Goal: Task Accomplishment & Management: Complete application form

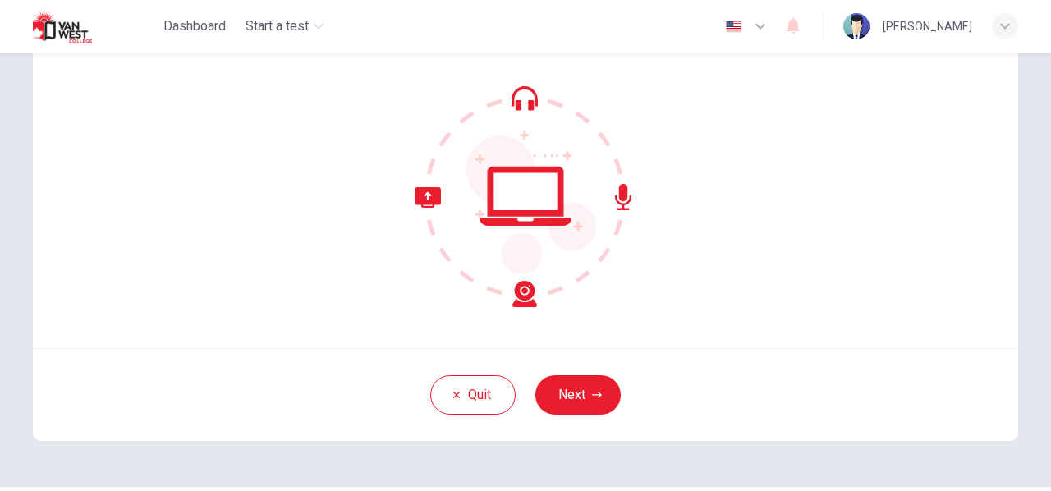
scroll to position [109, 0]
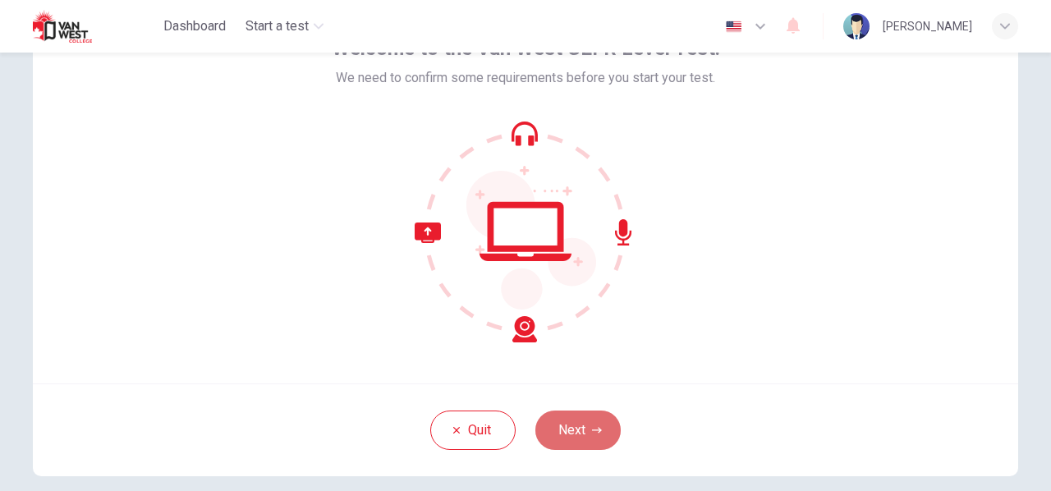
click at [580, 415] on button "Next" at bounding box center [578, 430] width 85 height 39
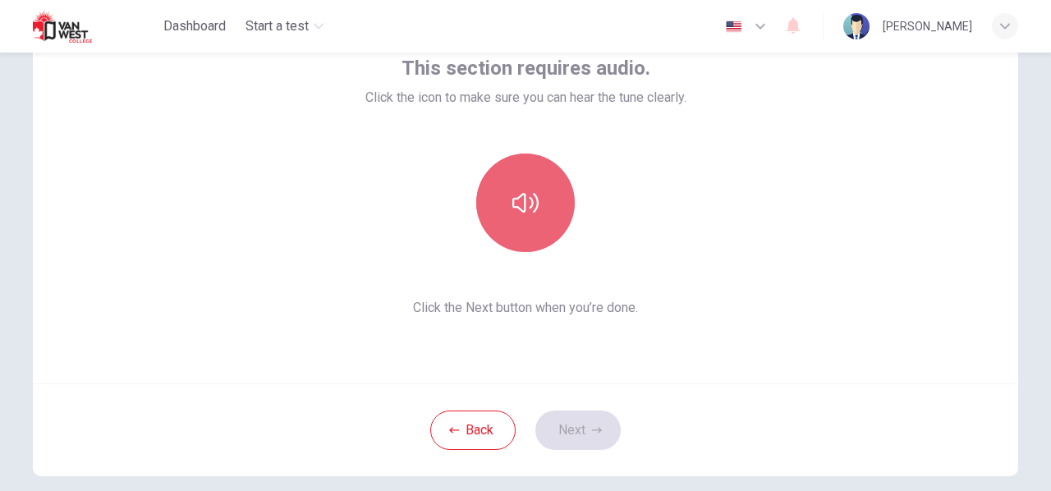
click at [544, 191] on button "button" at bounding box center [525, 203] width 99 height 99
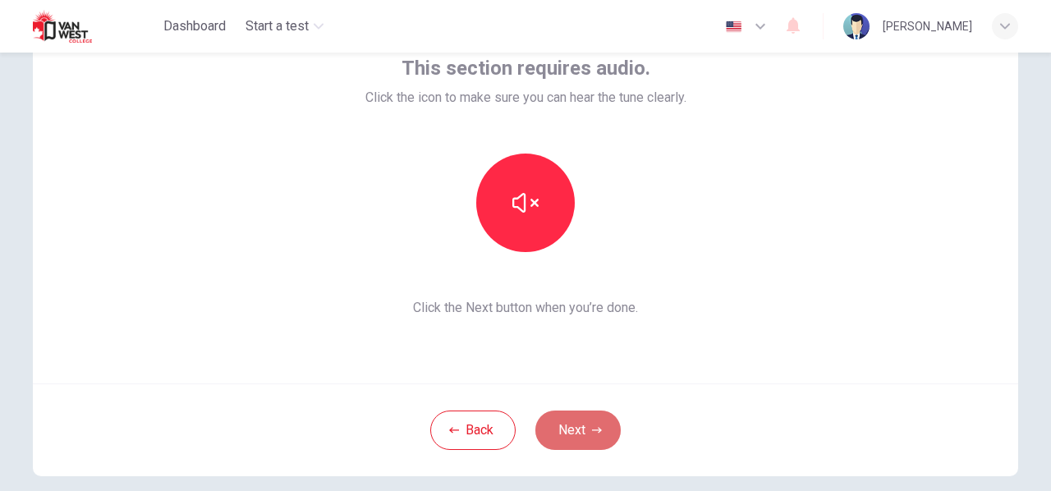
click at [592, 431] on icon "button" at bounding box center [597, 430] width 10 height 10
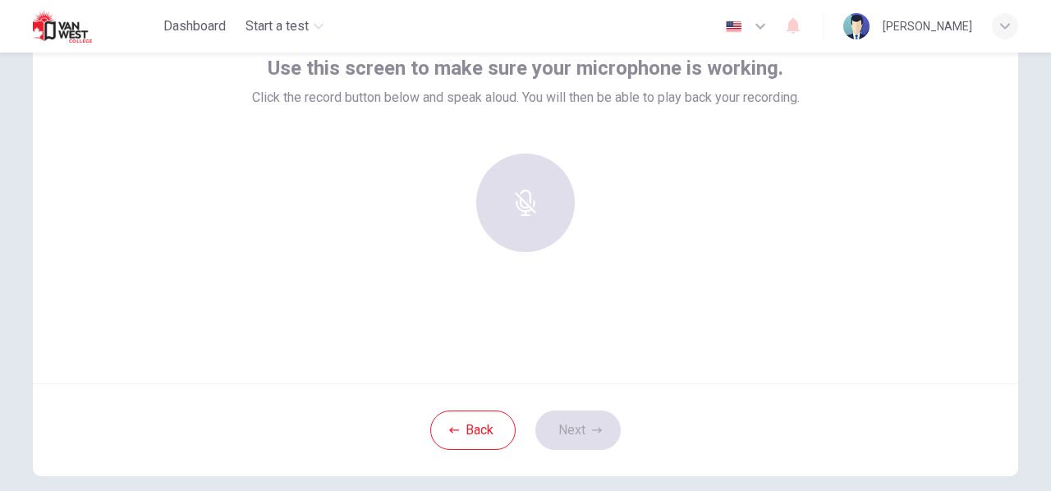
click at [632, 311] on div "Use this screen to make sure your microphone is working. Click the record butto…" at bounding box center [526, 186] width 986 height 394
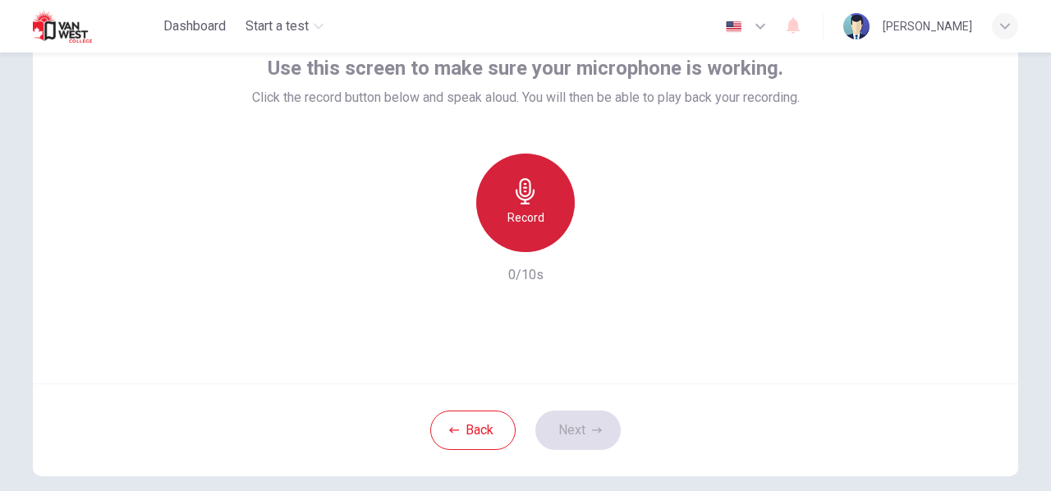
click at [526, 195] on icon "button" at bounding box center [525, 191] width 19 height 26
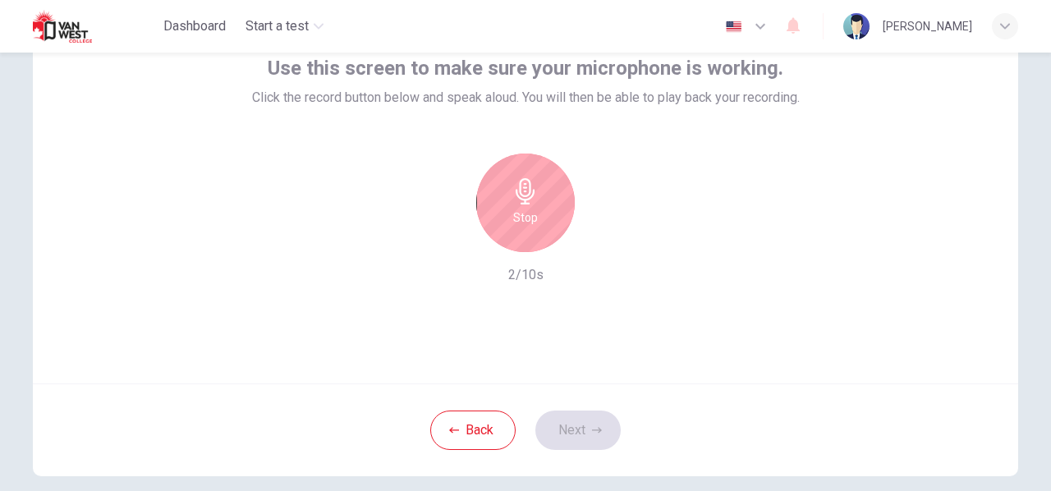
drag, startPoint x: 601, startPoint y: 205, endPoint x: 537, endPoint y: 219, distance: 65.6
click at [537, 219] on div "Stop" at bounding box center [525, 203] width 177 height 99
click at [537, 219] on div "Stop" at bounding box center [525, 203] width 99 height 99
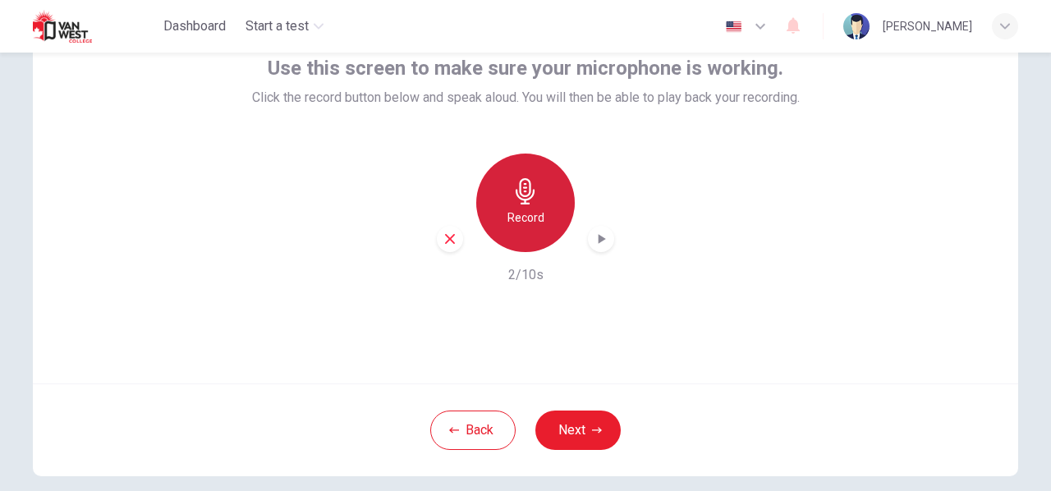
click at [526, 213] on h6 "Record" at bounding box center [526, 218] width 37 height 20
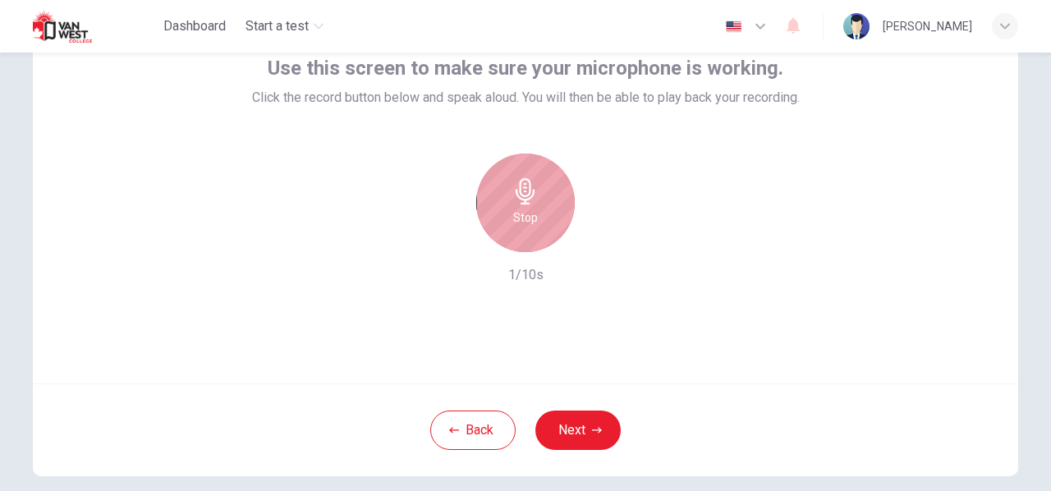
click at [523, 230] on div "Stop" at bounding box center [525, 203] width 99 height 99
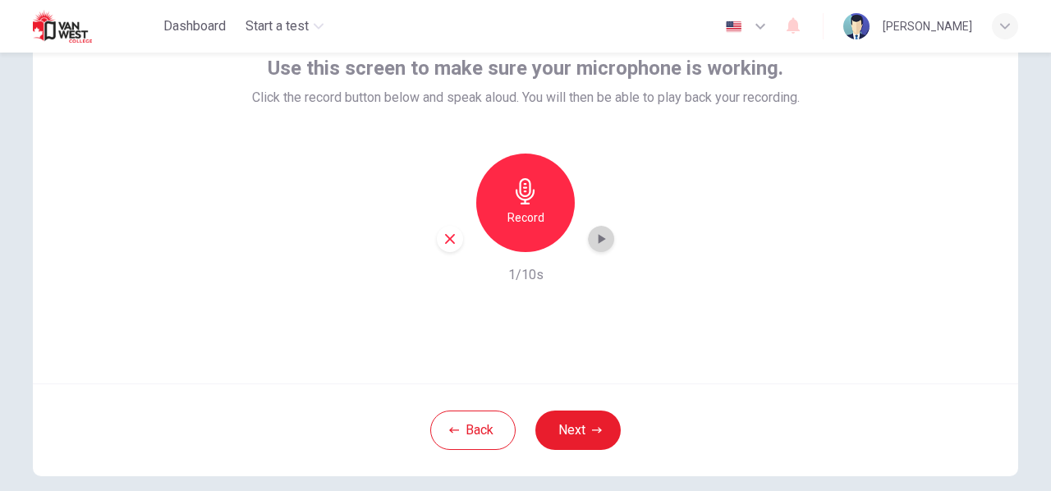
click at [593, 241] on icon "button" at bounding box center [601, 239] width 16 height 16
click at [569, 432] on button "Next" at bounding box center [578, 430] width 85 height 39
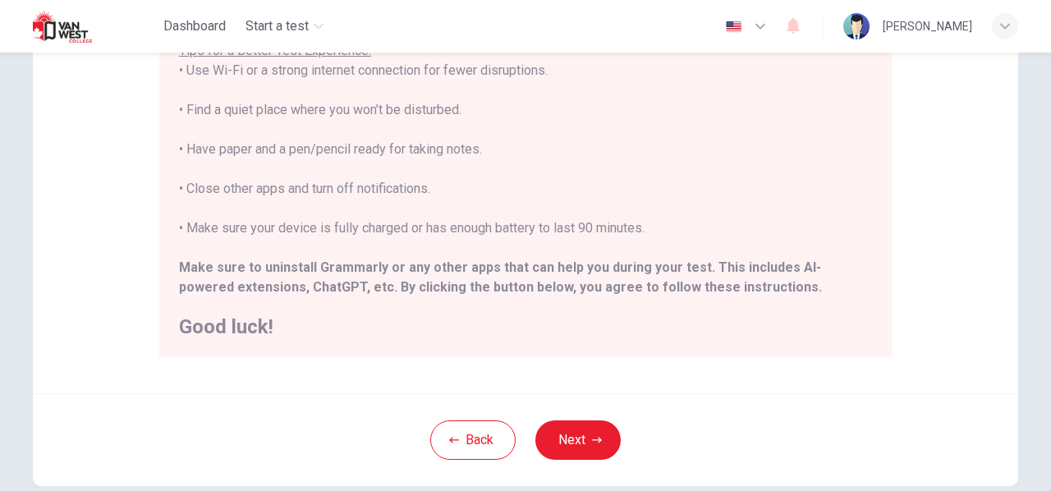
scroll to position [350, 0]
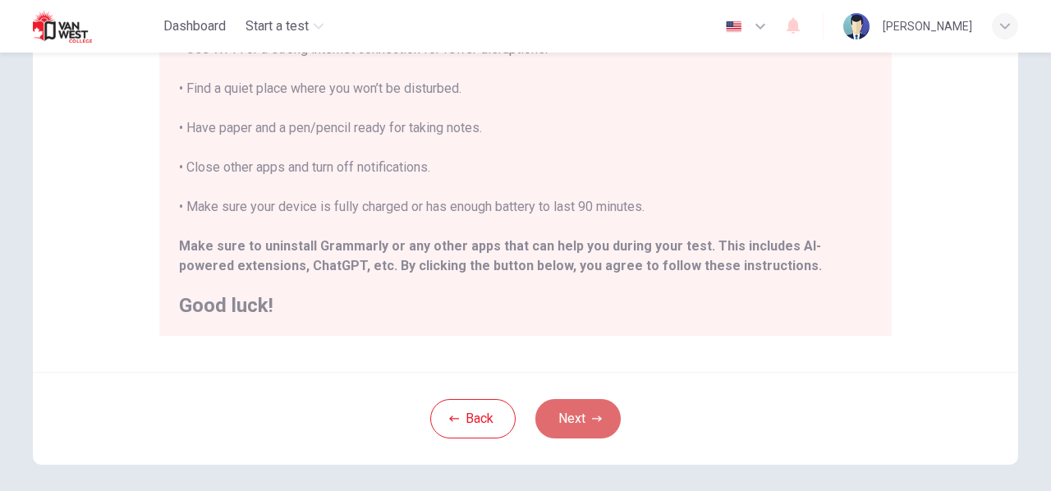
click at [583, 402] on button "Next" at bounding box center [578, 418] width 85 height 39
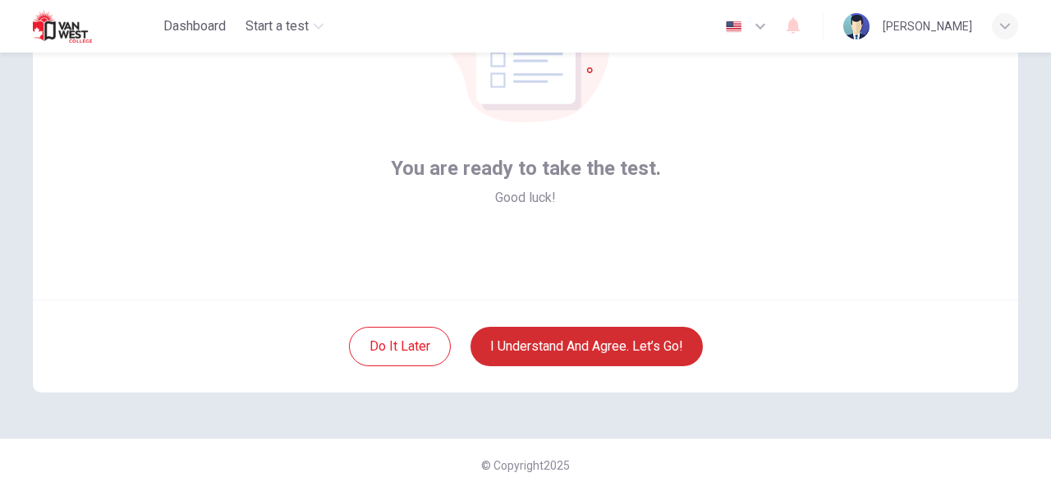
scroll to position [192, 0]
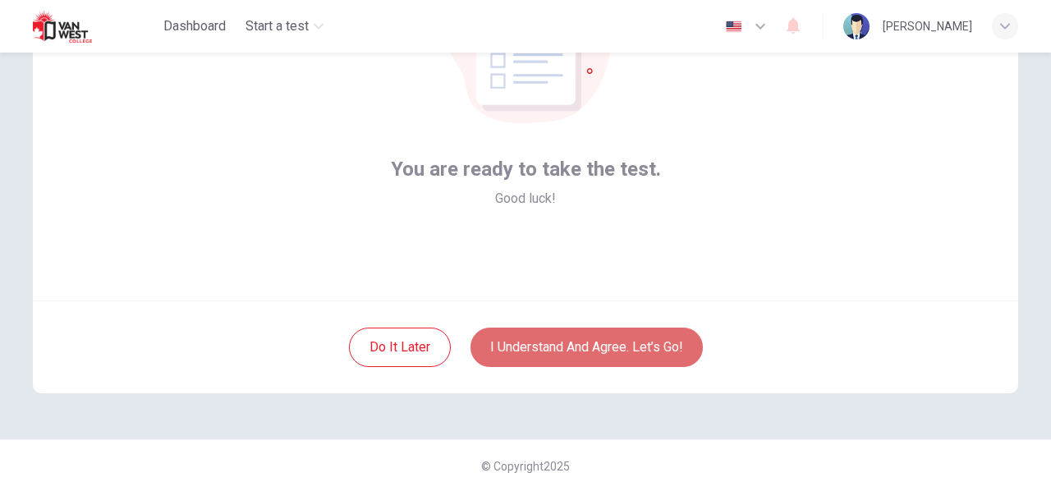
click at [586, 362] on button "I understand and agree. Let’s go!" at bounding box center [587, 347] width 232 height 39
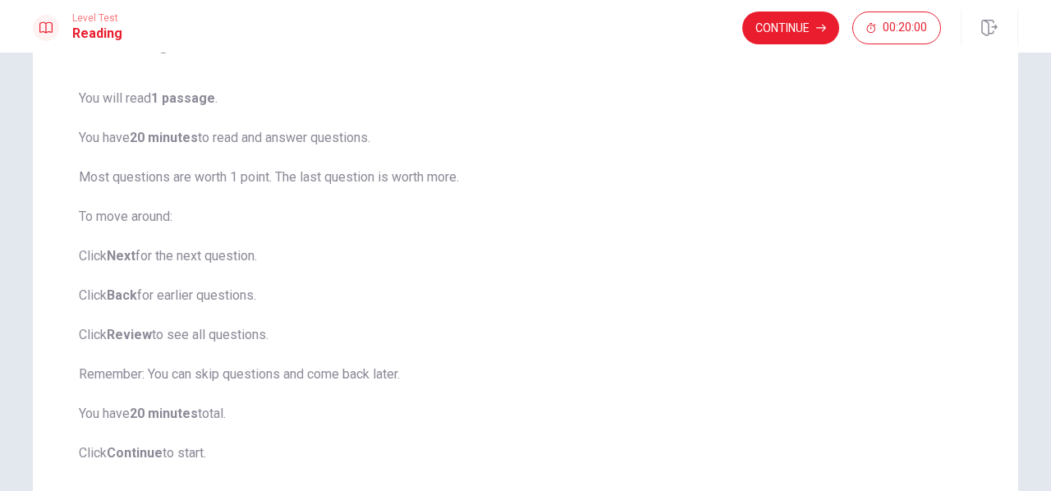
scroll to position [76, 0]
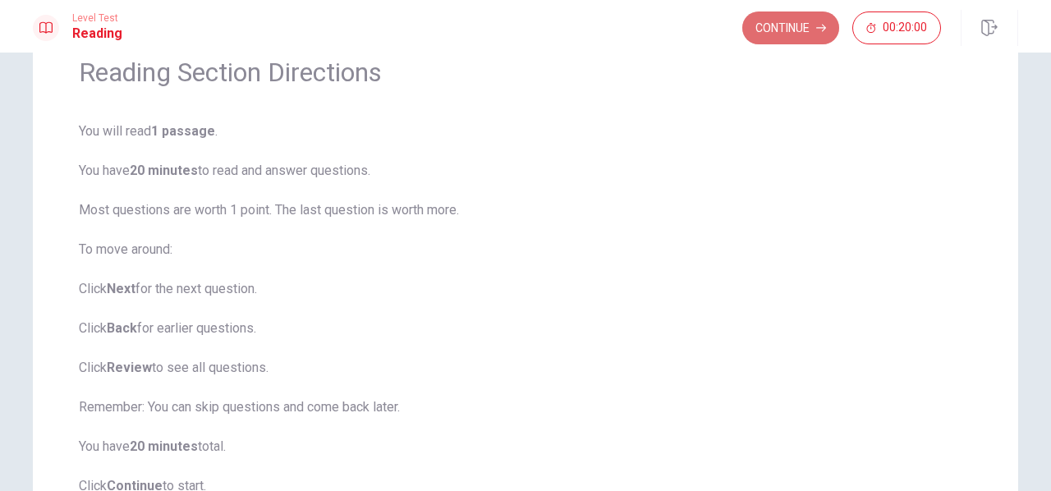
click at [784, 32] on button "Continue" at bounding box center [790, 27] width 97 height 33
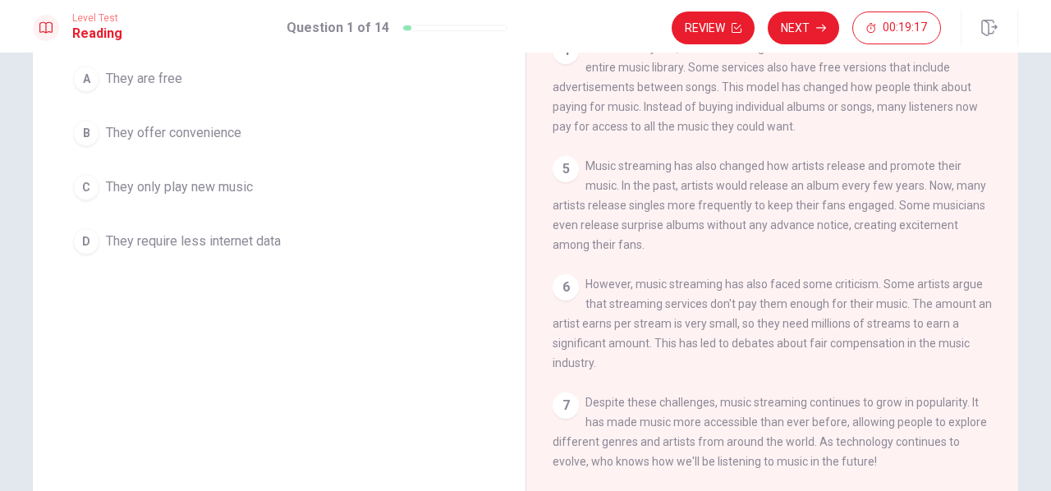
scroll to position [164, 0]
click at [171, 133] on span "They offer convenience" at bounding box center [174, 134] width 136 height 20
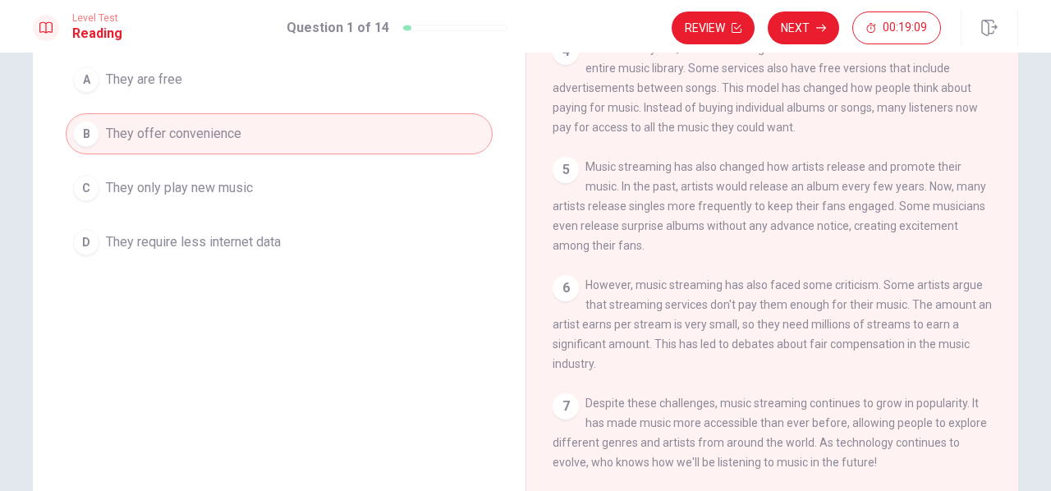
click at [691, 177] on span "Music streaming has also changed how artists release and promote their music. I…" at bounding box center [770, 206] width 434 height 92
click at [806, 22] on button "Next" at bounding box center [803, 27] width 71 height 33
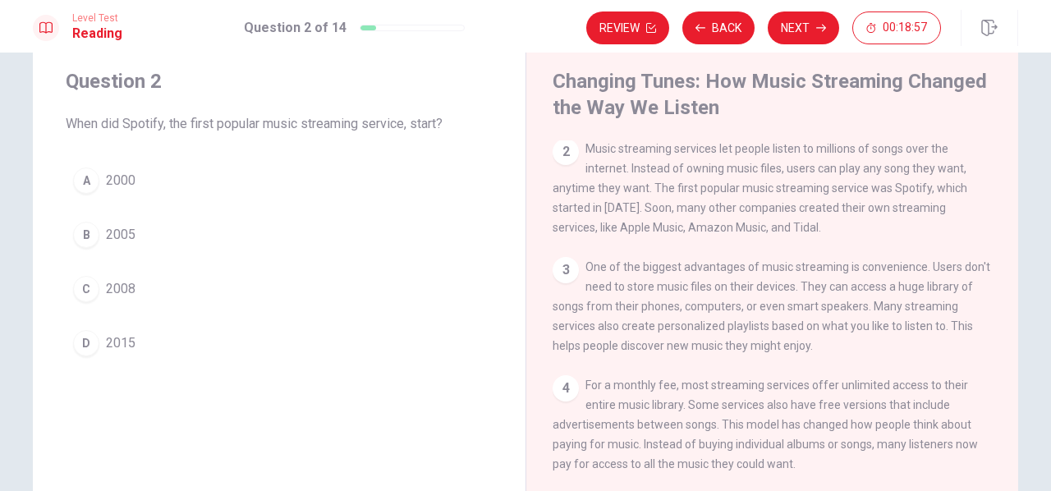
scroll to position [97, 0]
click at [138, 287] on button "C 2008" at bounding box center [279, 289] width 427 height 41
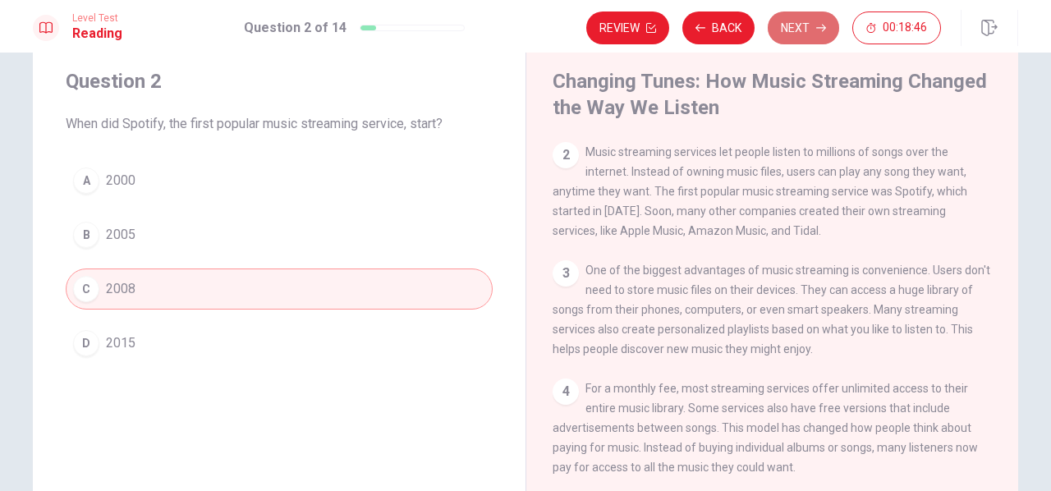
click at [785, 25] on button "Next" at bounding box center [803, 27] width 71 height 33
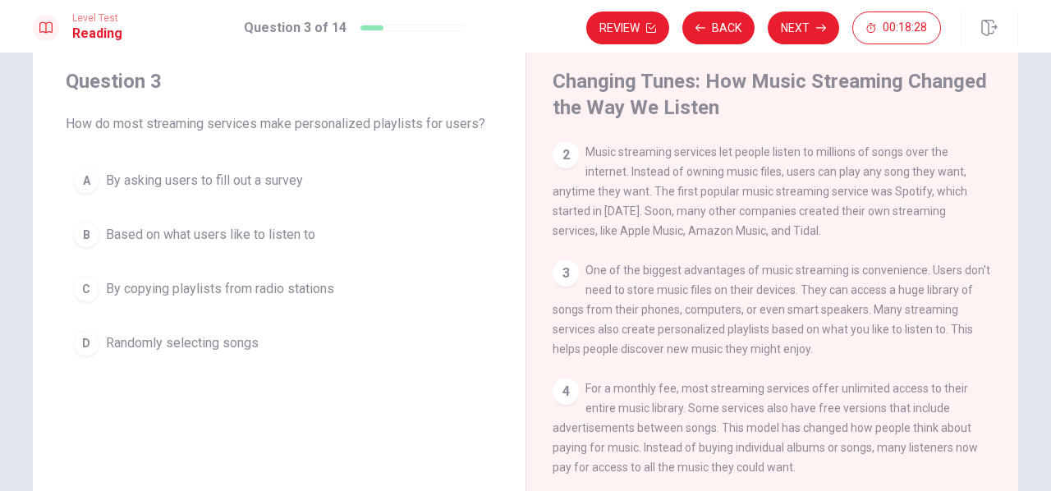
drag, startPoint x: 502, startPoint y: 203, endPoint x: 472, endPoint y: 232, distance: 41.8
click at [472, 232] on div "Question 3 How do most streaming services make personalized playlists for users…" at bounding box center [279, 216] width 493 height 348
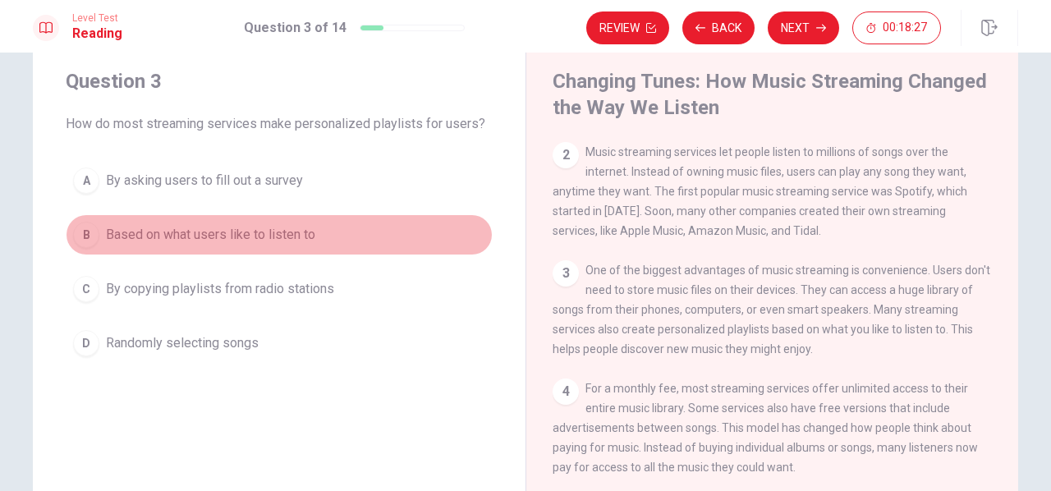
click at [263, 237] on span "Based on what users like to listen to" at bounding box center [210, 235] width 209 height 20
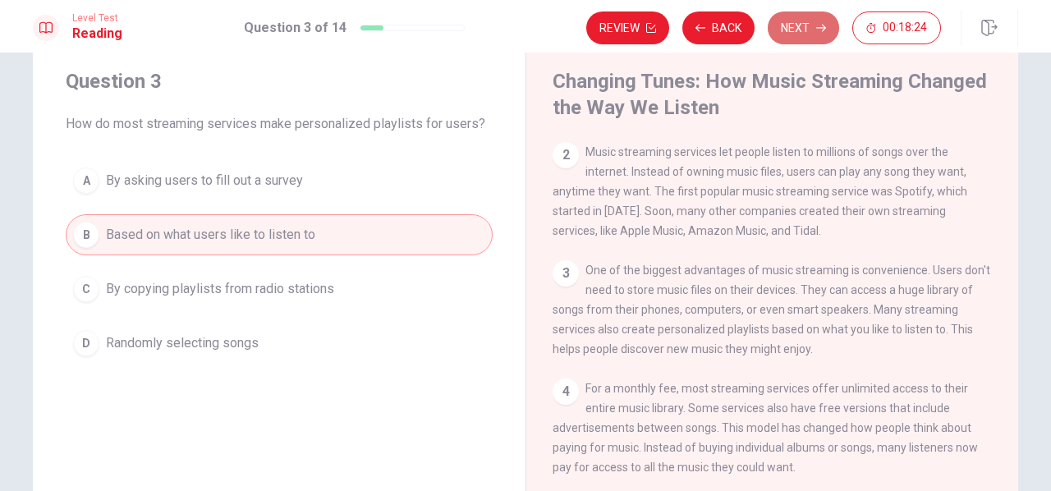
click at [799, 36] on button "Next" at bounding box center [803, 27] width 71 height 33
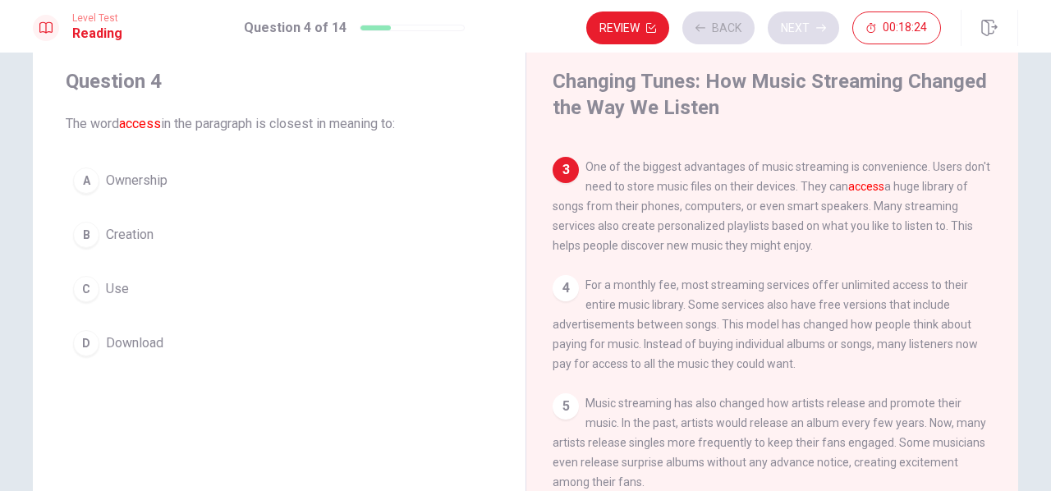
scroll to position [222, 0]
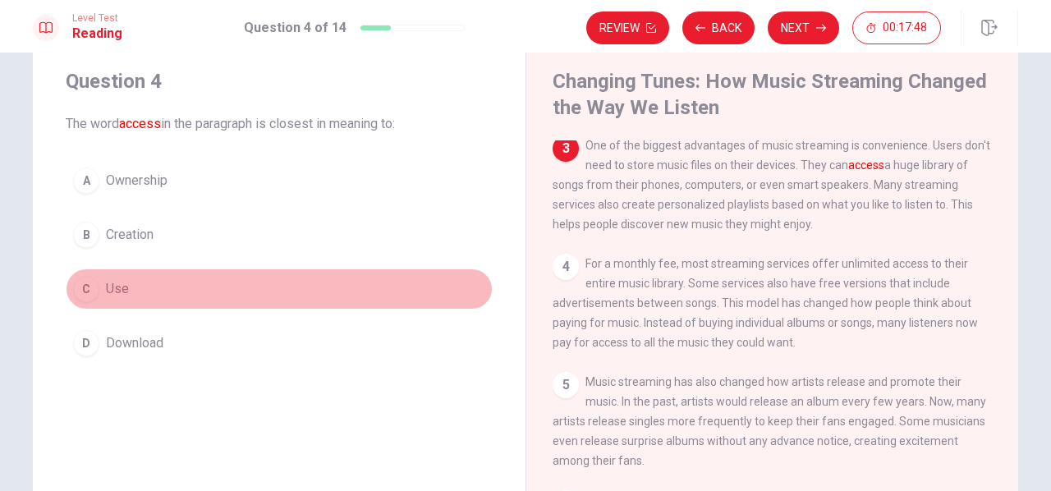
click at [106, 287] on span "Use" at bounding box center [117, 289] width 23 height 20
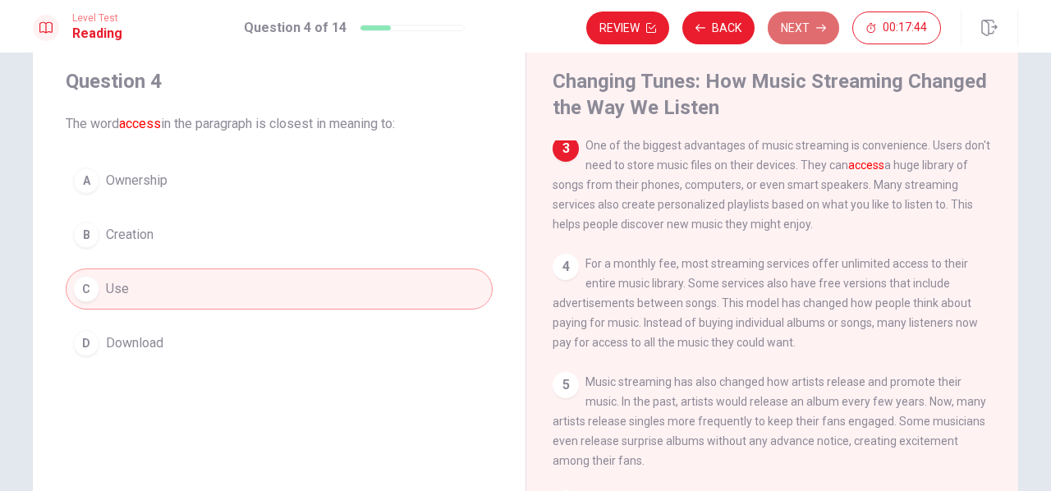
click at [797, 21] on button "Next" at bounding box center [803, 27] width 71 height 33
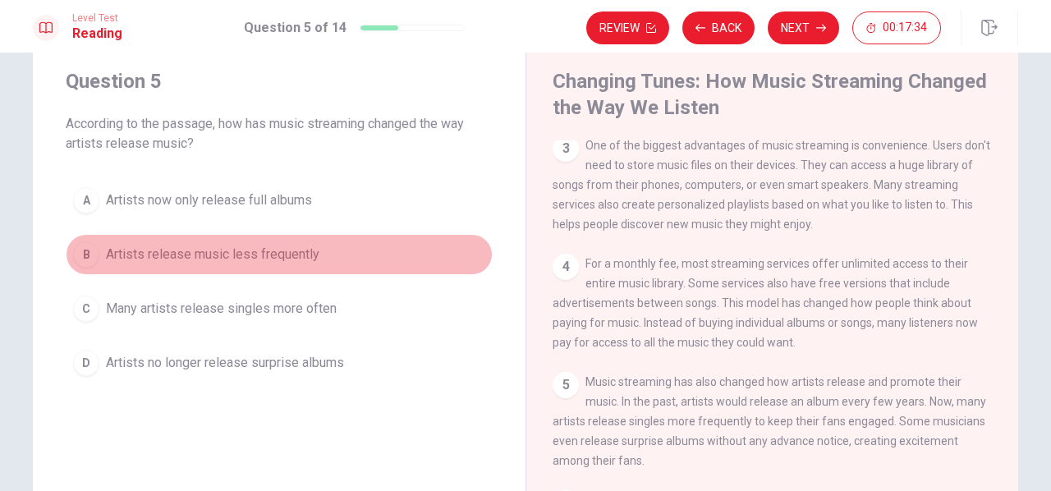
click at [484, 244] on button "B Artists release music less frequently" at bounding box center [279, 254] width 427 height 41
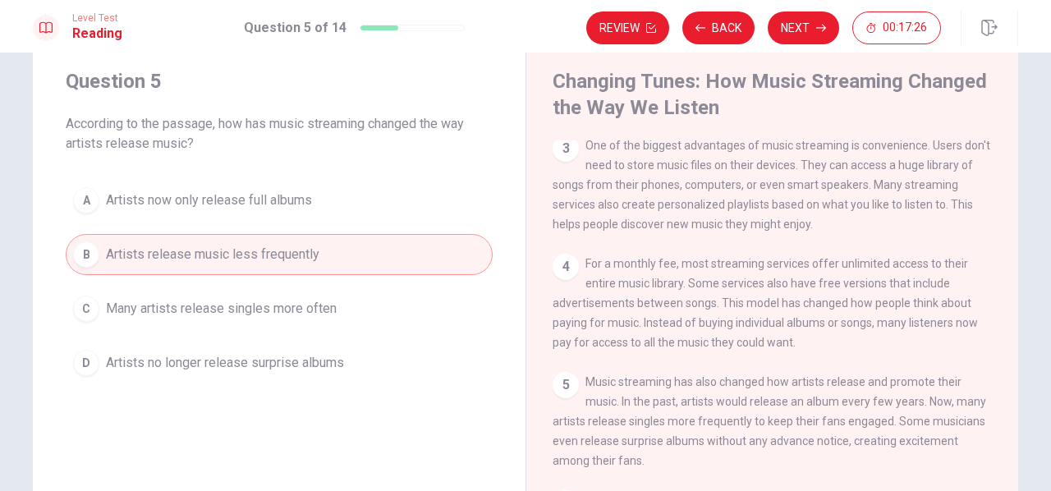
click at [609, 186] on span "One of the biggest advantages of music streaming is convenience. Users don't ne…" at bounding box center [772, 185] width 438 height 92
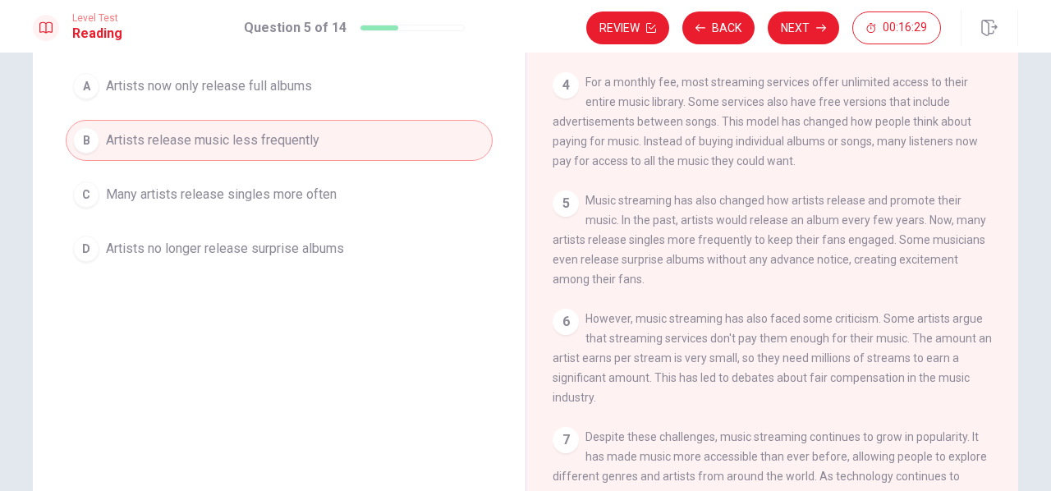
scroll to position [148, 0]
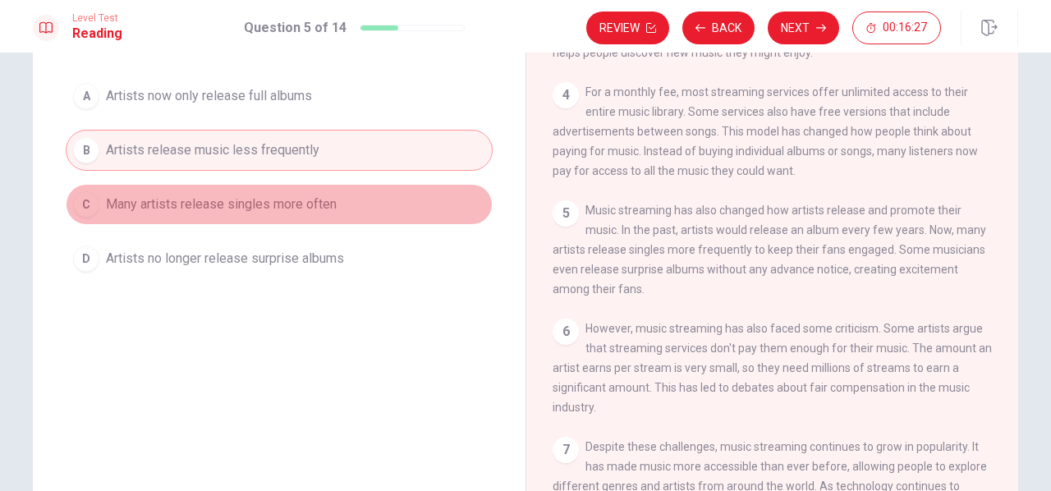
click at [301, 205] on span "Many artists release singles more often" at bounding box center [221, 205] width 231 height 20
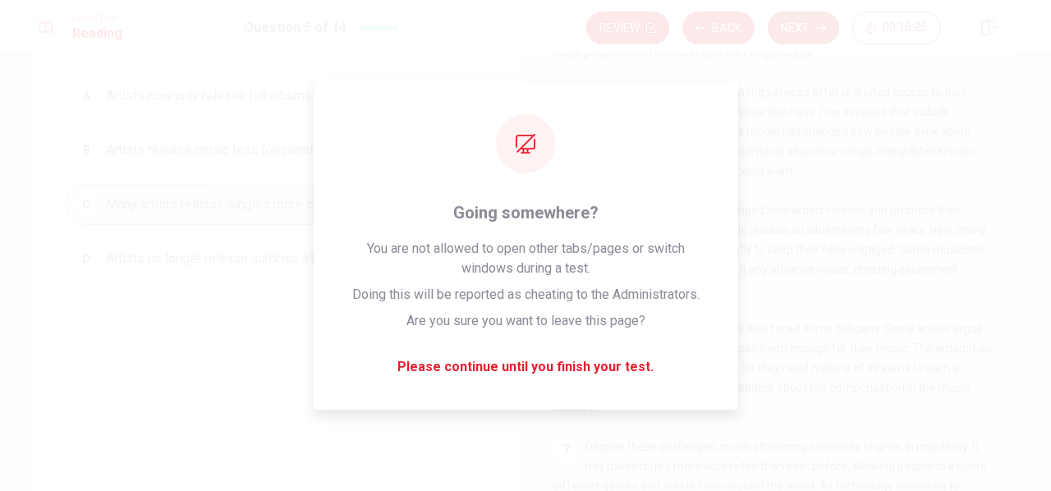
click at [811, 13] on button "Next" at bounding box center [803, 27] width 71 height 33
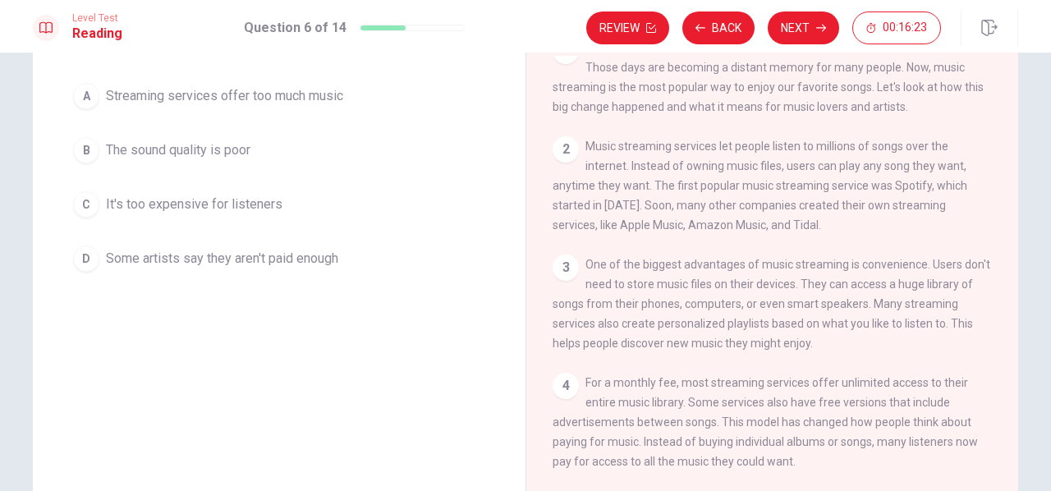
scroll to position [0, 0]
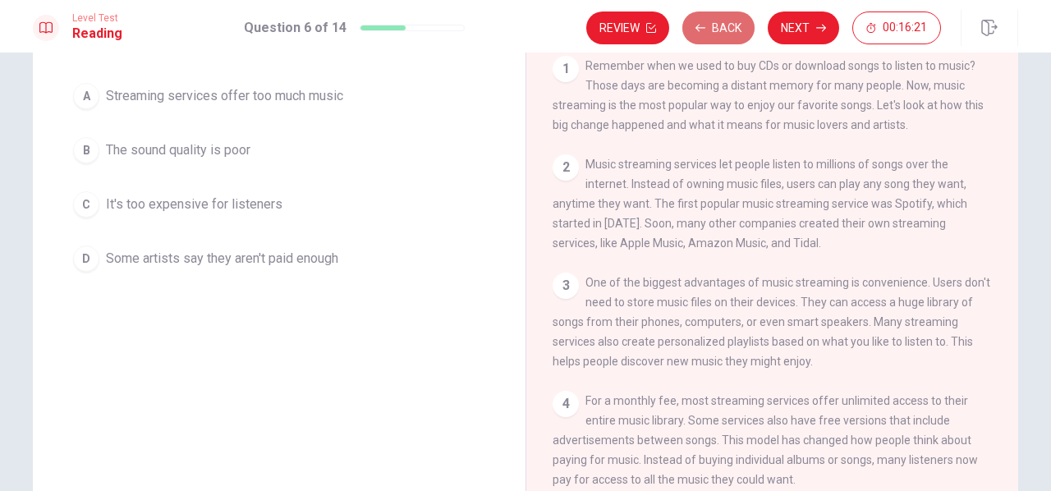
click at [726, 30] on button "Back" at bounding box center [719, 27] width 72 height 33
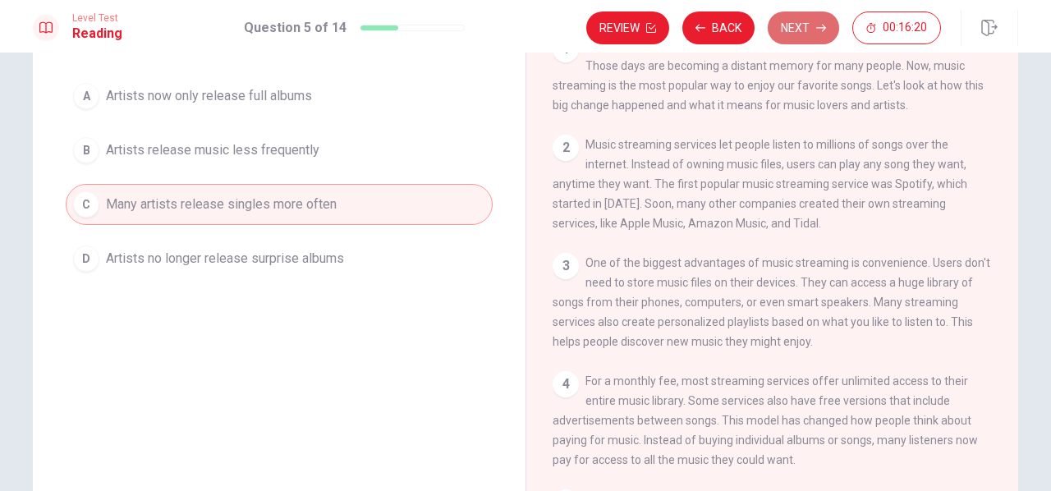
click at [784, 22] on button "Next" at bounding box center [803, 27] width 71 height 33
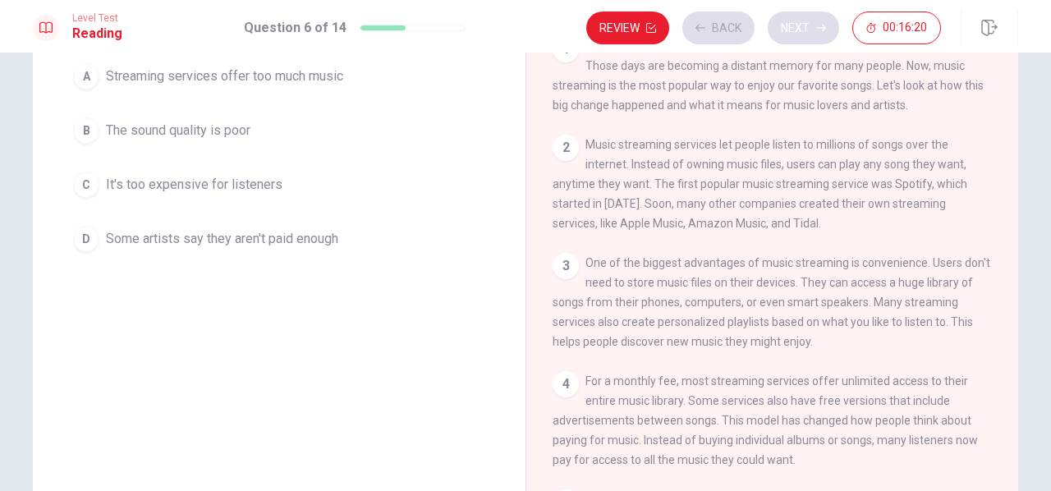
scroll to position [128, 0]
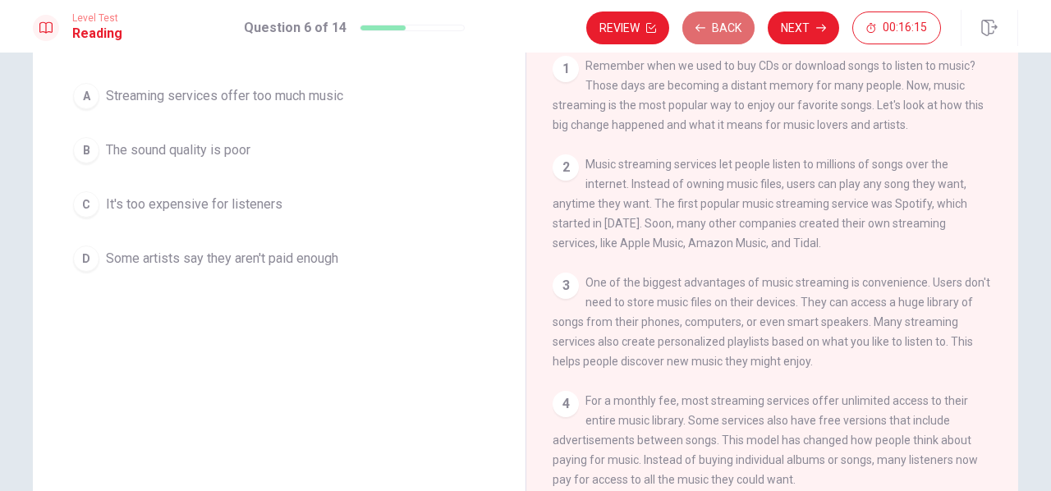
click at [716, 34] on button "Back" at bounding box center [719, 27] width 72 height 33
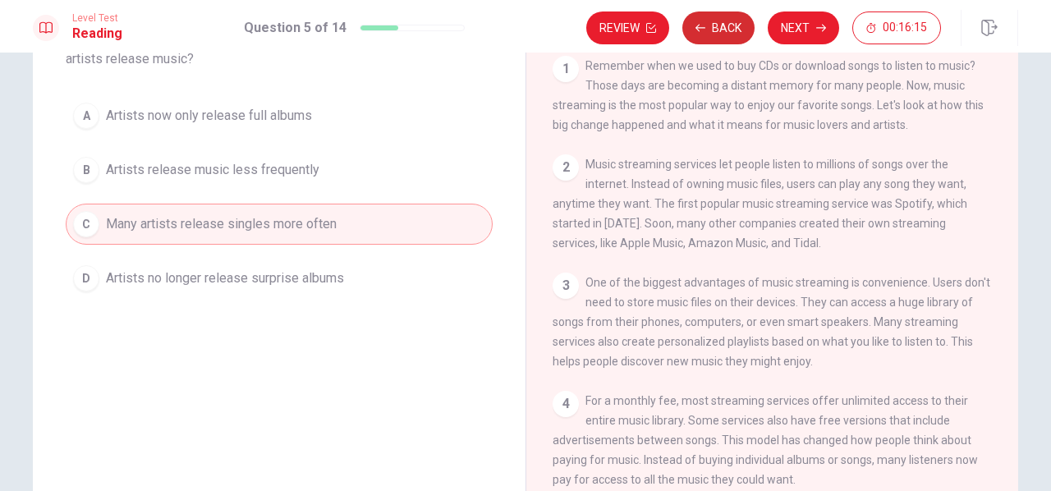
scroll to position [148, 0]
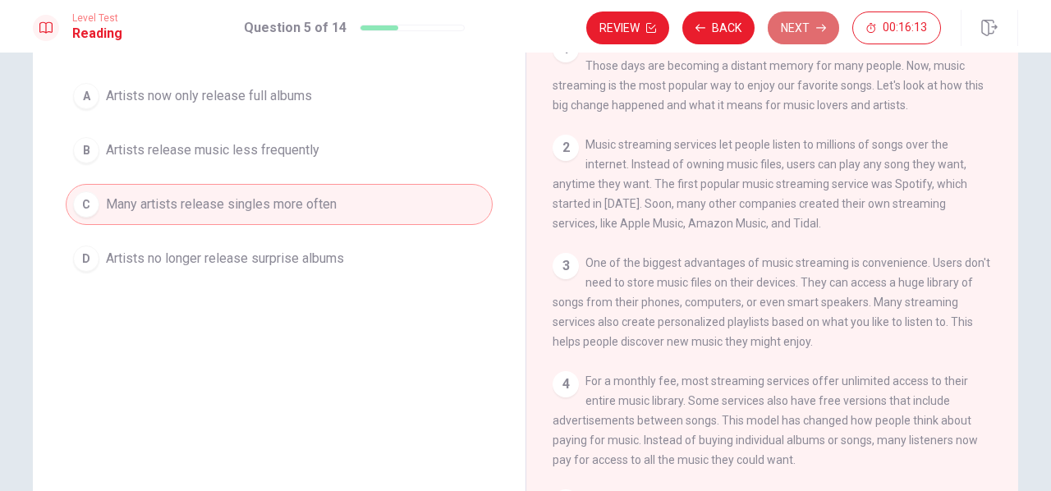
click at [792, 27] on button "Next" at bounding box center [803, 27] width 71 height 33
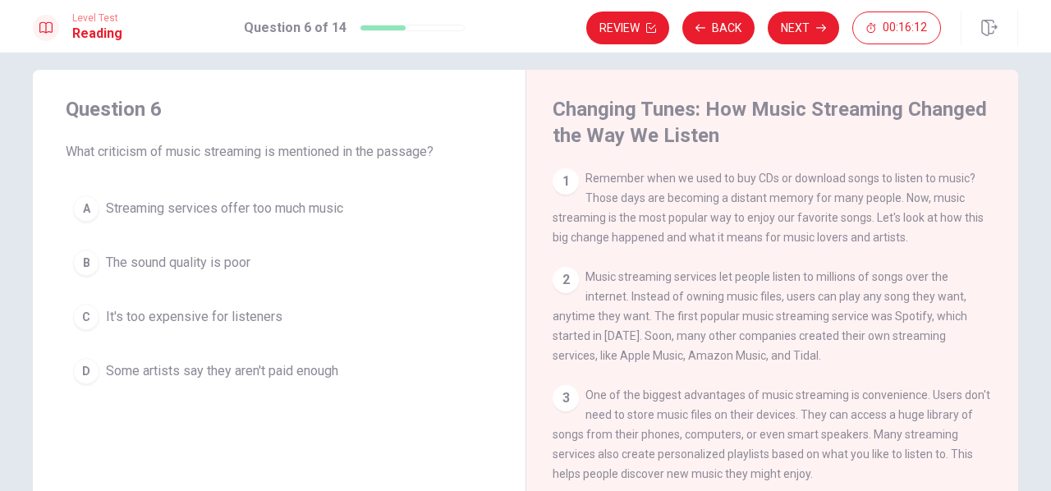
scroll to position [15, 0]
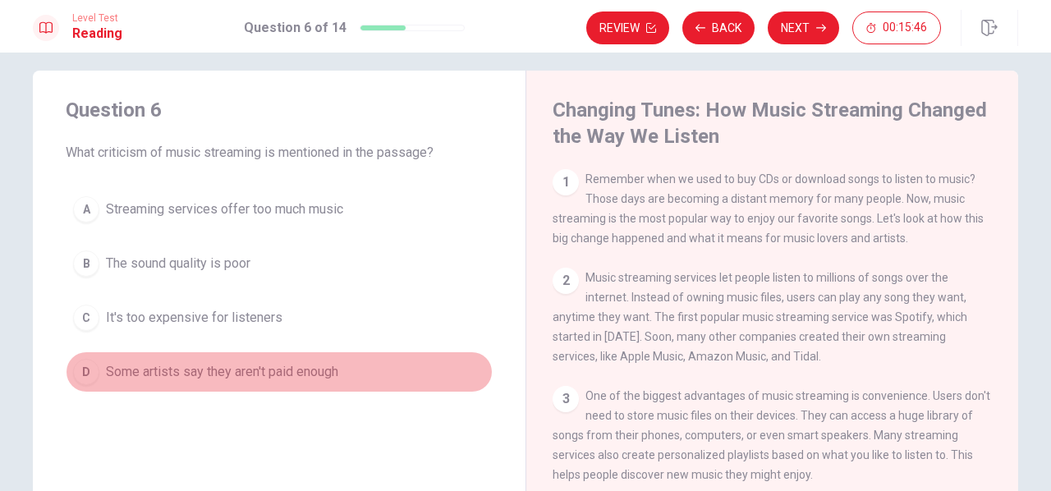
click at [324, 379] on span "Some artists say they aren't paid enough" at bounding box center [222, 372] width 232 height 20
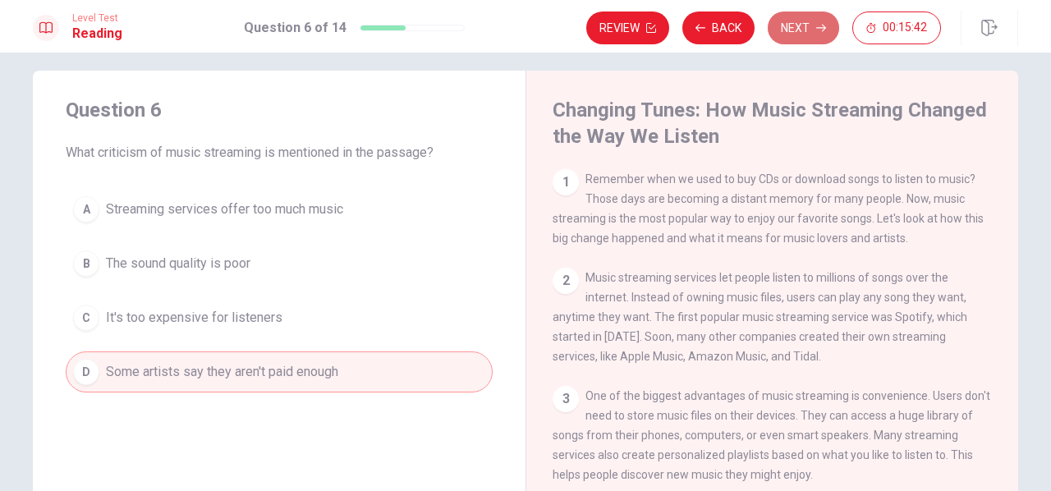
click at [804, 19] on button "Next" at bounding box center [803, 27] width 71 height 33
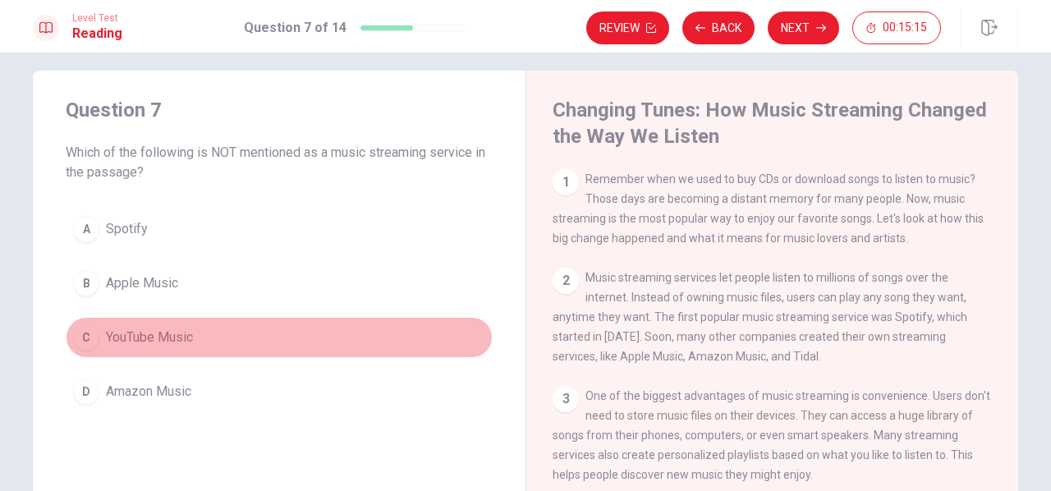
click at [168, 341] on span "YouTube Music" at bounding box center [149, 338] width 87 height 20
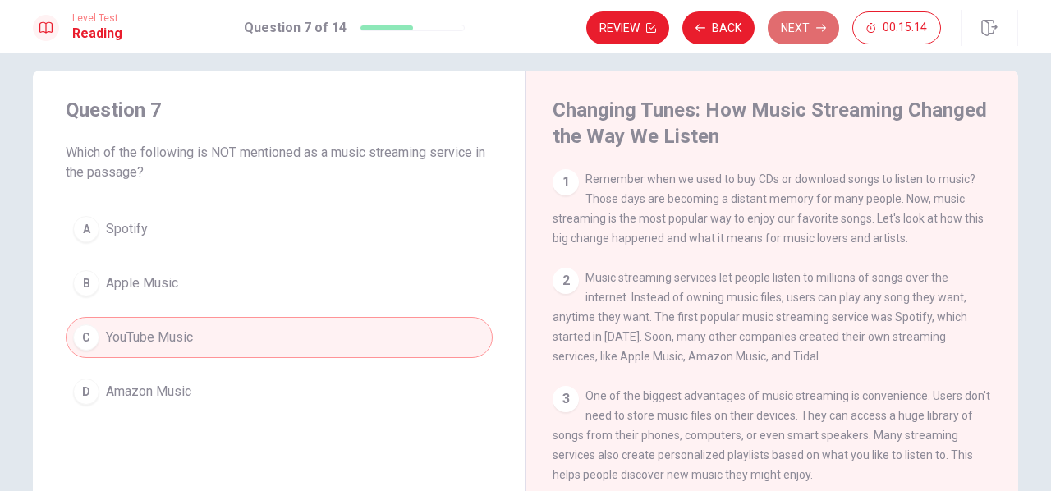
click at [811, 34] on button "Next" at bounding box center [803, 27] width 71 height 33
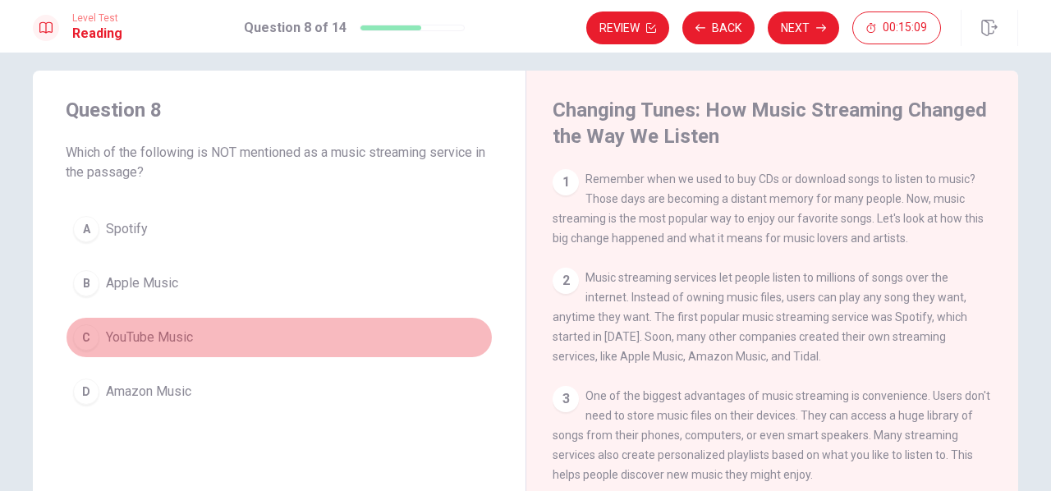
click at [200, 343] on button "C YouTube Music" at bounding box center [279, 337] width 427 height 41
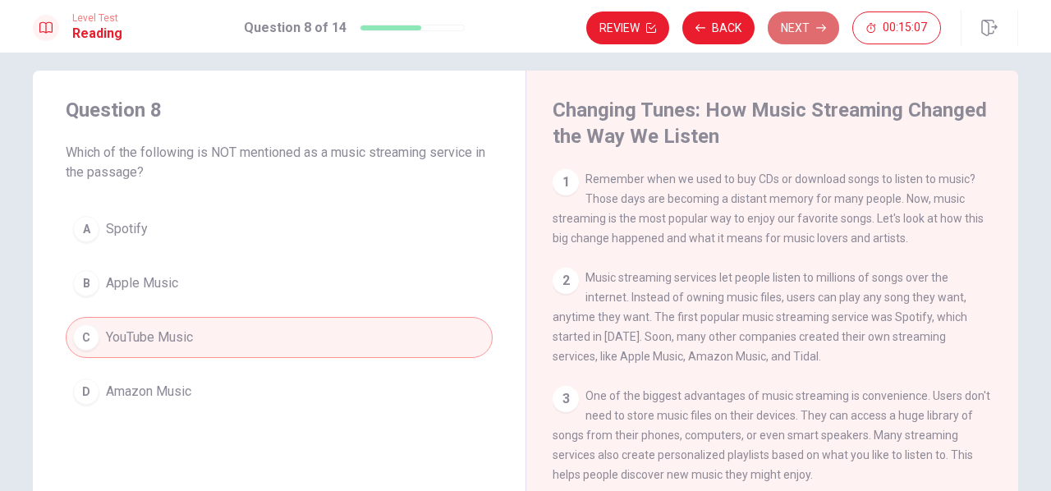
click at [815, 15] on button "Next" at bounding box center [803, 27] width 71 height 33
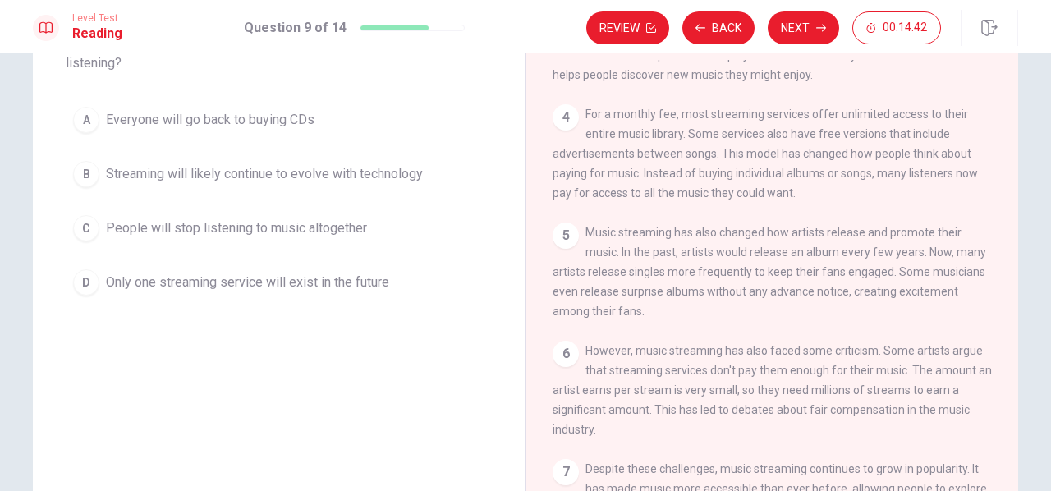
scroll to position [120, 0]
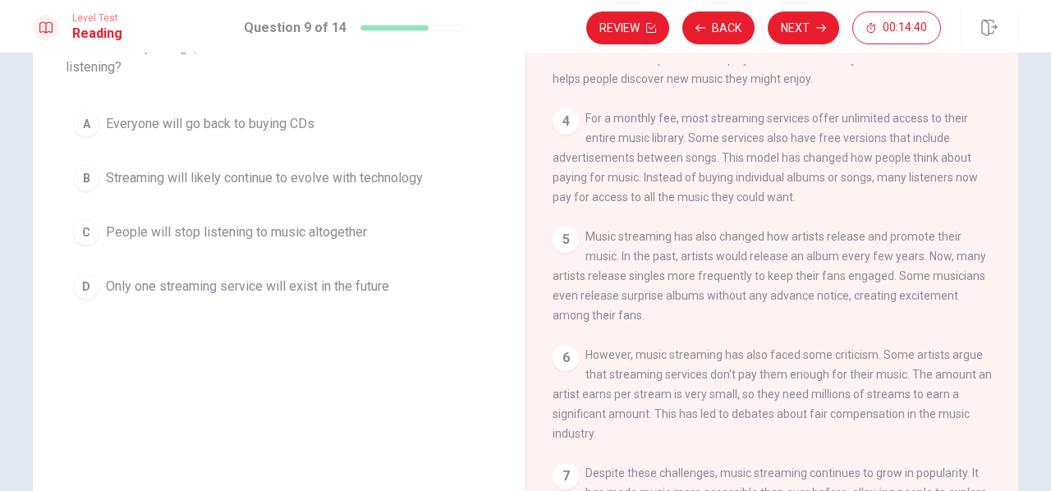
click at [327, 171] on span "Streaming will likely continue to evolve with technology" at bounding box center [264, 178] width 317 height 20
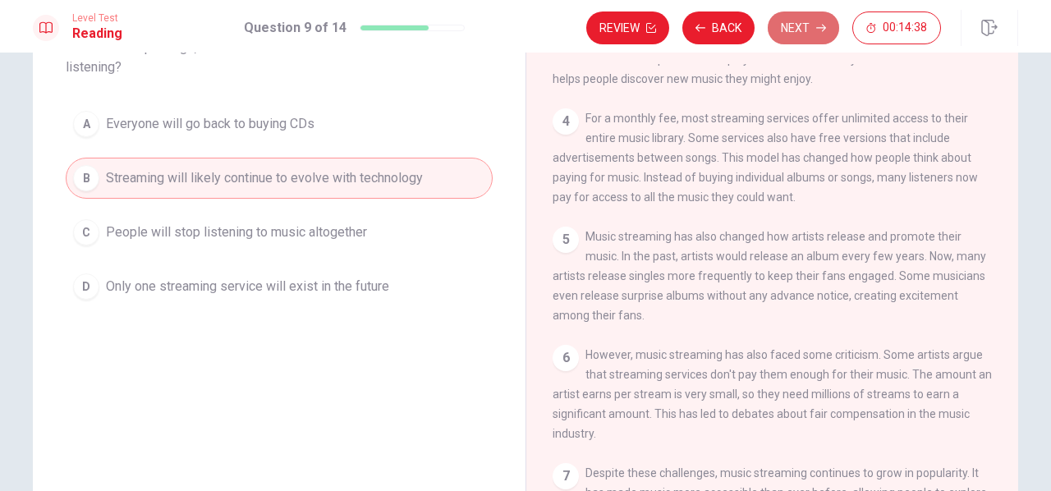
click at [786, 18] on button "Next" at bounding box center [803, 27] width 71 height 33
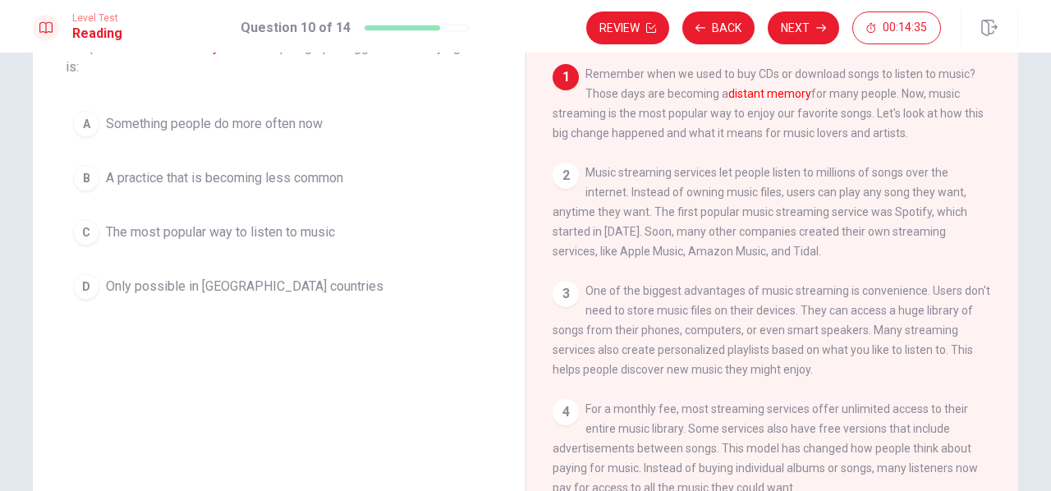
scroll to position [25, 0]
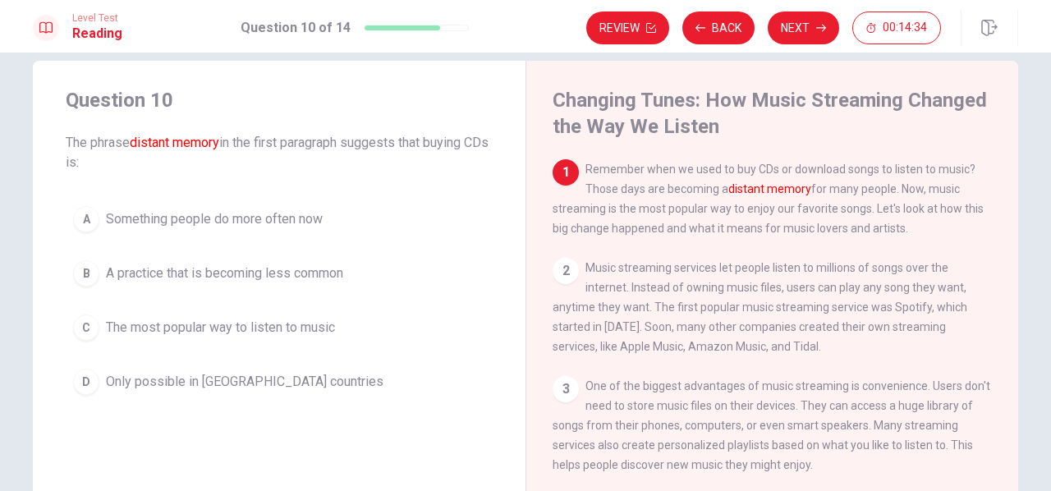
click at [324, 167] on span "The phrase distant memory in the first paragraph suggests that buying CDs is:" at bounding box center [279, 152] width 427 height 39
drag, startPoint x: 350, startPoint y: 136, endPoint x: 362, endPoint y: 135, distance: 12.3
click at [362, 135] on span "The phrase distant memory in the first paragraph suggests that buying CDs is:" at bounding box center [279, 152] width 427 height 39
click at [473, 155] on span "The phrase distant memory in the first paragraph suggests that buying CDs is:" at bounding box center [279, 152] width 427 height 39
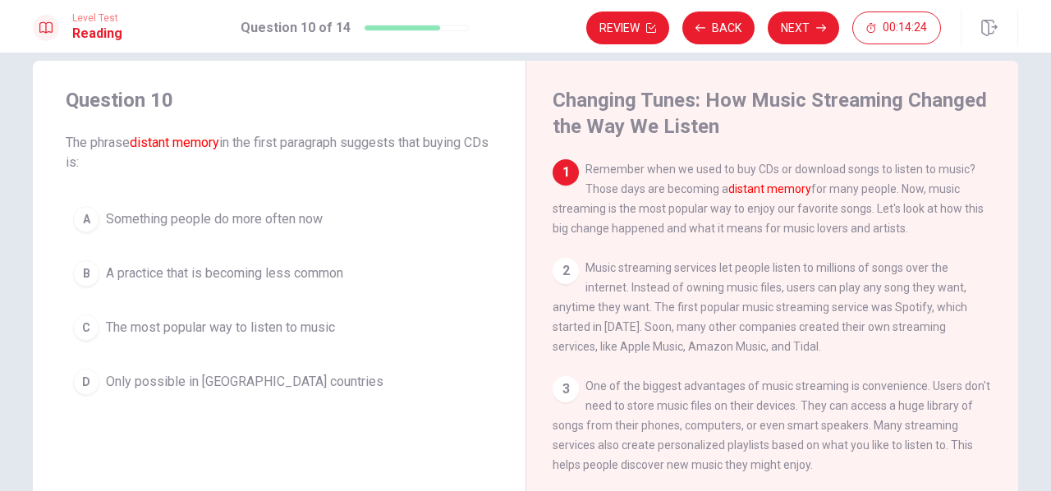
click at [473, 155] on span "The phrase distant memory in the first paragraph suggests that buying CDs is:" at bounding box center [279, 152] width 427 height 39
click at [164, 279] on span "A practice that is becoming less common" at bounding box center [224, 274] width 237 height 20
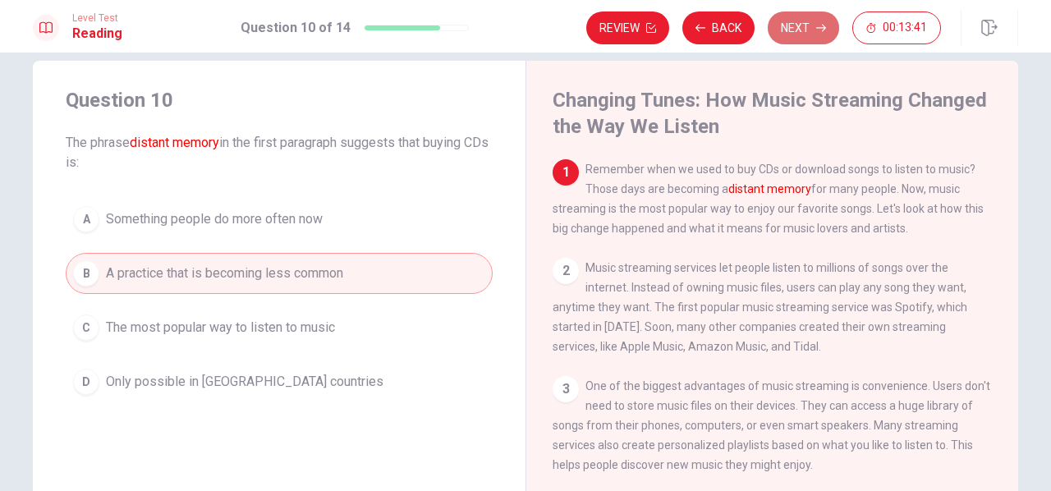
click at [779, 36] on button "Next" at bounding box center [803, 27] width 71 height 33
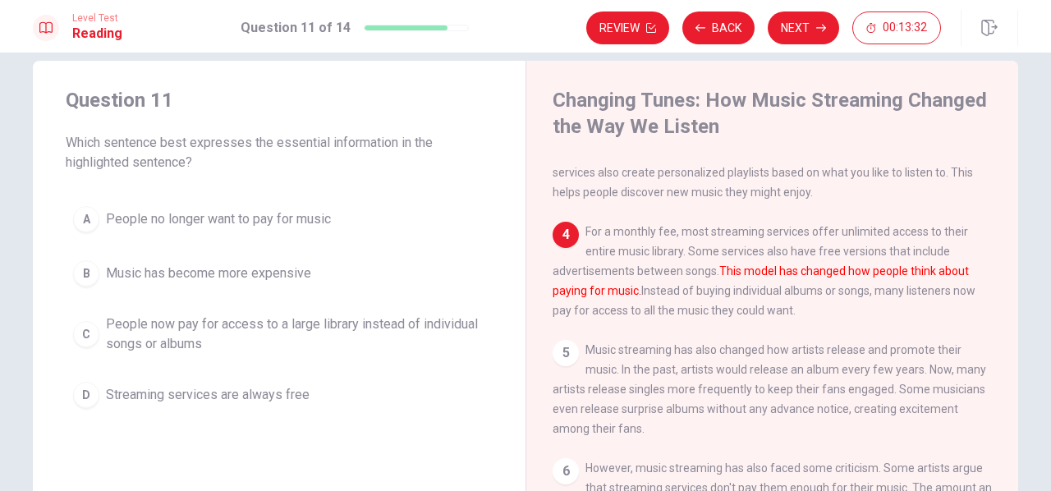
scroll to position [274, 0]
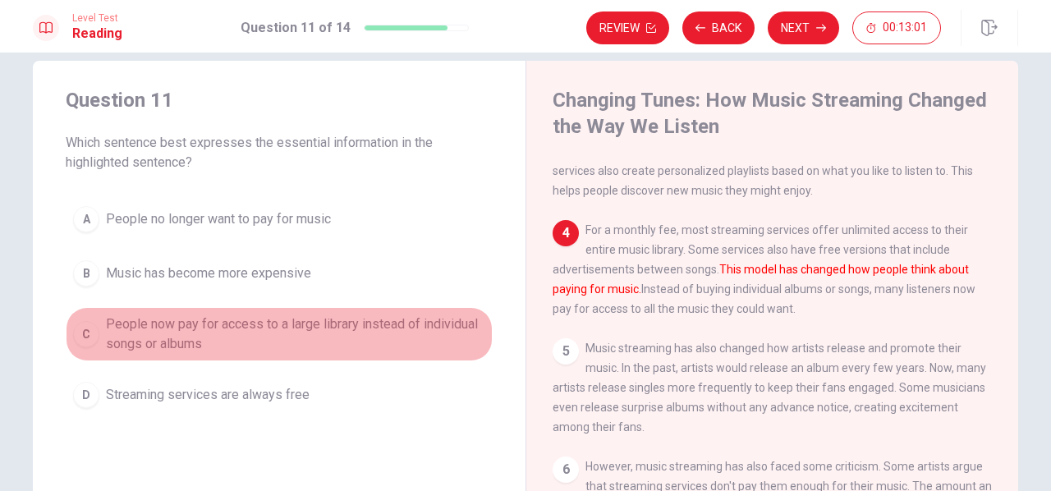
click at [91, 329] on div "C" at bounding box center [86, 334] width 26 height 26
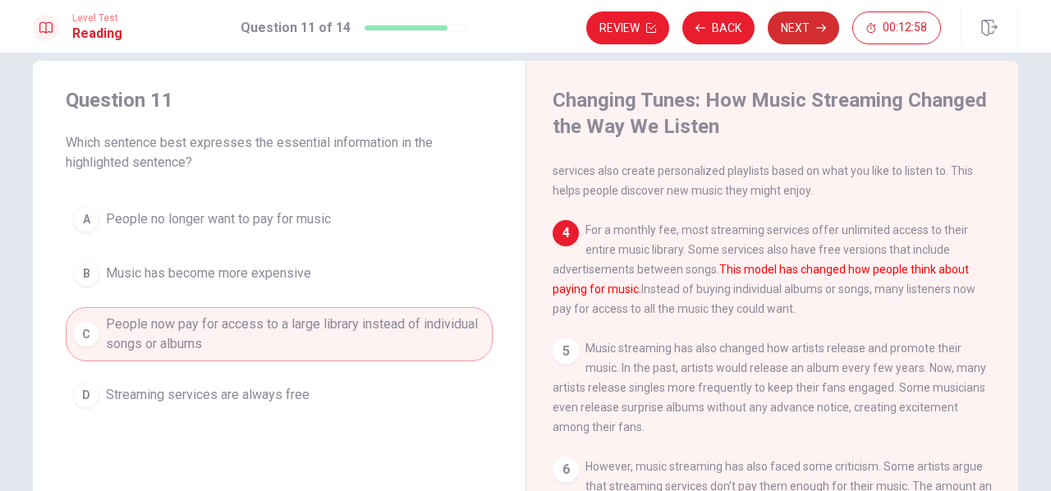
click at [805, 36] on button "Next" at bounding box center [803, 27] width 71 height 33
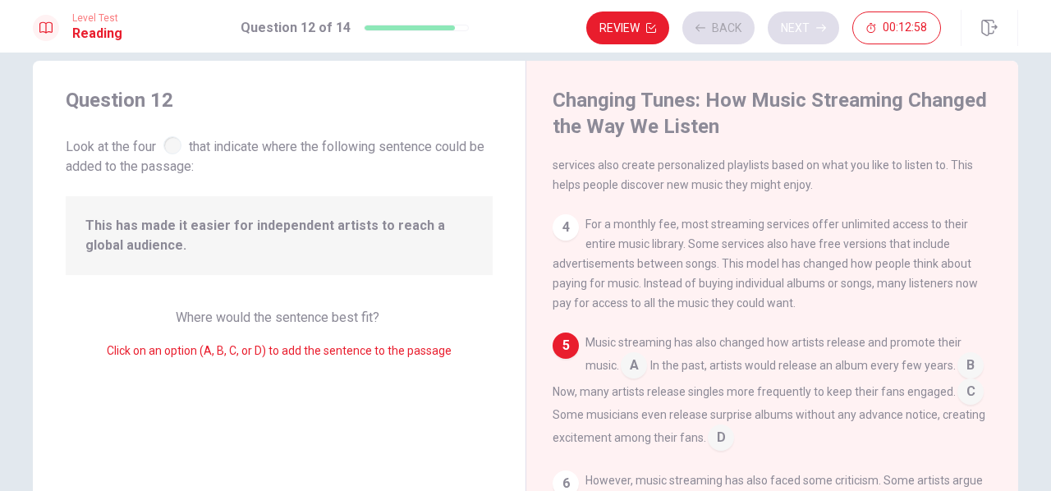
scroll to position [281, 0]
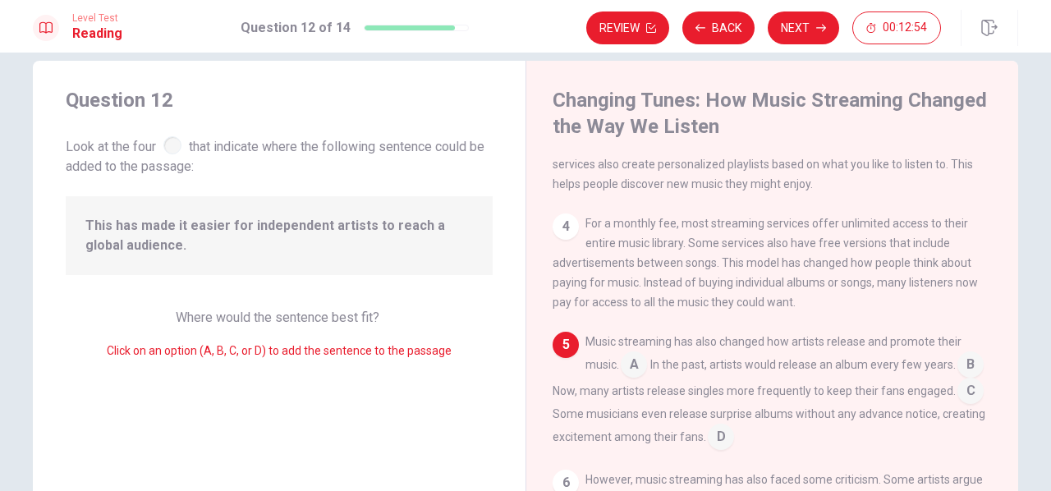
click at [570, 222] on div "4 For a monthly fee, most streaming services offer unlimited access to their en…" at bounding box center [773, 263] width 440 height 99
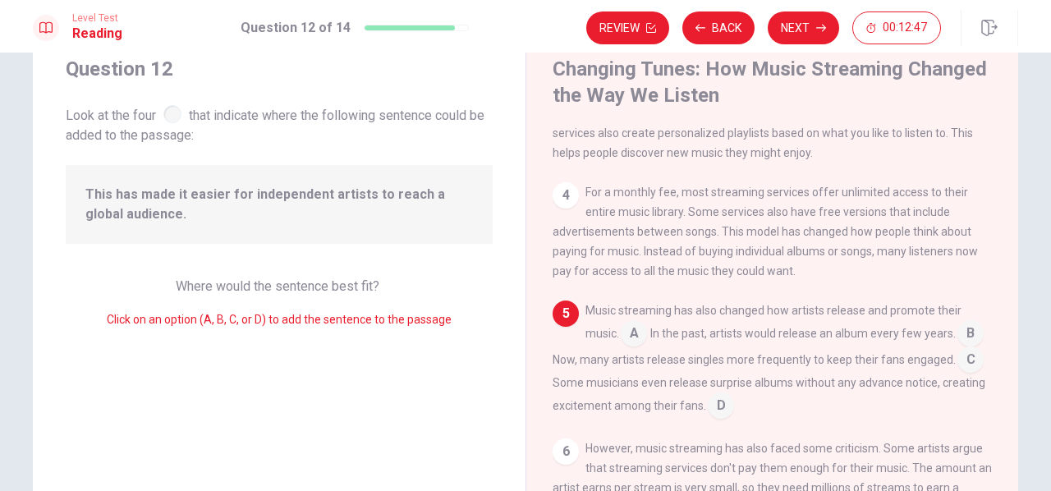
scroll to position [57, 0]
click at [958, 373] on input at bounding box center [971, 360] width 26 height 26
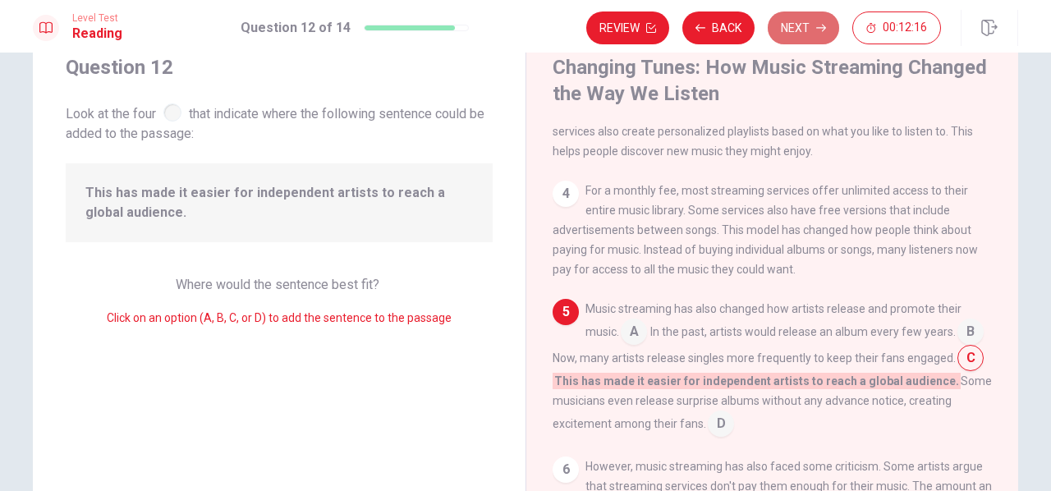
click at [802, 30] on button "Next" at bounding box center [803, 27] width 71 height 33
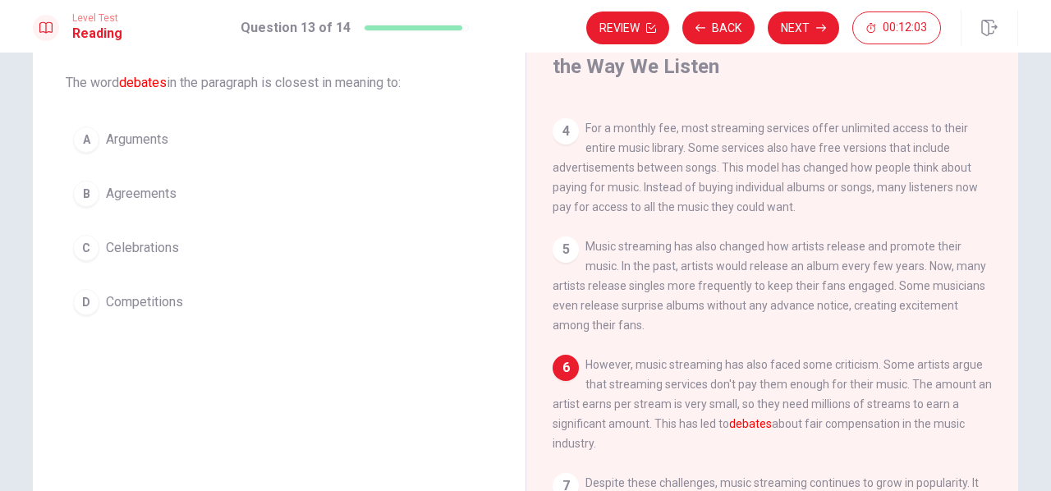
scroll to position [333, 0]
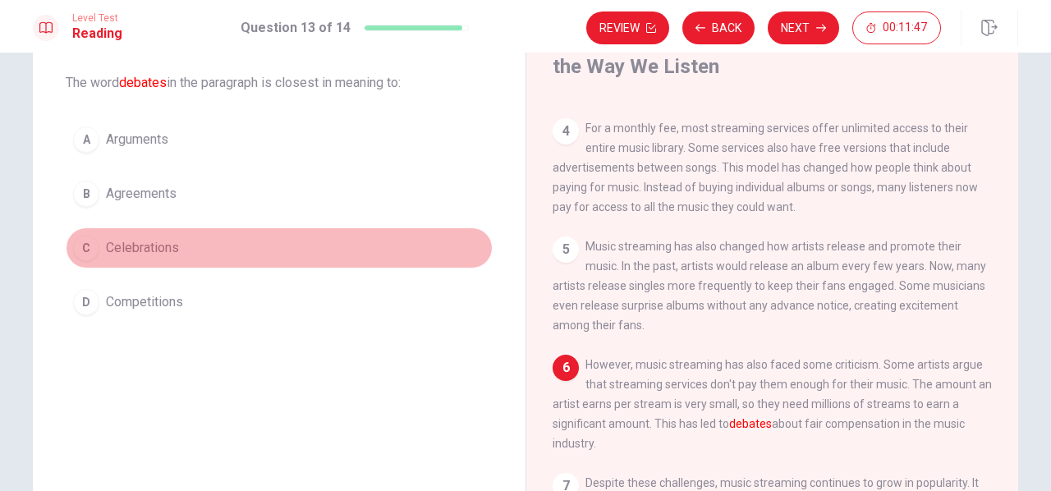
click at [163, 249] on span "Celebrations" at bounding box center [142, 248] width 73 height 20
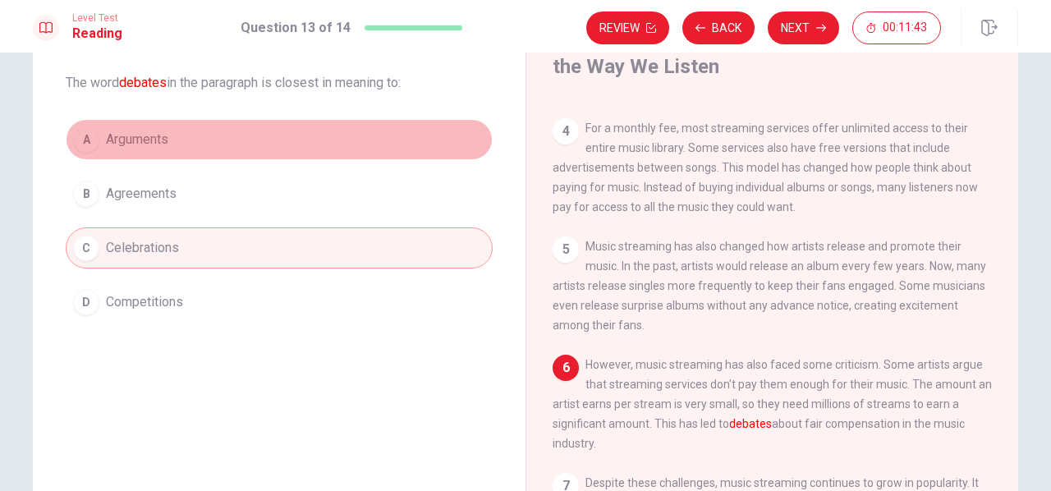
click at [151, 149] on button "A Arguments" at bounding box center [279, 139] width 427 height 41
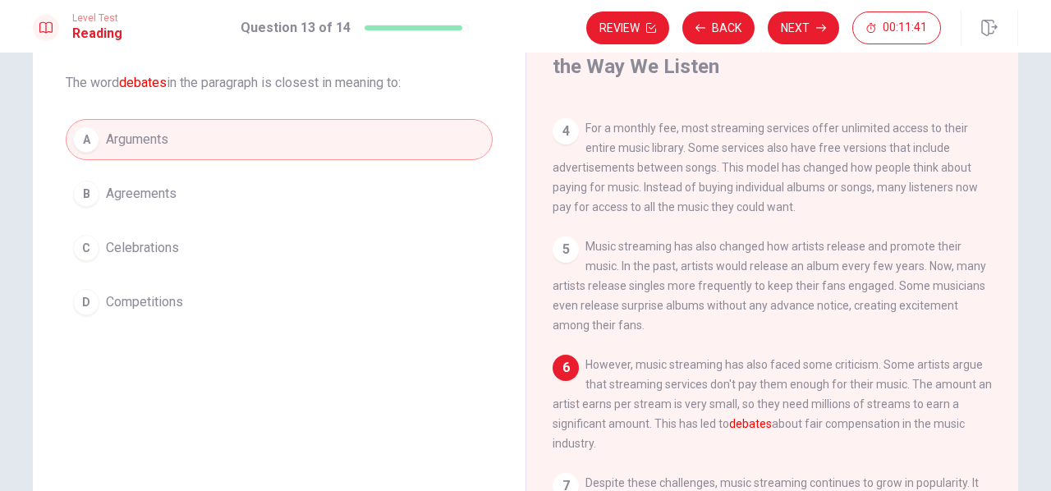
scroll to position [47, 0]
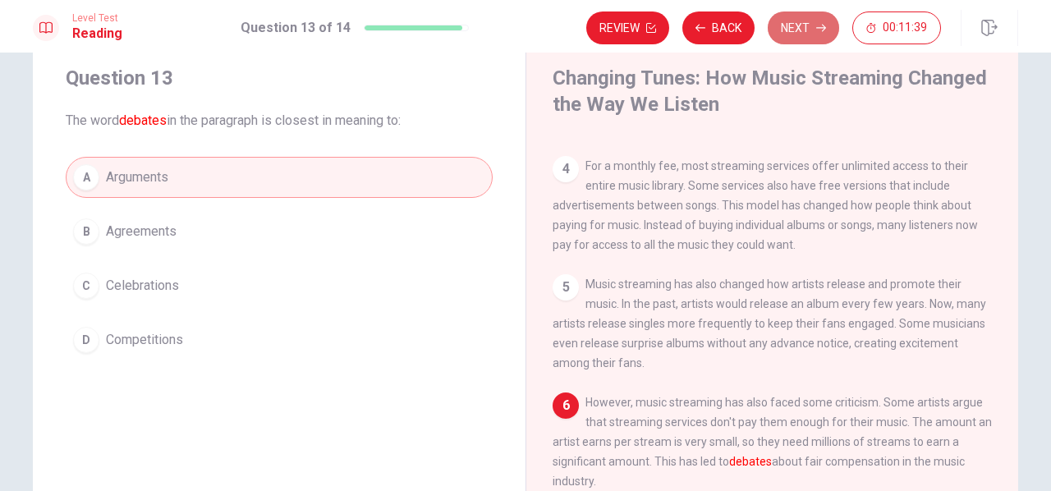
click at [817, 32] on icon "button" at bounding box center [821, 28] width 10 height 10
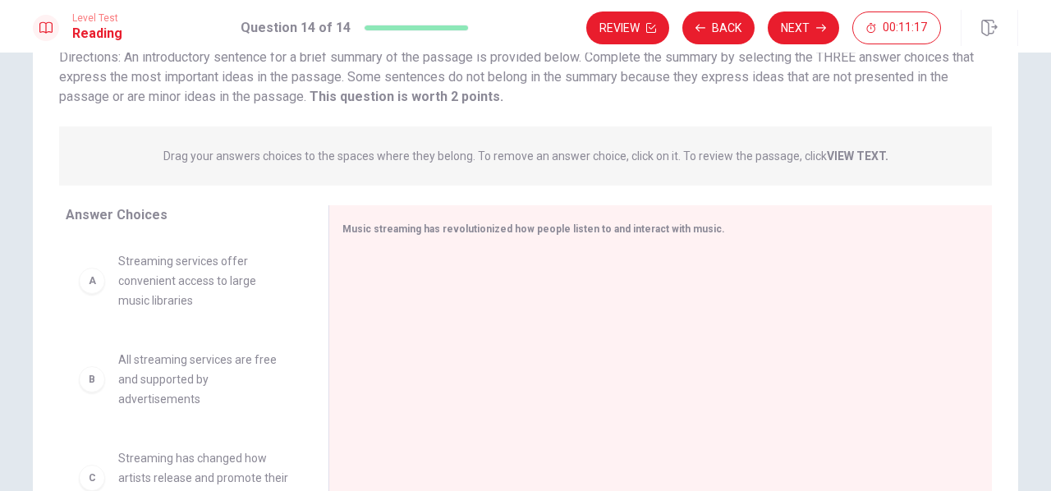
scroll to position [122, 0]
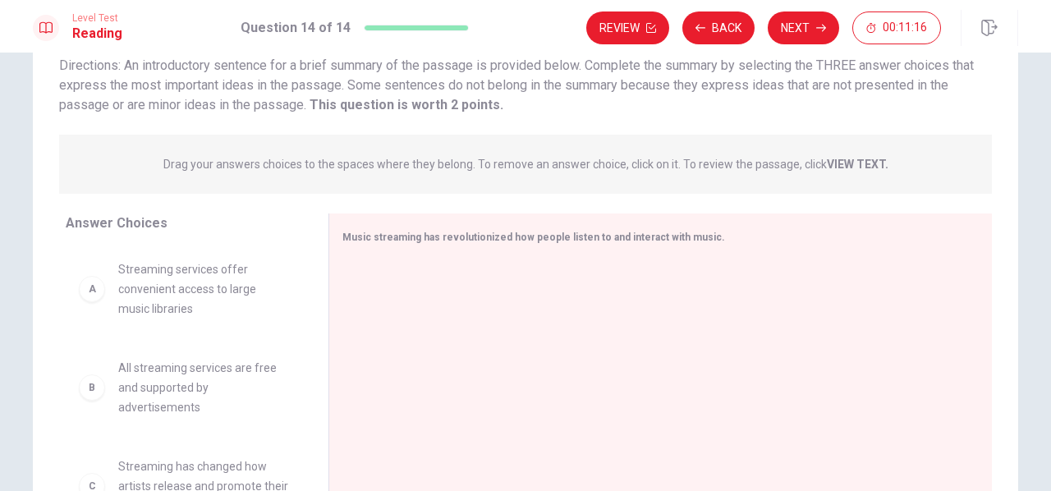
click at [120, 316] on span "Streaming services offer convenient access to large music libraries" at bounding box center [203, 289] width 171 height 59
click at [91, 299] on div "A" at bounding box center [92, 289] width 26 height 26
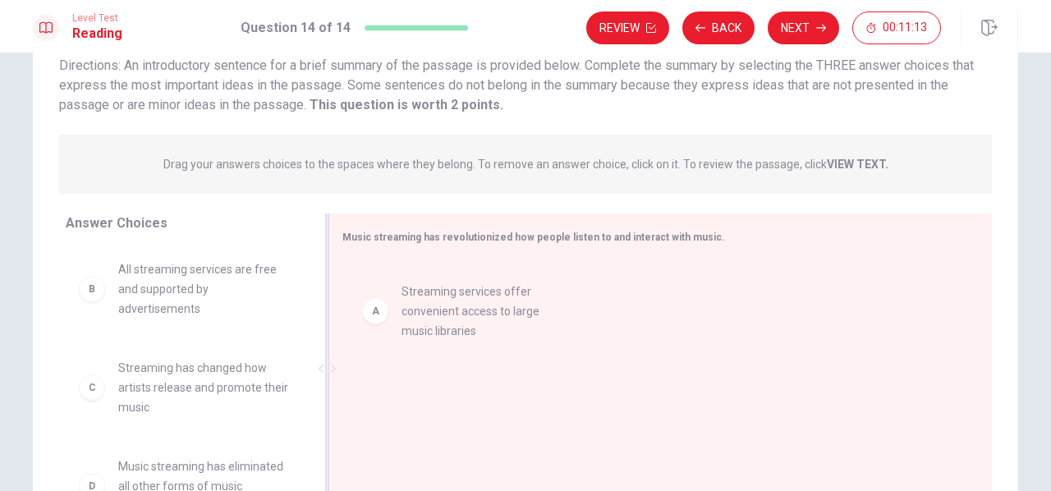
drag, startPoint x: 161, startPoint y: 292, endPoint x: 457, endPoint y: 303, distance: 295.9
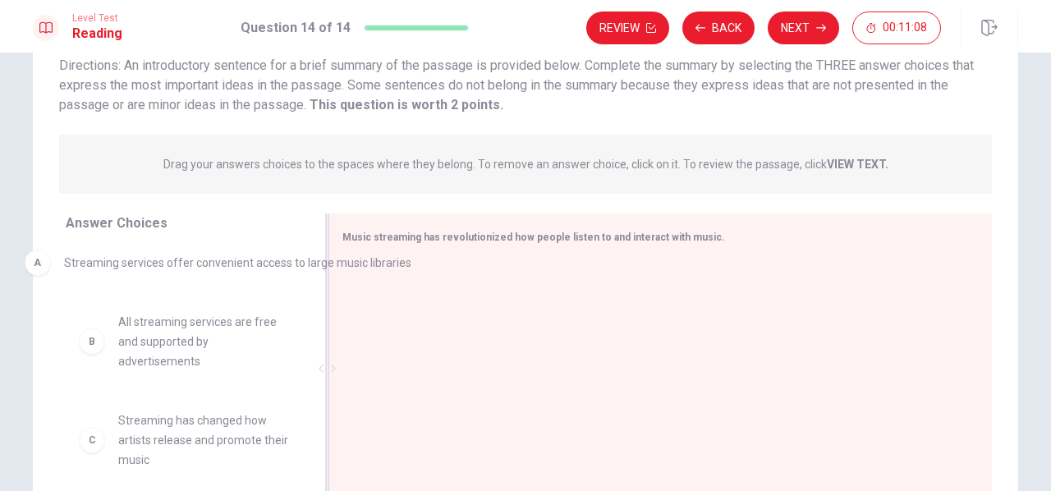
drag, startPoint x: 382, startPoint y: 297, endPoint x: 43, endPoint y: 273, distance: 340.1
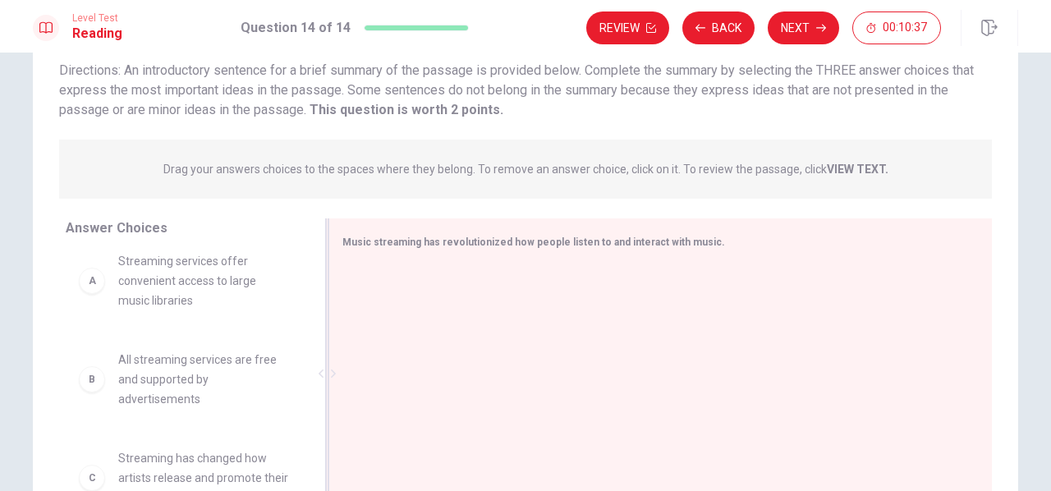
scroll to position [0, 0]
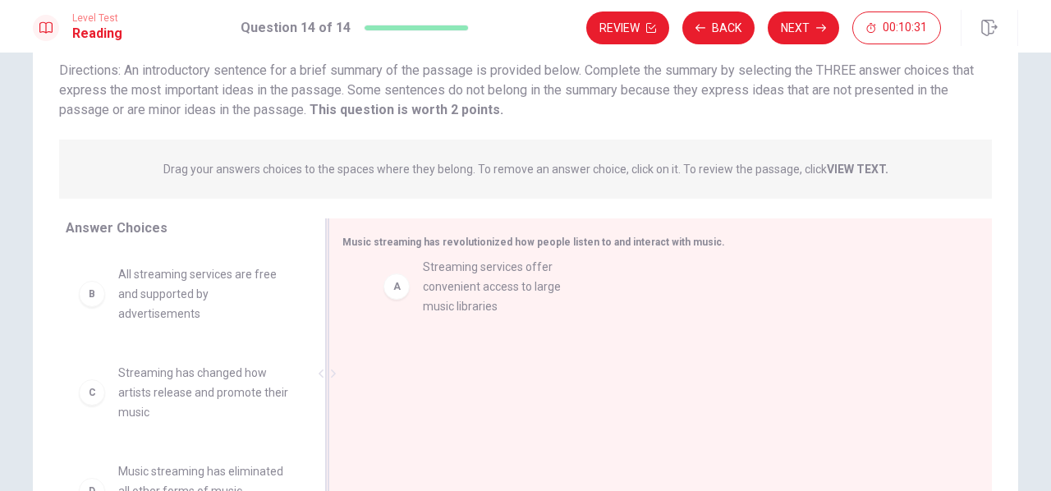
drag, startPoint x: 120, startPoint y: 299, endPoint x: 446, endPoint y: 295, distance: 326.1
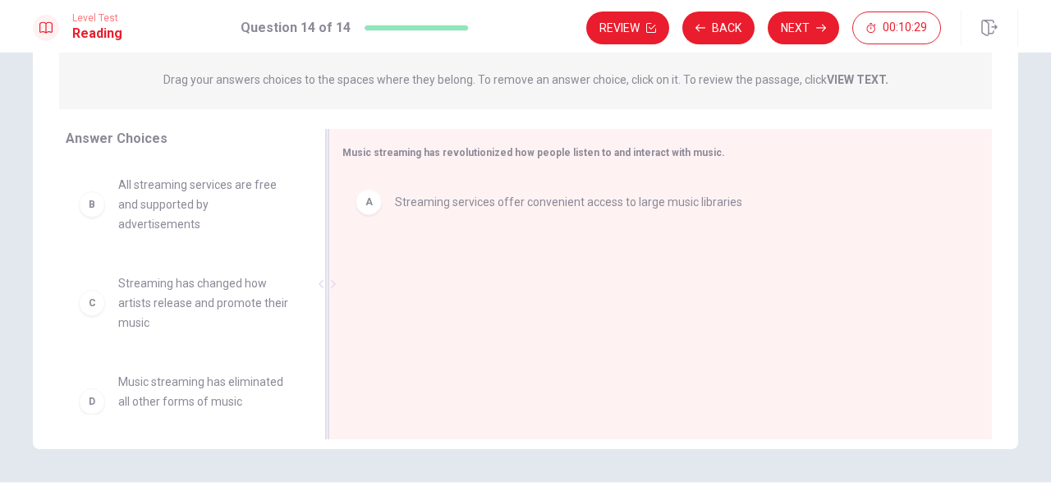
scroll to position [214, 0]
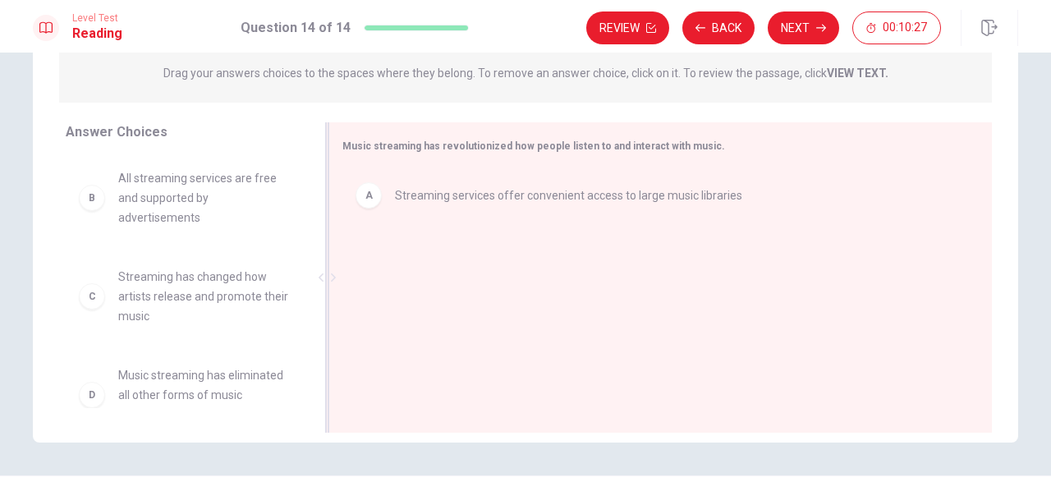
click at [334, 305] on div "A Streaming services offer convenient access to large music libraries" at bounding box center [654, 279] width 650 height 220
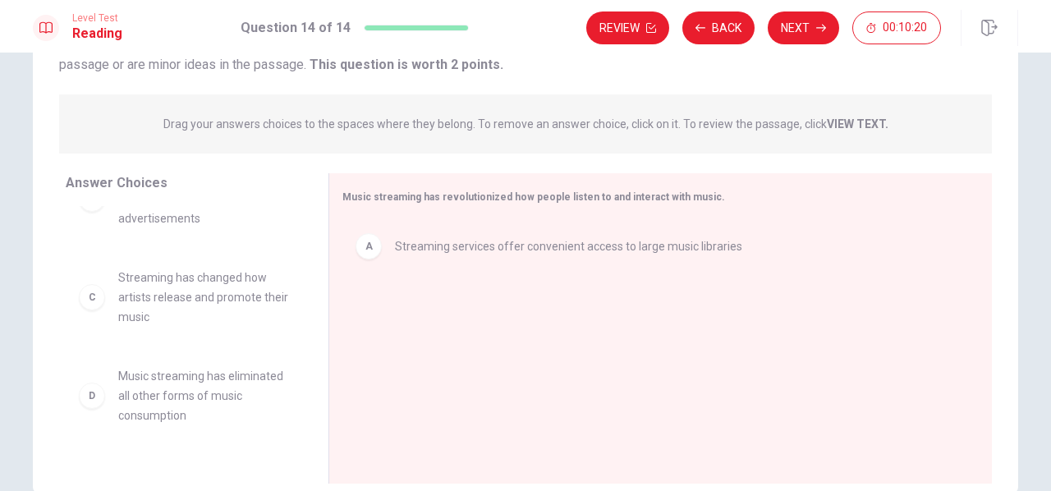
scroll to position [51, 0]
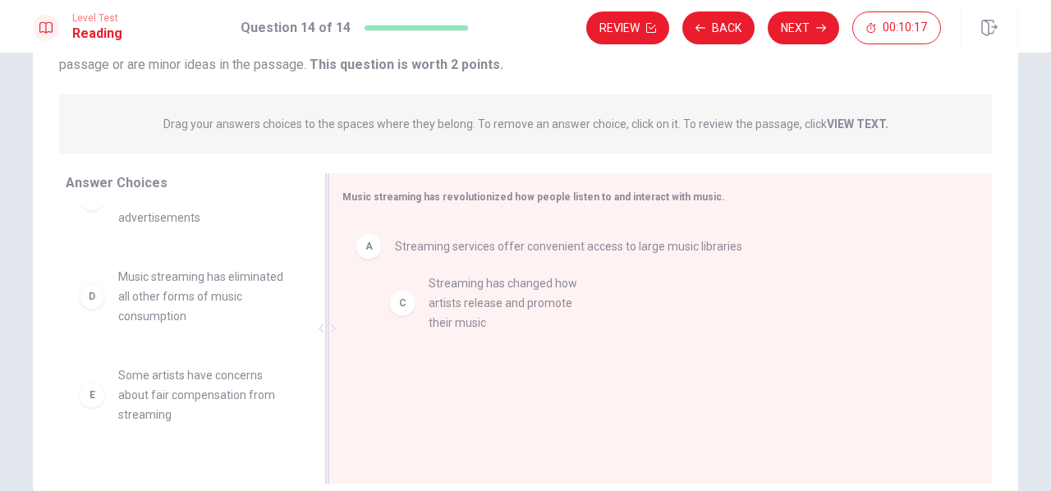
drag, startPoint x: 201, startPoint y: 308, endPoint x: 521, endPoint y: 318, distance: 319.7
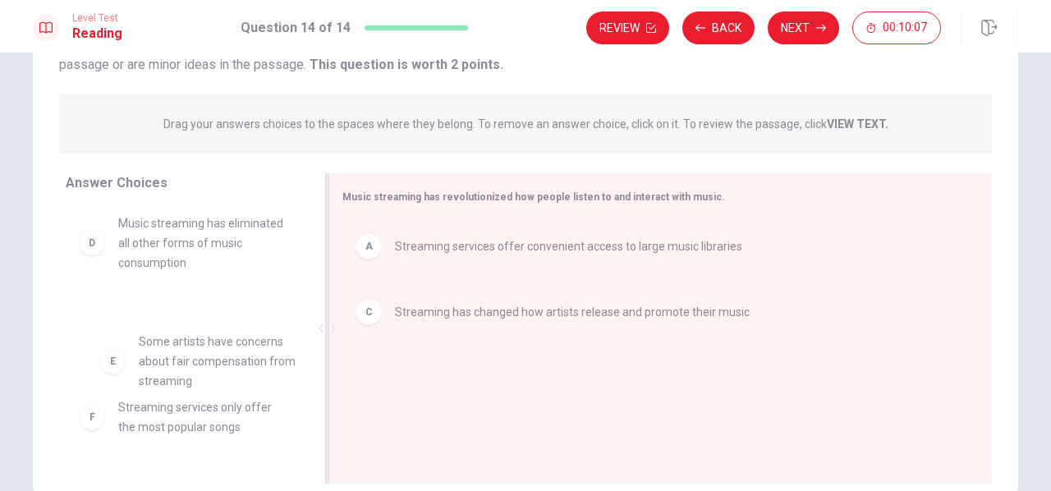
scroll to position [108, 0]
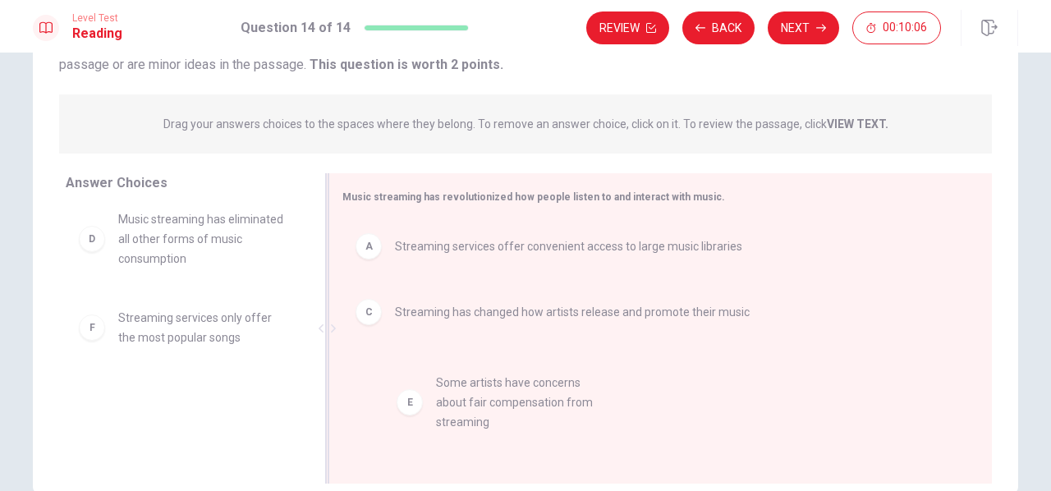
drag, startPoint x: 230, startPoint y: 343, endPoint x: 561, endPoint y: 411, distance: 338.0
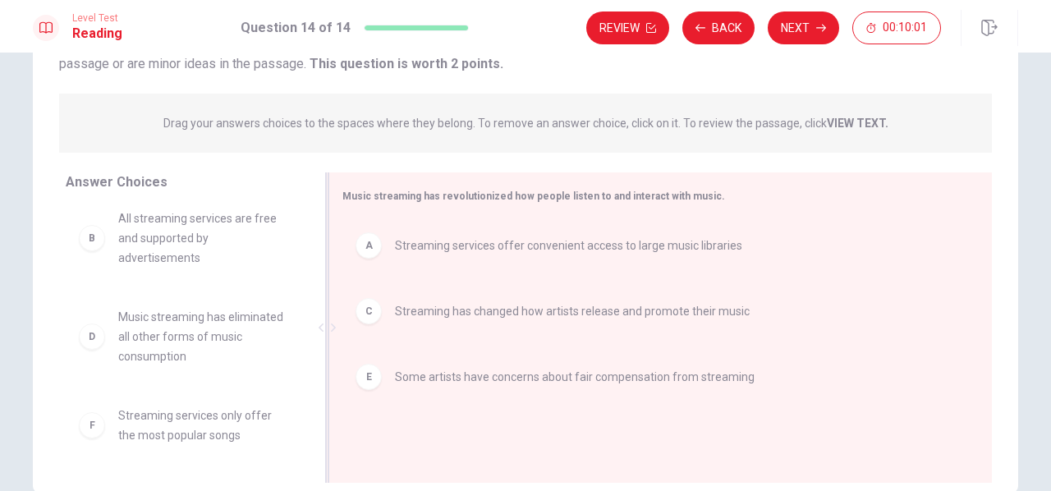
scroll to position [251, 0]
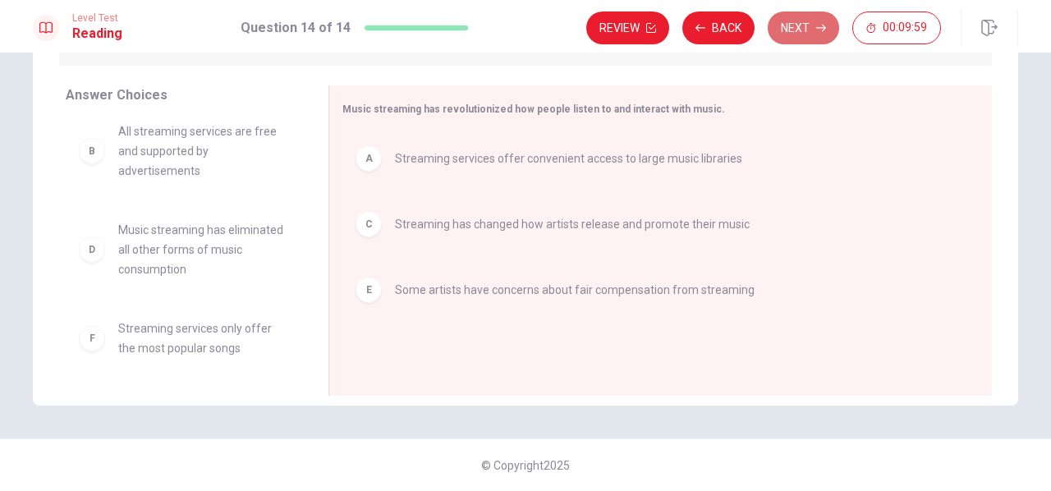
click at [787, 14] on button "Next" at bounding box center [803, 27] width 71 height 33
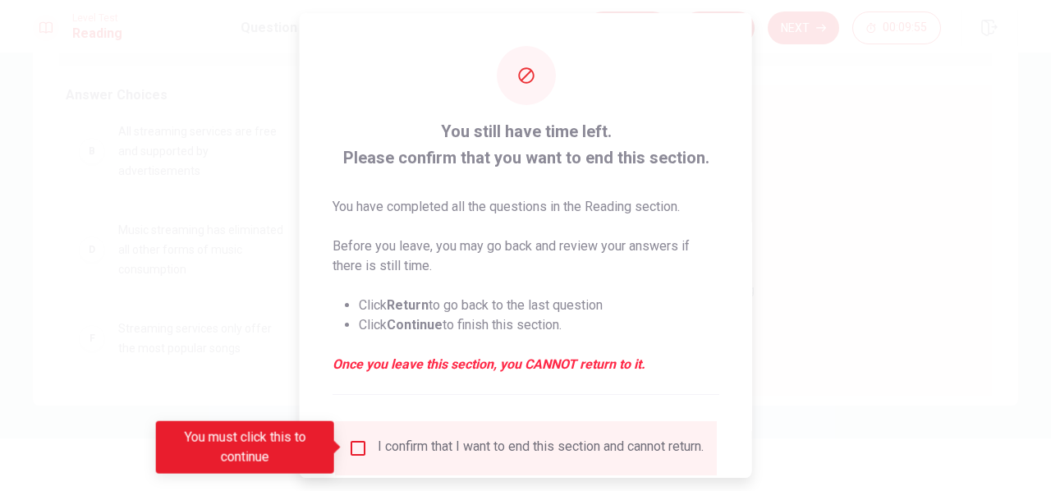
scroll to position [122, 0]
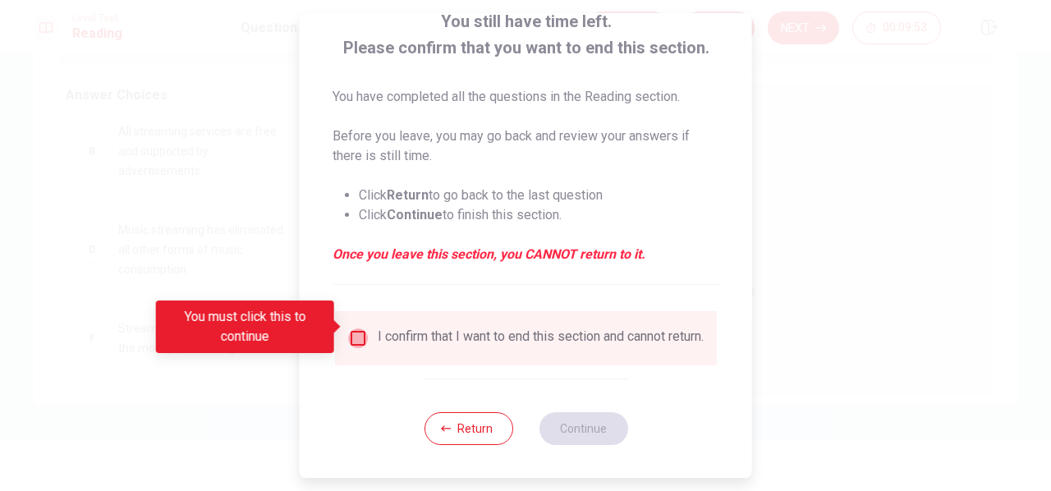
click at [356, 329] on input "You must click this to continue" at bounding box center [358, 339] width 20 height 20
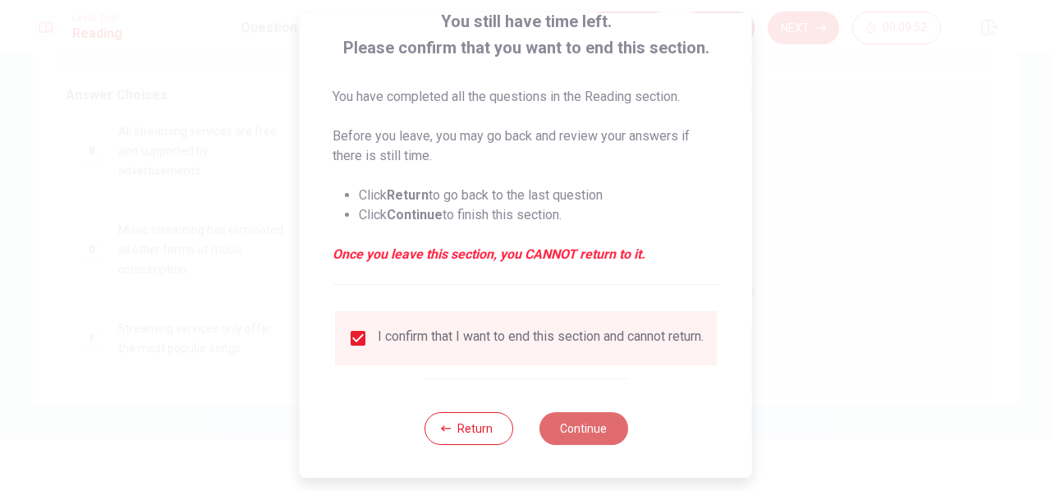
click at [595, 434] on button "Continue" at bounding box center [583, 428] width 89 height 33
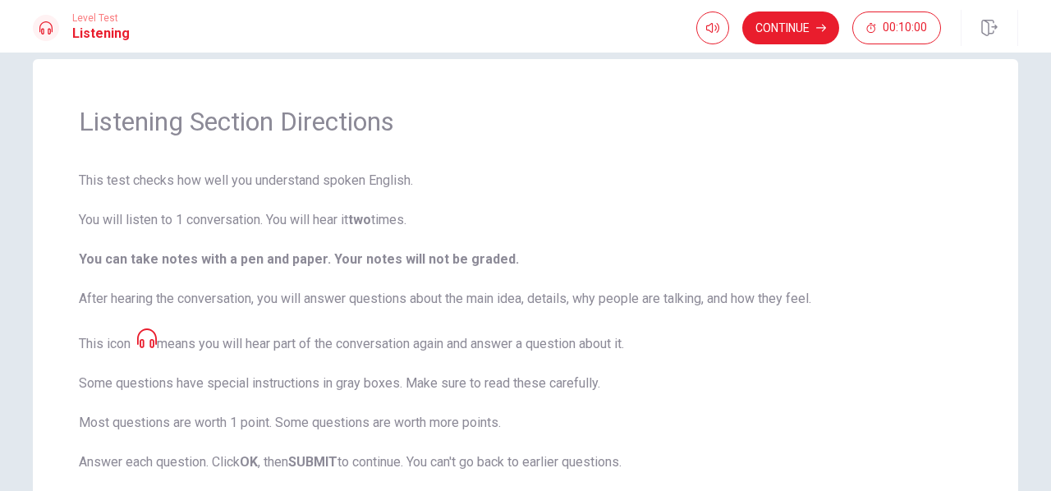
scroll to position [21, 0]
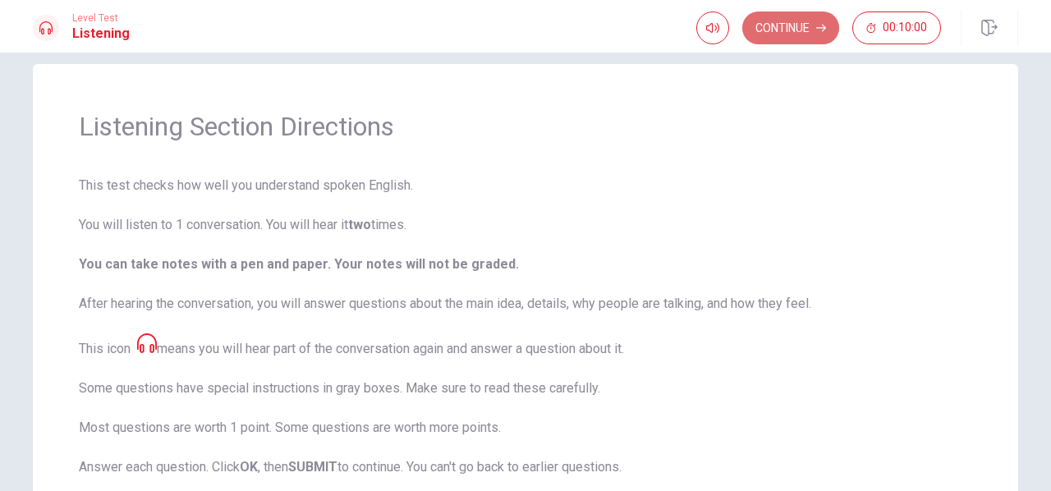
click at [820, 27] on icon "button" at bounding box center [821, 28] width 10 height 7
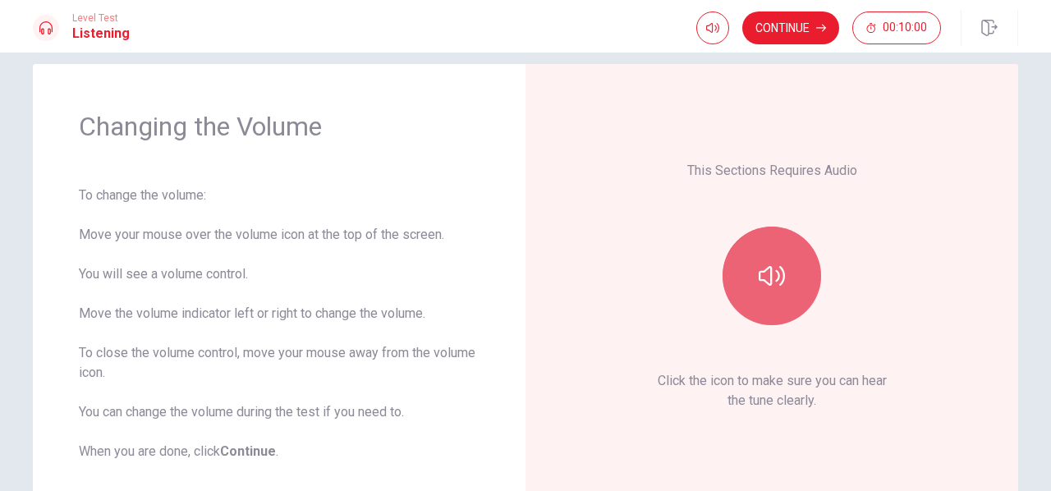
click at [751, 293] on button "button" at bounding box center [772, 276] width 99 height 99
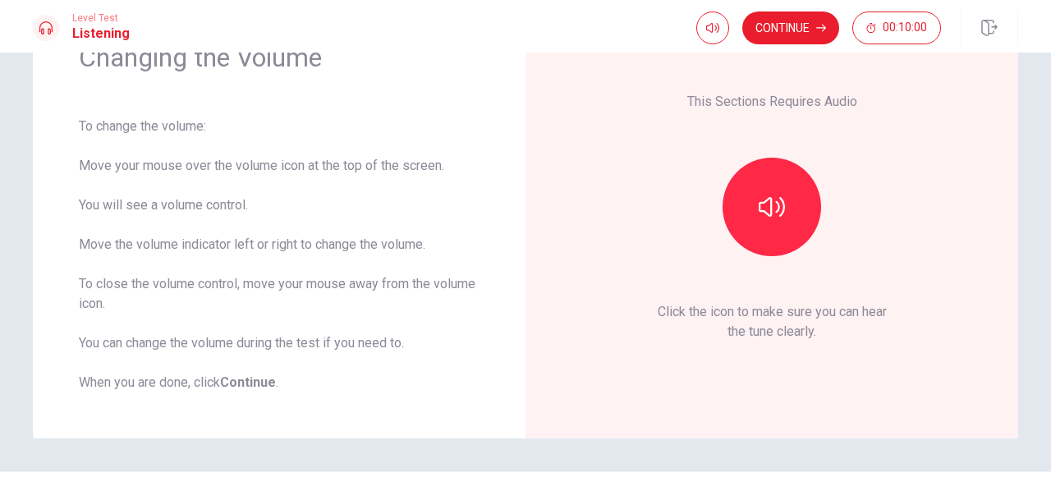
scroll to position [89, 0]
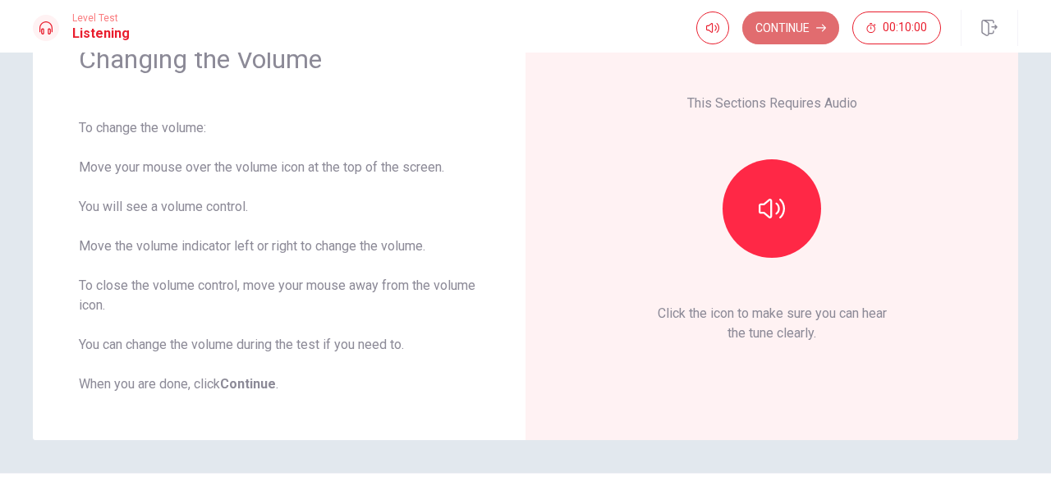
click at [775, 20] on button "Continue" at bounding box center [790, 27] width 97 height 33
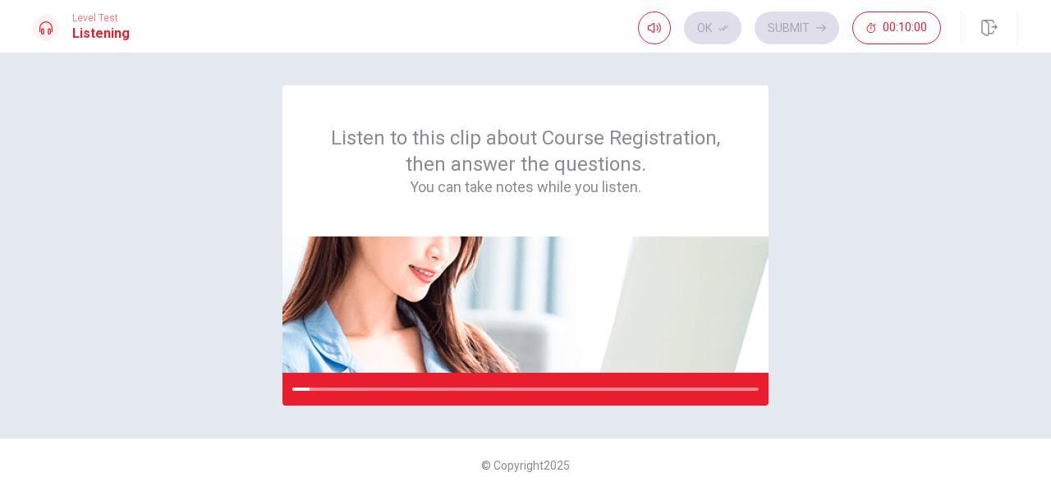
click at [654, 449] on div "© Copyright 2025" at bounding box center [525, 465] width 1051 height 53
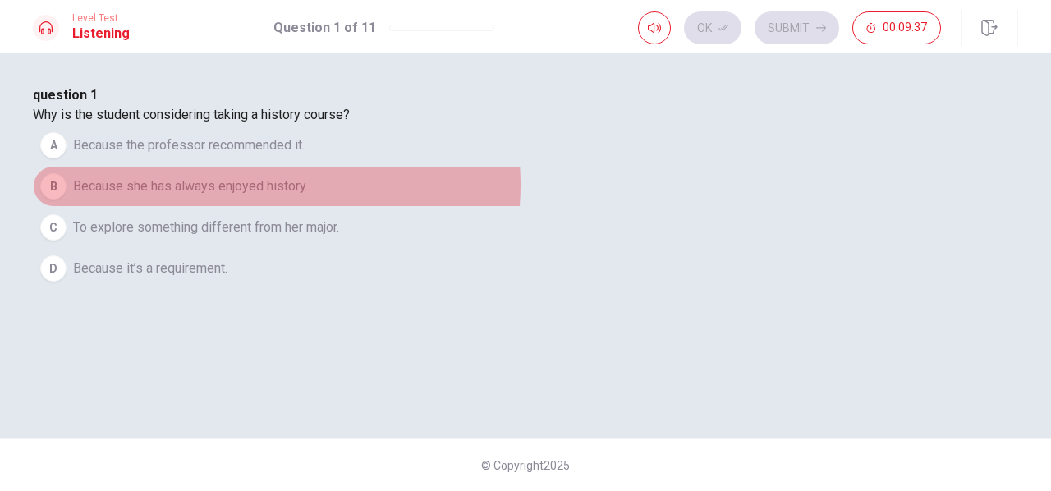
click at [308, 196] on span "Because she has always enjoyed history." at bounding box center [190, 187] width 235 height 20
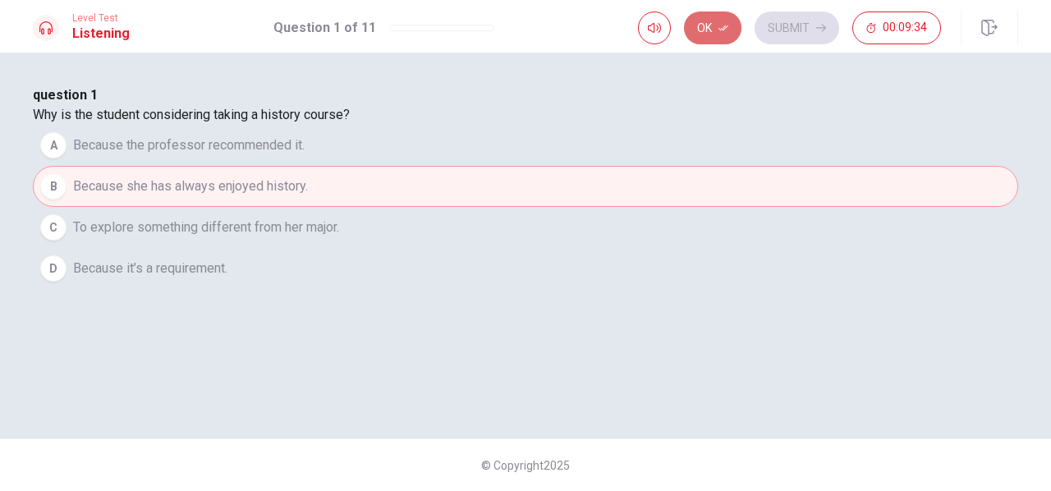
click at [729, 34] on button "Ok" at bounding box center [712, 27] width 57 height 33
click at [774, 27] on button "Submit" at bounding box center [797, 27] width 85 height 33
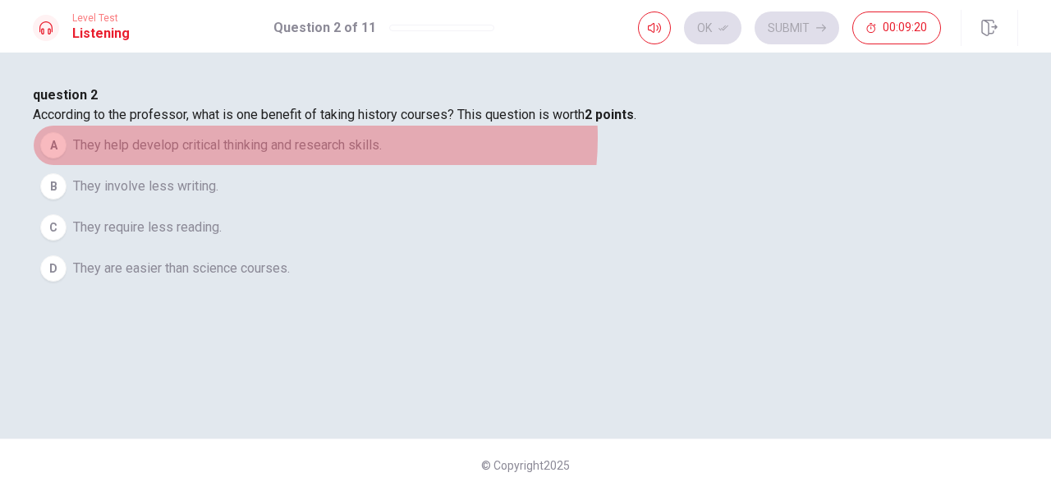
click at [382, 155] on span "They help develop critical thinking and research skills." at bounding box center [227, 146] width 309 height 20
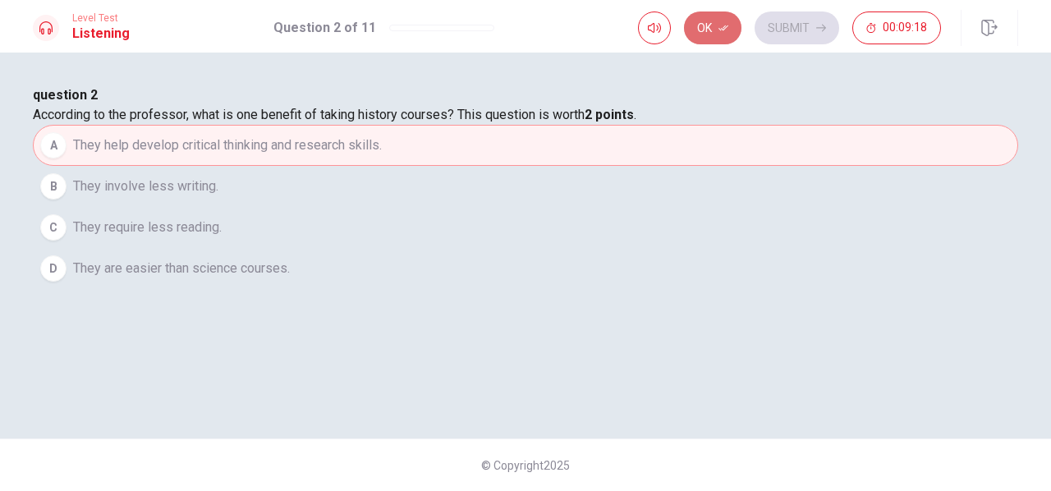
click at [720, 39] on button "Ok" at bounding box center [712, 27] width 57 height 33
click at [775, 34] on button "Submit" at bounding box center [797, 27] width 85 height 33
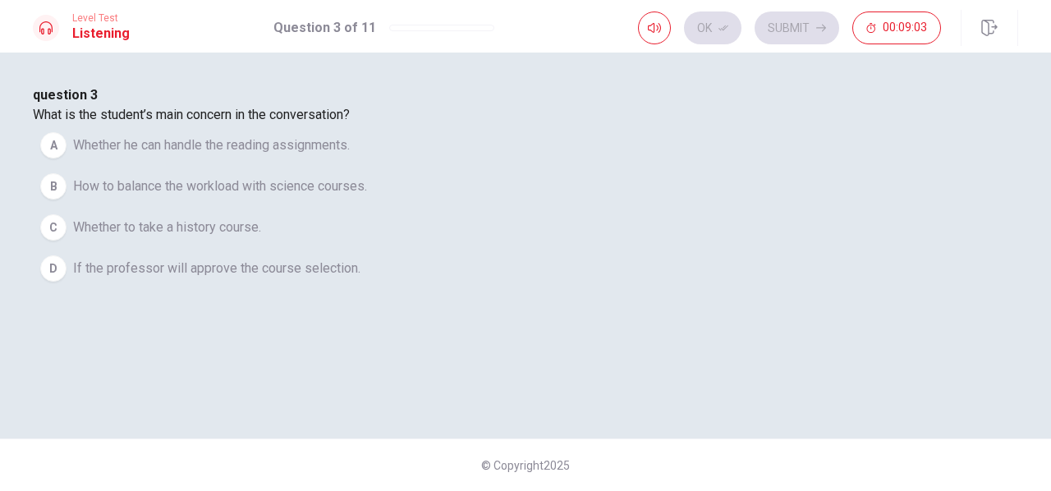
click at [367, 196] on span "How to balance the workload with science courses." at bounding box center [220, 187] width 294 height 20
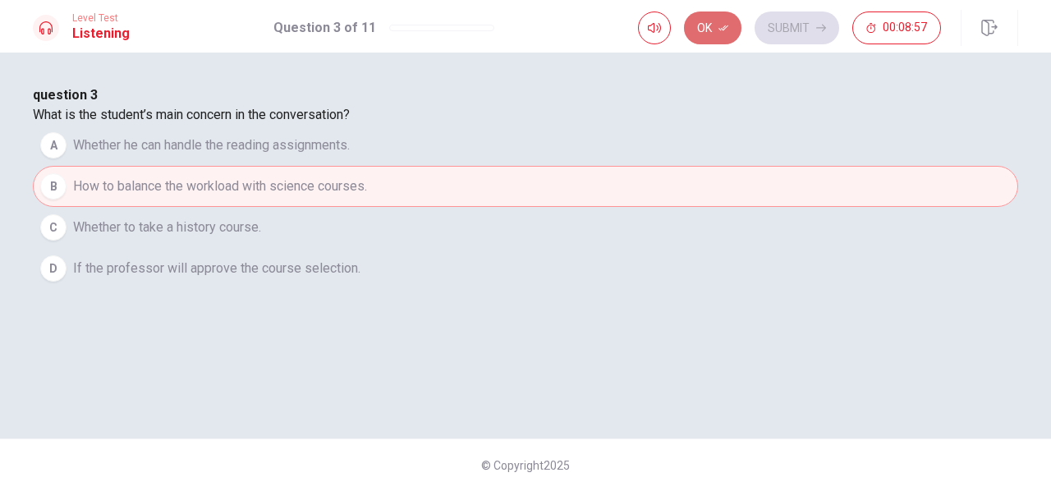
click at [715, 34] on button "Ok" at bounding box center [712, 27] width 57 height 33
click at [774, 21] on button "Submit" at bounding box center [797, 27] width 85 height 33
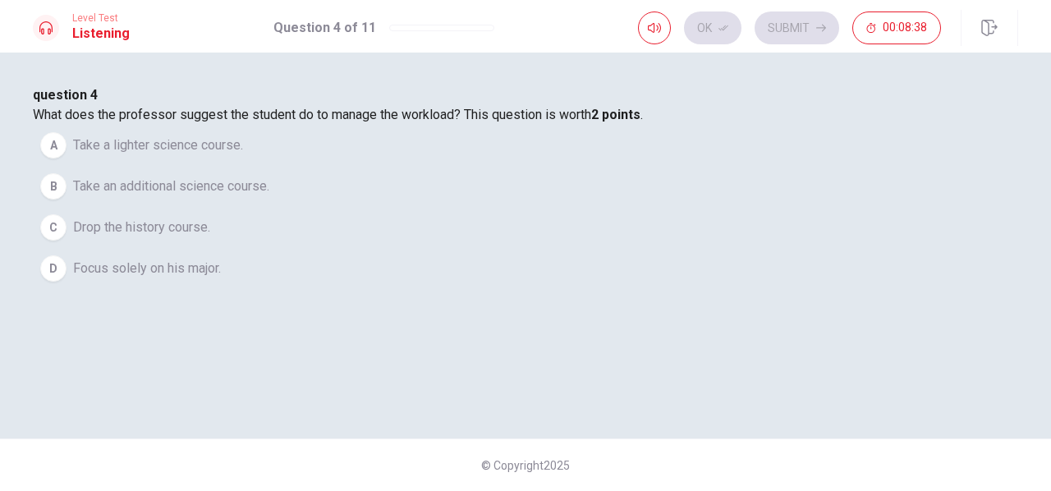
click at [269, 196] on span "Take an additional science course." at bounding box center [171, 187] width 196 height 20
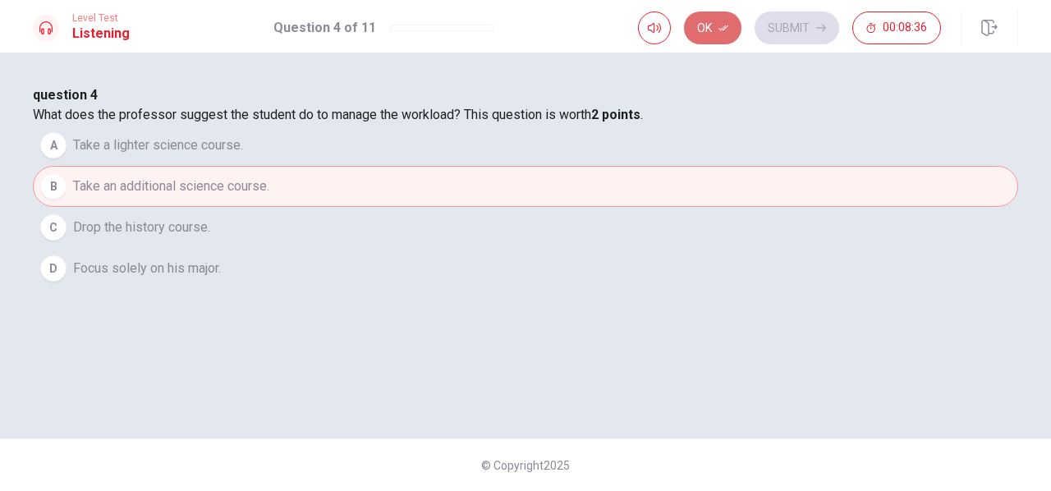
click at [716, 30] on button "Ok" at bounding box center [712, 27] width 57 height 33
click at [777, 26] on button "Submit" at bounding box center [797, 27] width 85 height 33
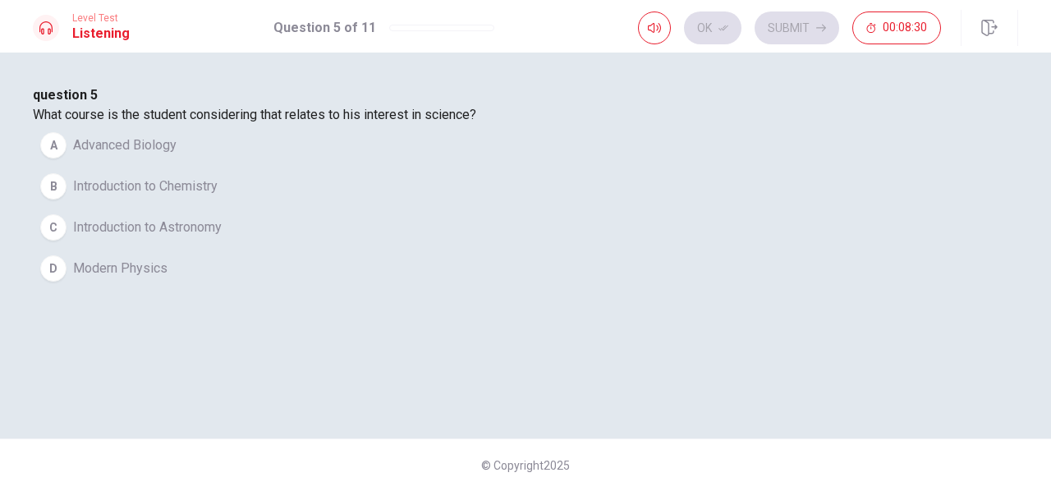
click at [619, 235] on div "question 5 What course is the student considering that relates to his interest …" at bounding box center [526, 187] width 986 height 204
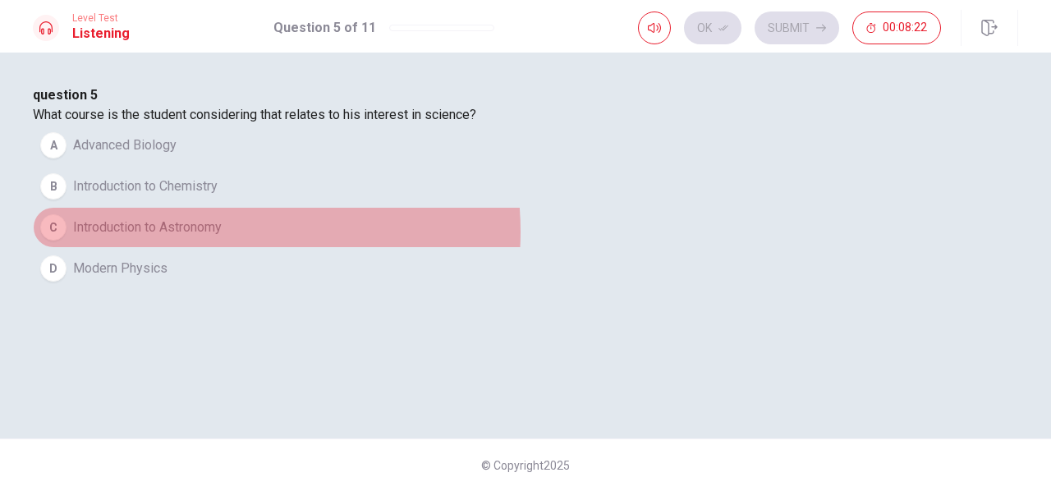
click at [222, 237] on span "Introduction to Astronomy" at bounding box center [147, 228] width 149 height 20
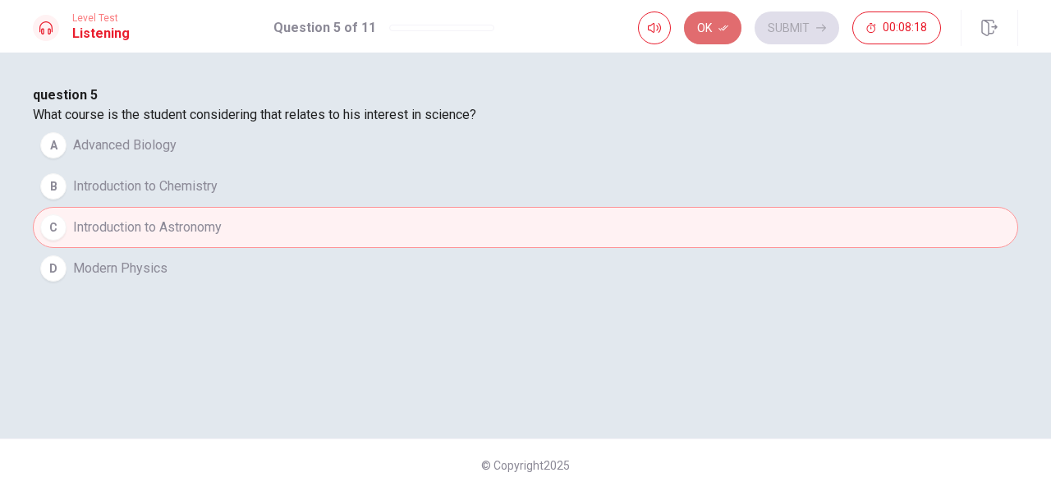
click at [724, 35] on button "Ok" at bounding box center [712, 27] width 57 height 33
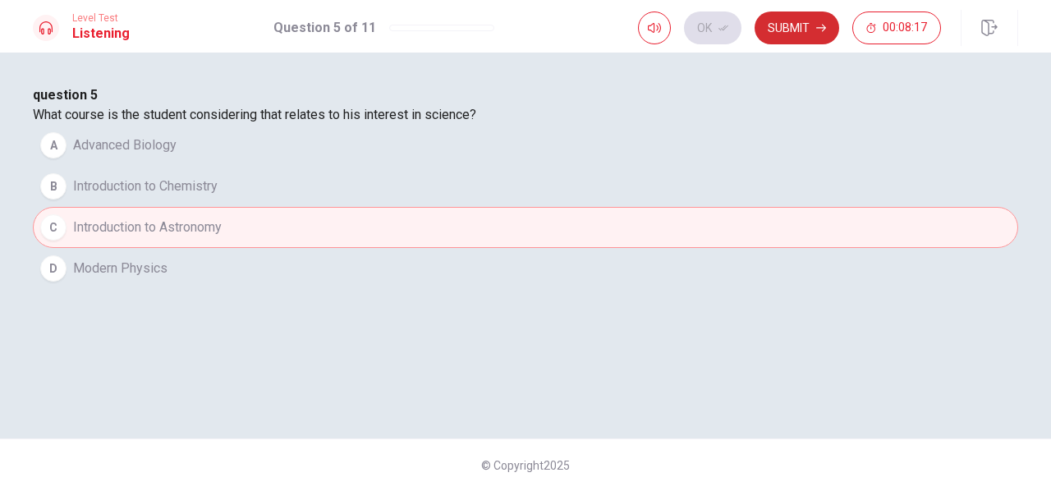
click at [778, 29] on button "Submit" at bounding box center [797, 27] width 85 height 33
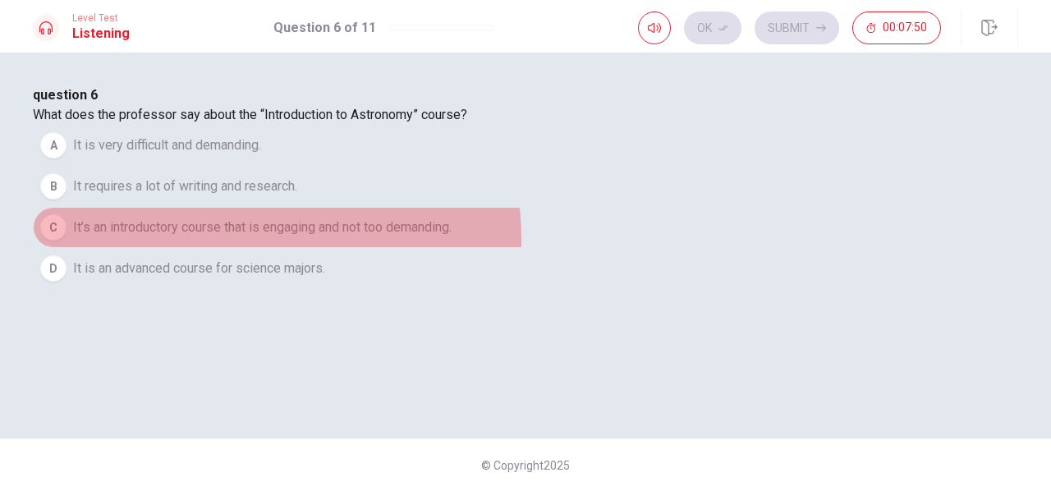
click at [498, 248] on button "C It’s an introductory course that is engaging and not too demanding." at bounding box center [526, 227] width 986 height 41
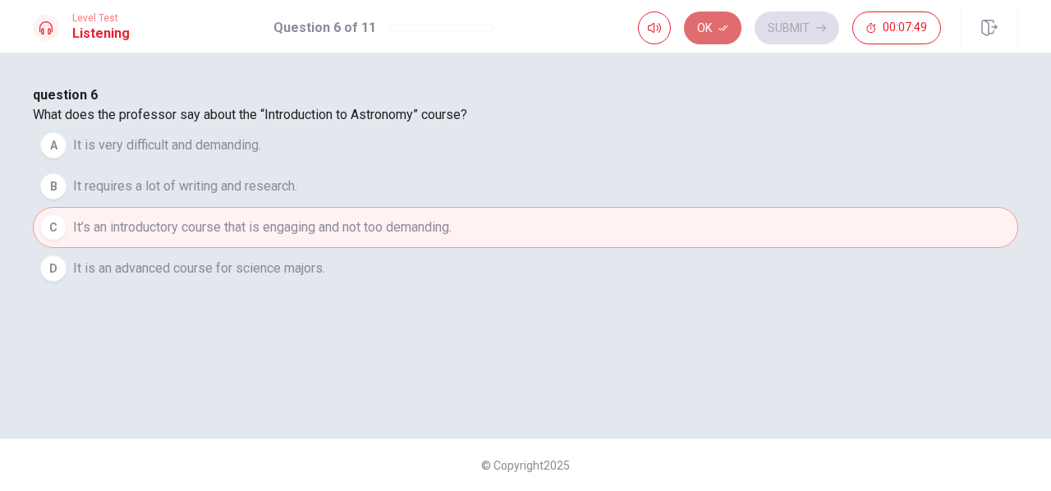
click at [712, 32] on button "Ok" at bounding box center [712, 27] width 57 height 33
click at [782, 19] on button "Submit" at bounding box center [797, 27] width 85 height 33
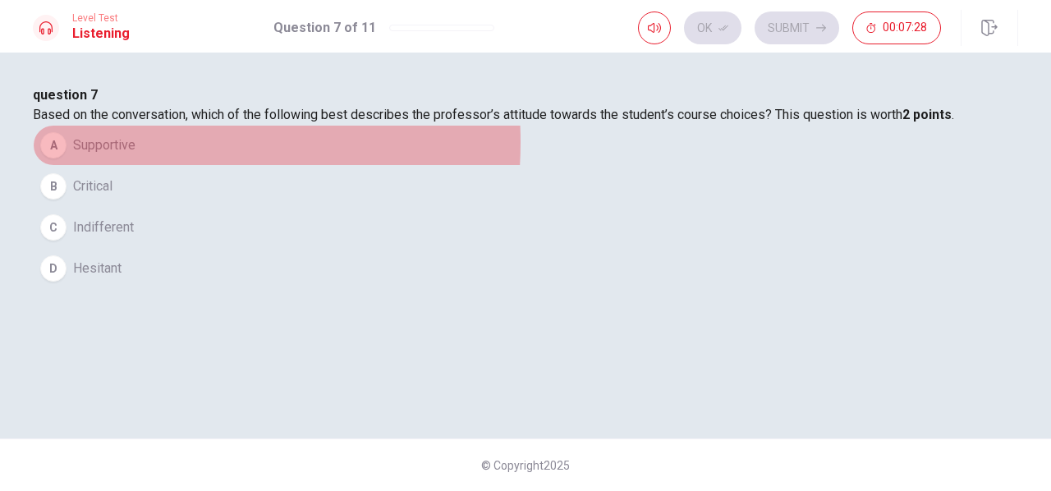
click at [136, 155] on span "Supportive" at bounding box center [104, 146] width 62 height 20
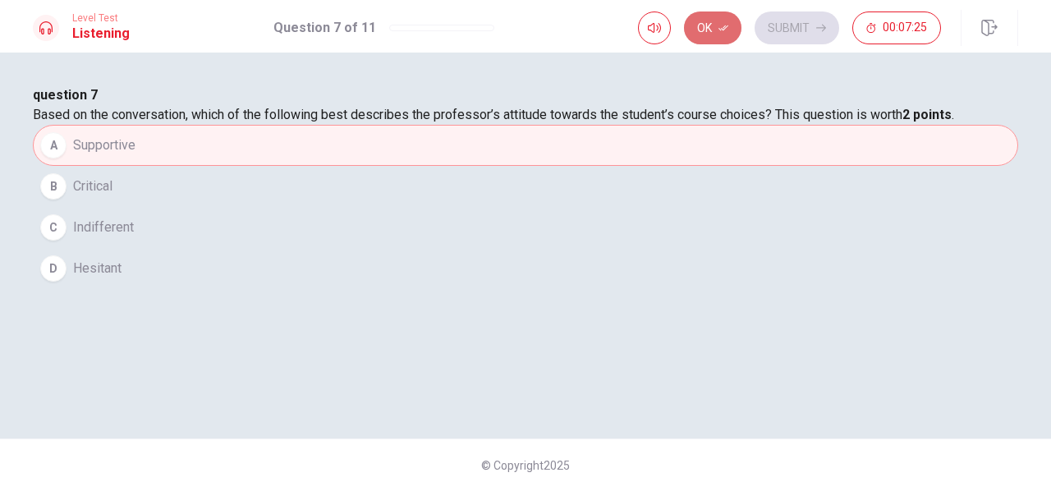
click at [706, 32] on button "Ok" at bounding box center [712, 27] width 57 height 33
click at [774, 31] on button "Submit" at bounding box center [797, 27] width 85 height 33
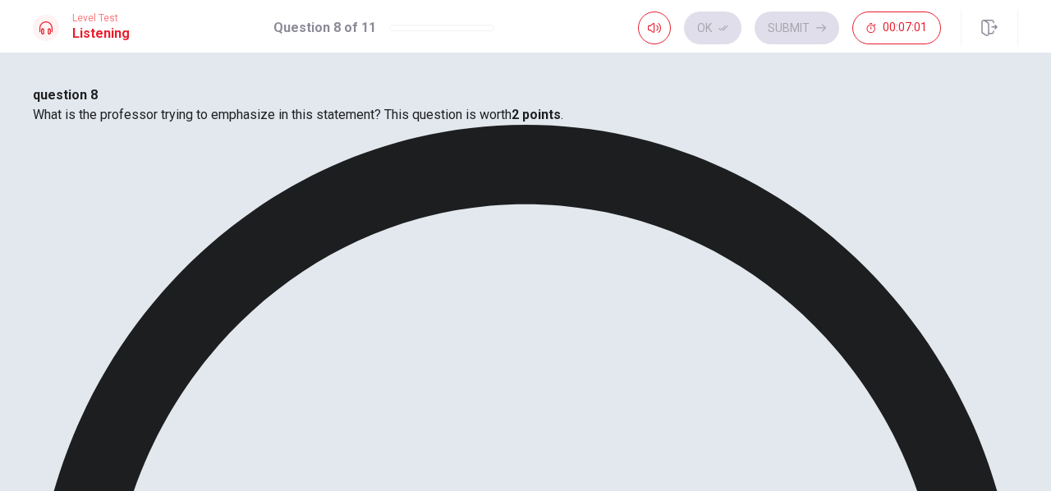
click at [718, 37] on button "Ok" at bounding box center [712, 27] width 57 height 33
click at [791, 37] on button "Submit" at bounding box center [797, 27] width 85 height 33
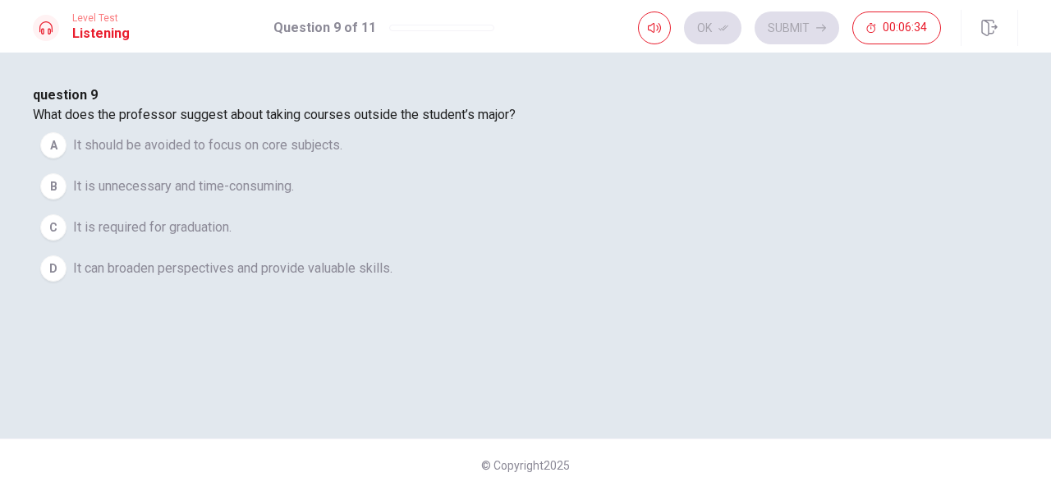
click at [393, 278] on span "It can broaden perspectives and provide valuable skills." at bounding box center [233, 269] width 320 height 20
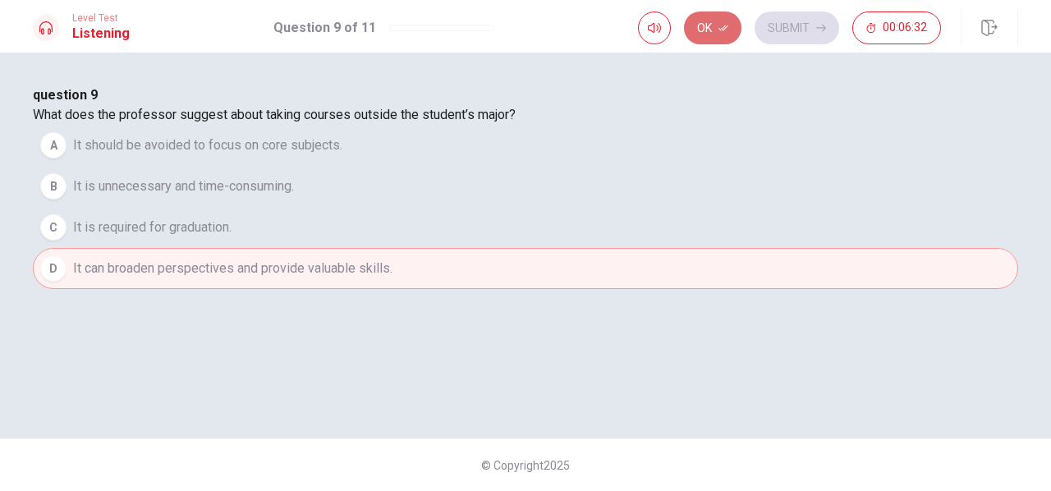
click at [729, 37] on button "Ok" at bounding box center [712, 27] width 57 height 33
click at [781, 25] on button "Submit" at bounding box center [797, 27] width 85 height 33
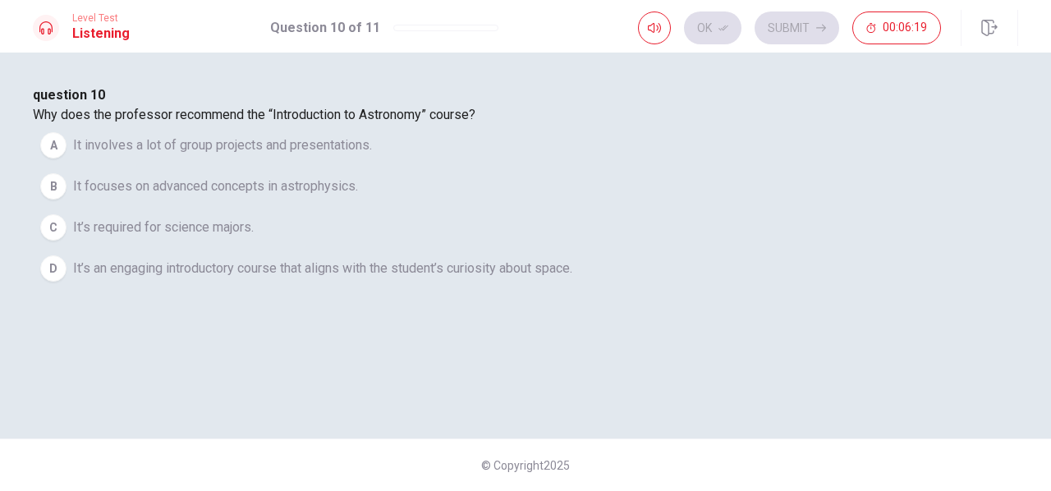
click at [563, 278] on span "It’s an engaging introductory course that aligns with the student’s curiosity a…" at bounding box center [322, 269] width 499 height 20
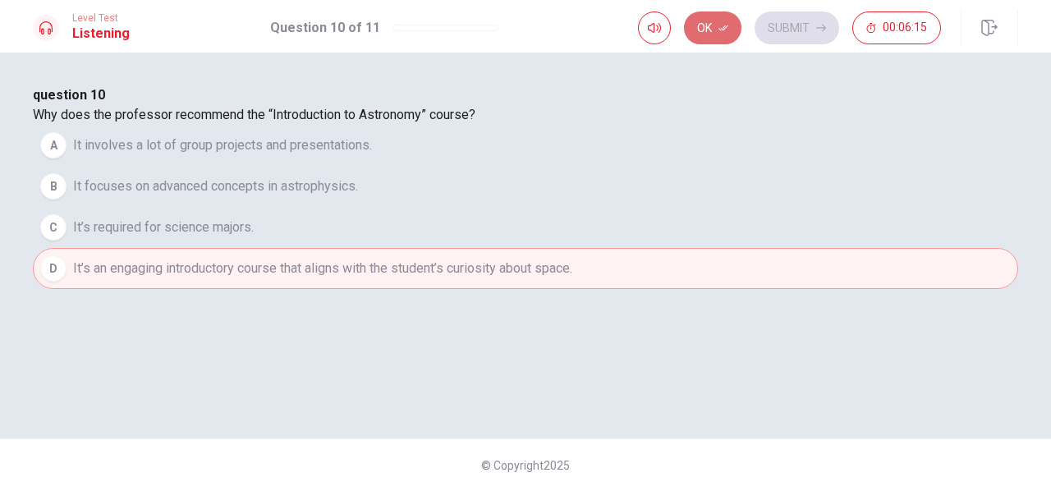
click at [721, 33] on button "Ok" at bounding box center [712, 27] width 57 height 33
click at [779, 32] on button "Submit" at bounding box center [797, 27] width 85 height 33
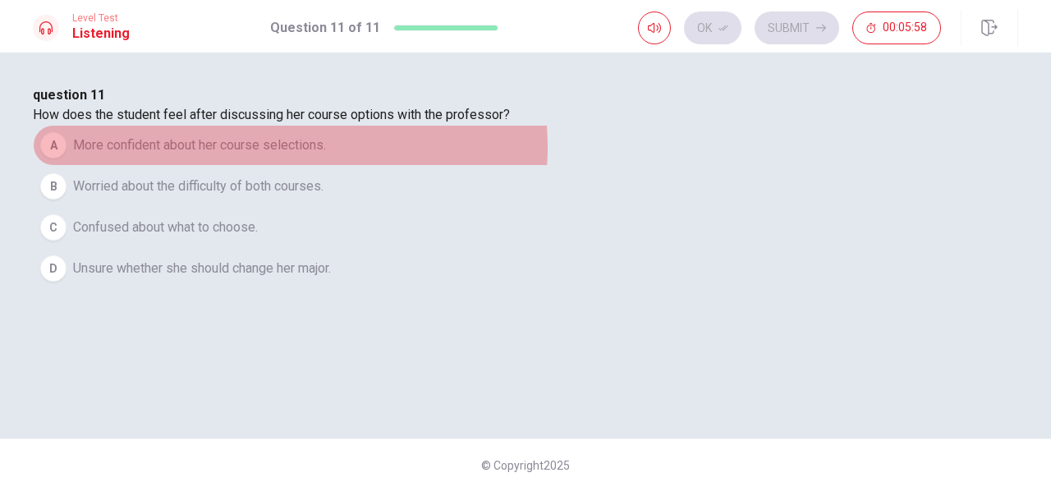
click at [326, 155] on span "More confident about her course selections." at bounding box center [199, 146] width 253 height 20
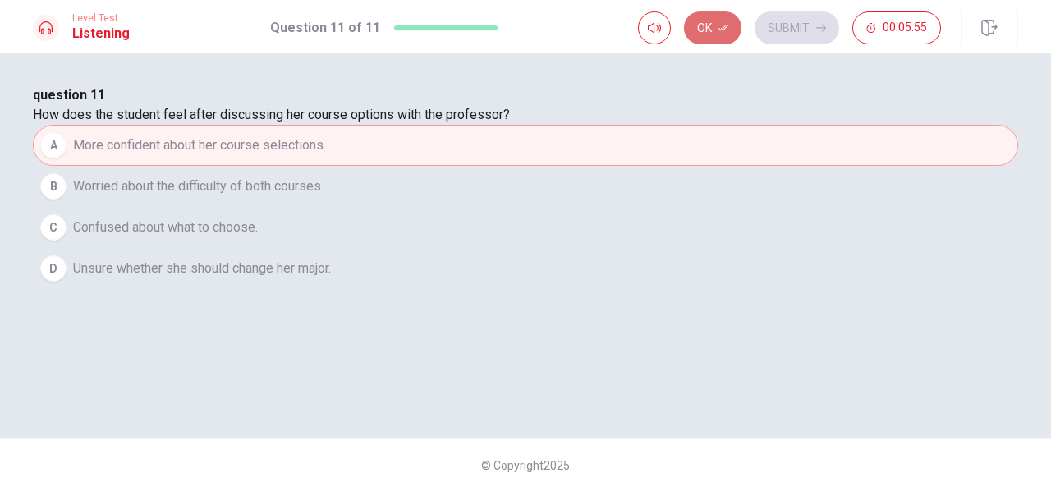
click at [721, 30] on icon "button" at bounding box center [724, 28] width 10 height 10
click at [789, 31] on button "Submit" at bounding box center [797, 27] width 85 height 33
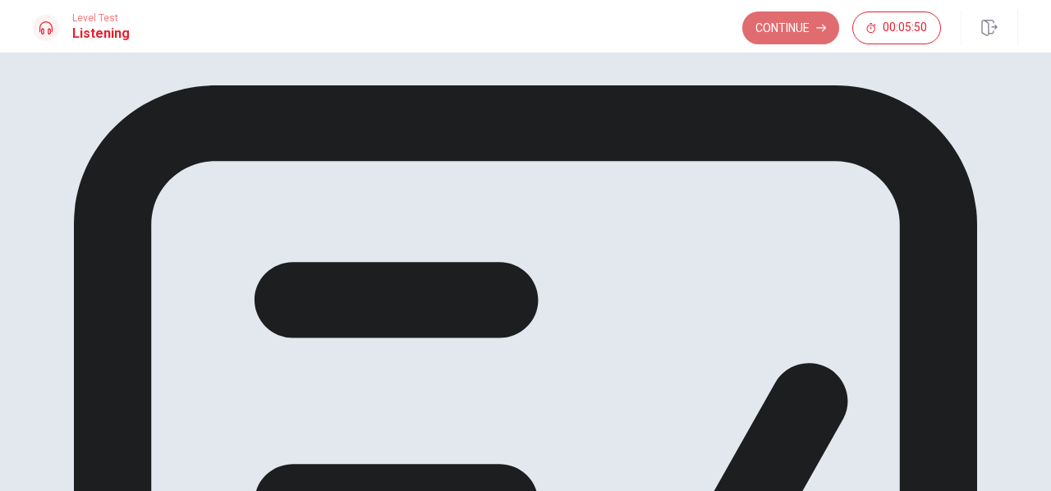
click at [802, 37] on button "Continue" at bounding box center [790, 27] width 97 height 33
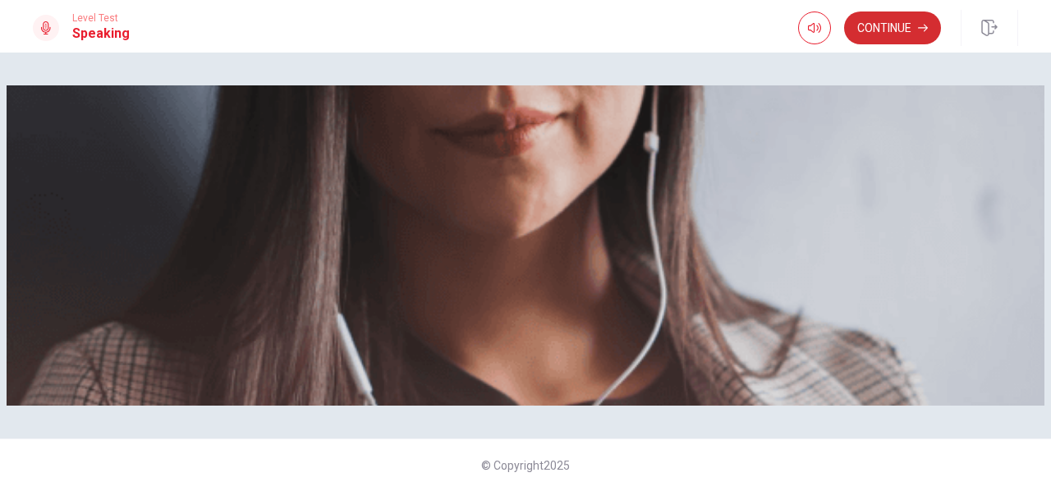
click at [926, 34] on button "Continue" at bounding box center [892, 27] width 97 height 33
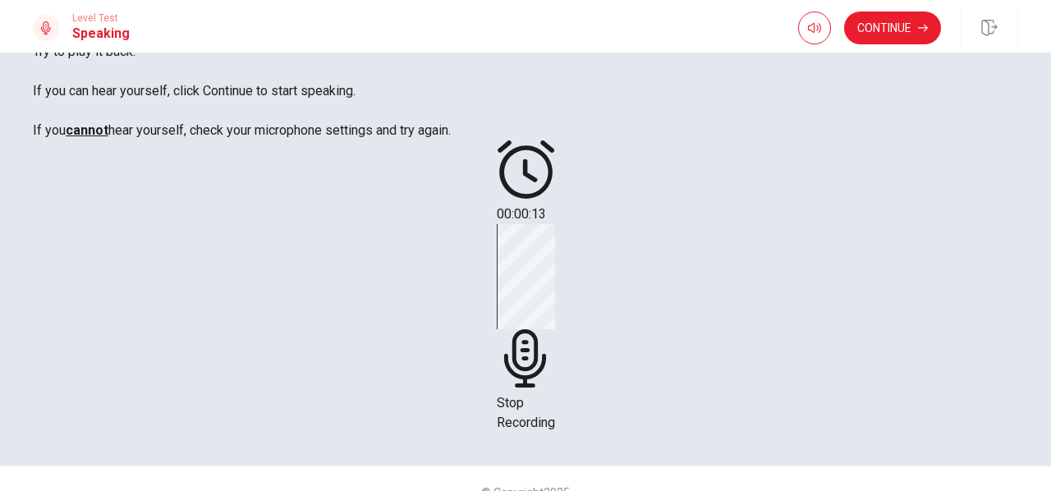
scroll to position [181, 0]
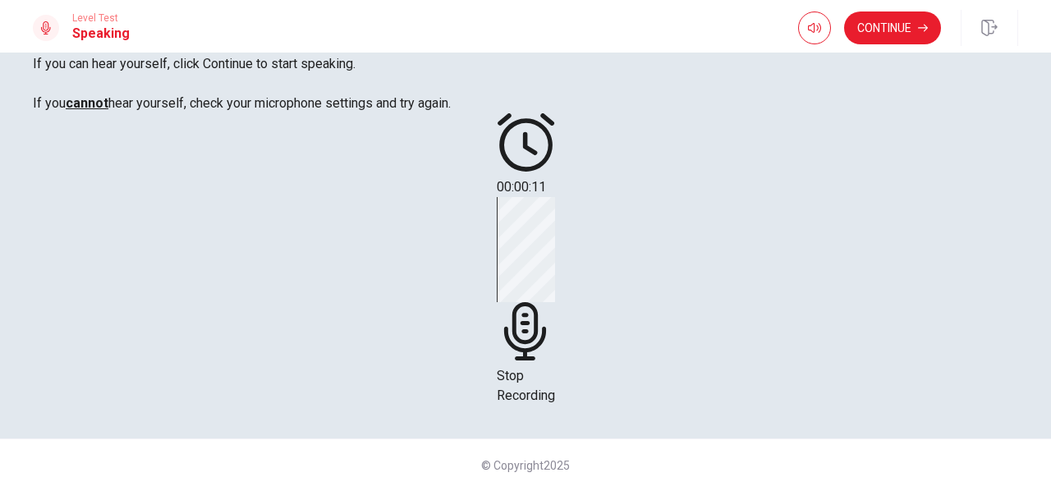
click at [555, 252] on div "Stop Recording" at bounding box center [526, 301] width 58 height 209
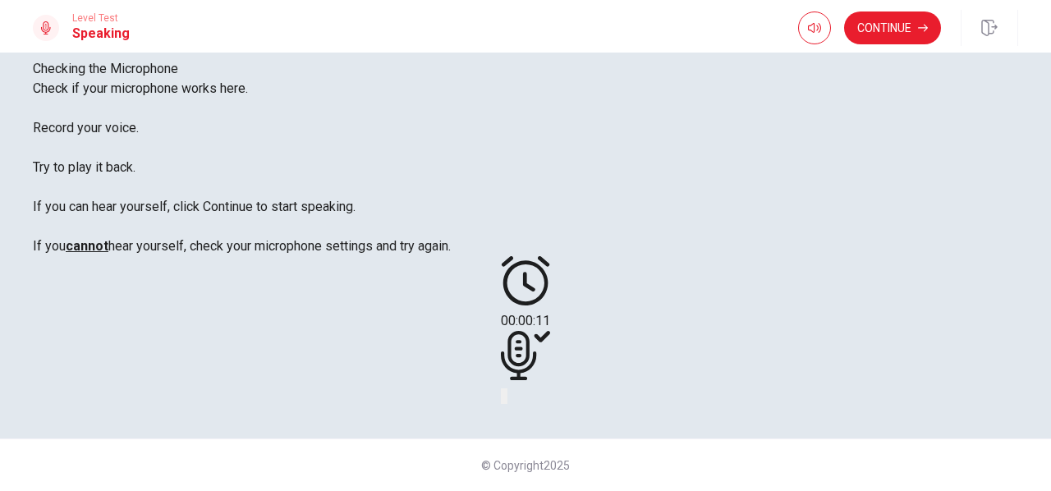
click at [550, 331] on div at bounding box center [525, 358] width 49 height 55
click at [506, 400] on icon "Play Audio" at bounding box center [506, 400] width 0 height 0
click at [550, 331] on div at bounding box center [525, 358] width 49 height 55
click at [506, 400] on icon "Play Audio" at bounding box center [506, 400] width 0 height 0
click at [503, 400] on icon "Record Again" at bounding box center [503, 400] width 0 height 0
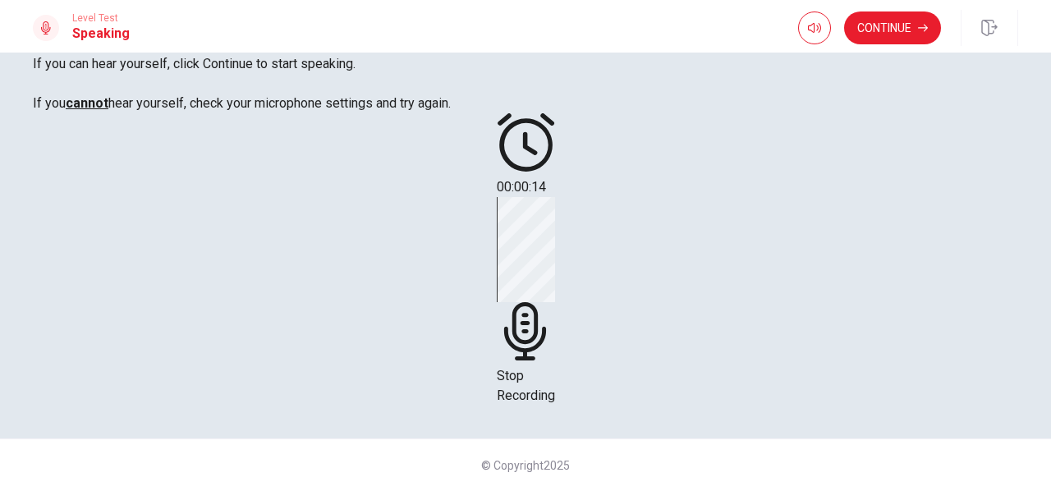
click at [555, 368] on span "Stop Recording" at bounding box center [526, 385] width 58 height 35
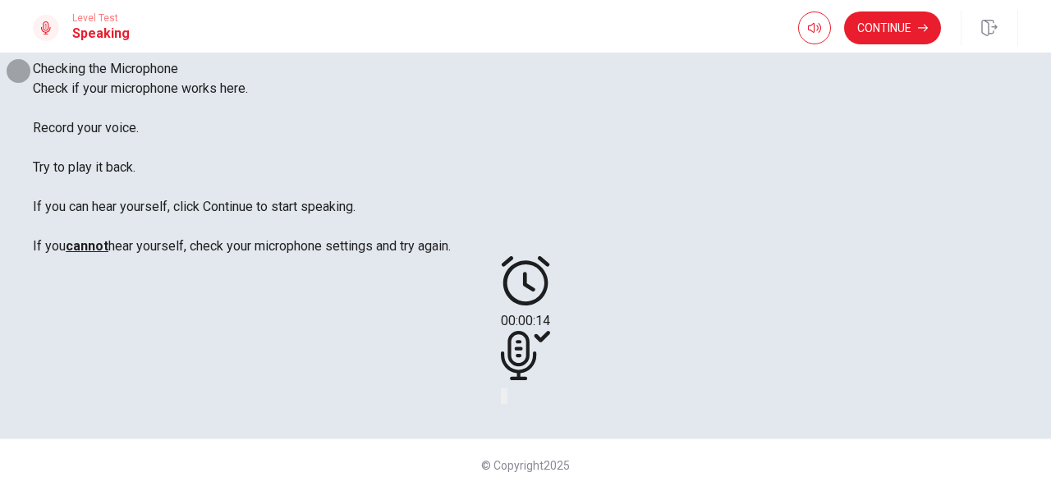
click at [503, 400] on icon "Record Again" at bounding box center [503, 400] width 0 height 0
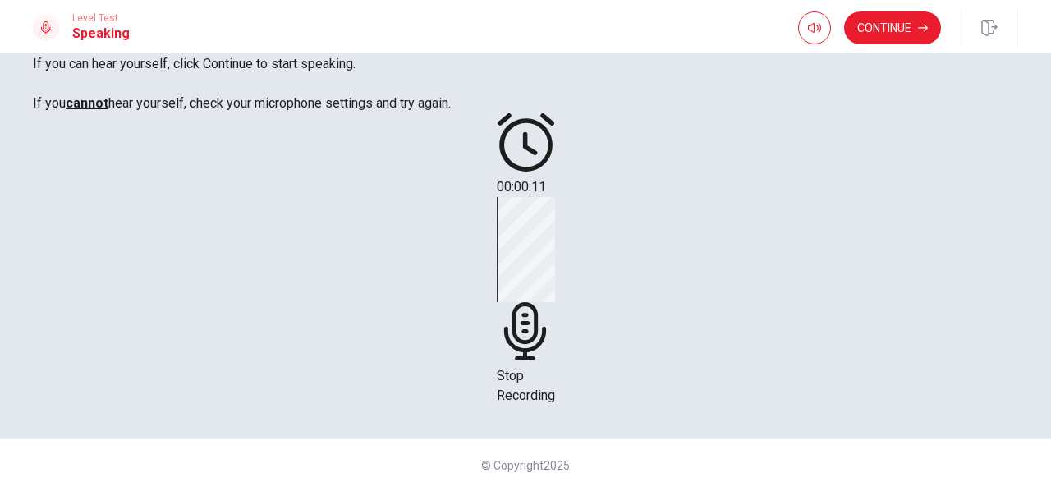
click at [555, 275] on div "Stop Recording" at bounding box center [526, 301] width 58 height 209
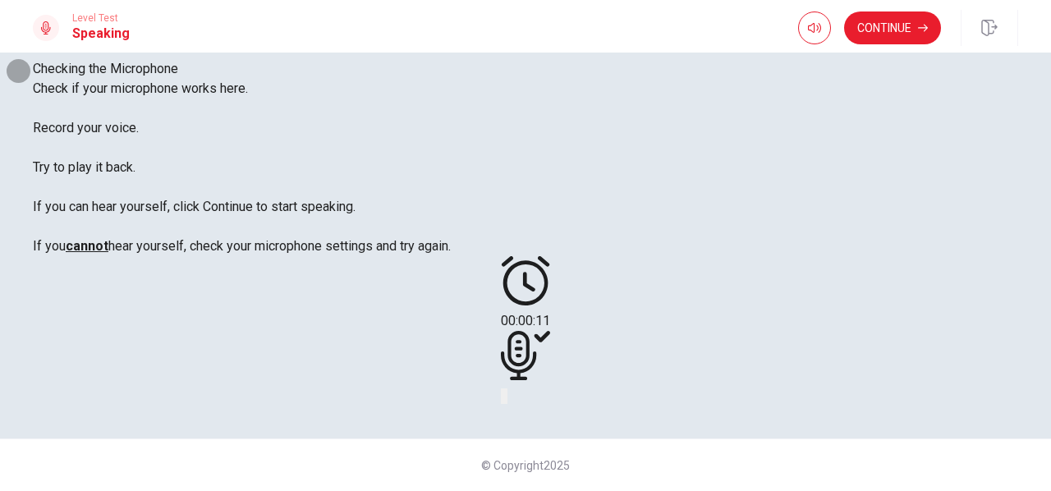
click at [523, 400] on icon "Play Audio" at bounding box center [516, 410] width 16 height 20
click at [888, 16] on button "Continue" at bounding box center [892, 27] width 97 height 33
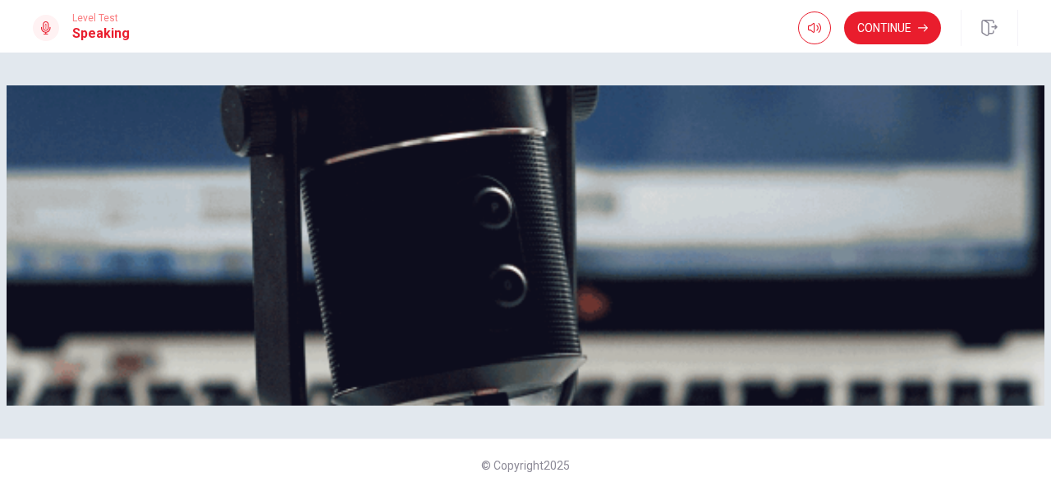
scroll to position [194, 0]
click at [871, 30] on button "Continue" at bounding box center [892, 27] width 97 height 33
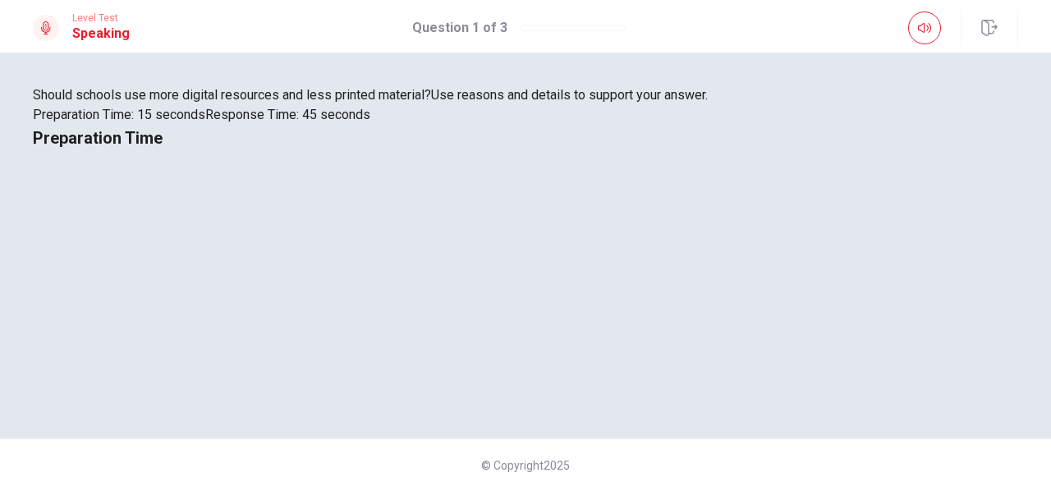
scroll to position [184, 0]
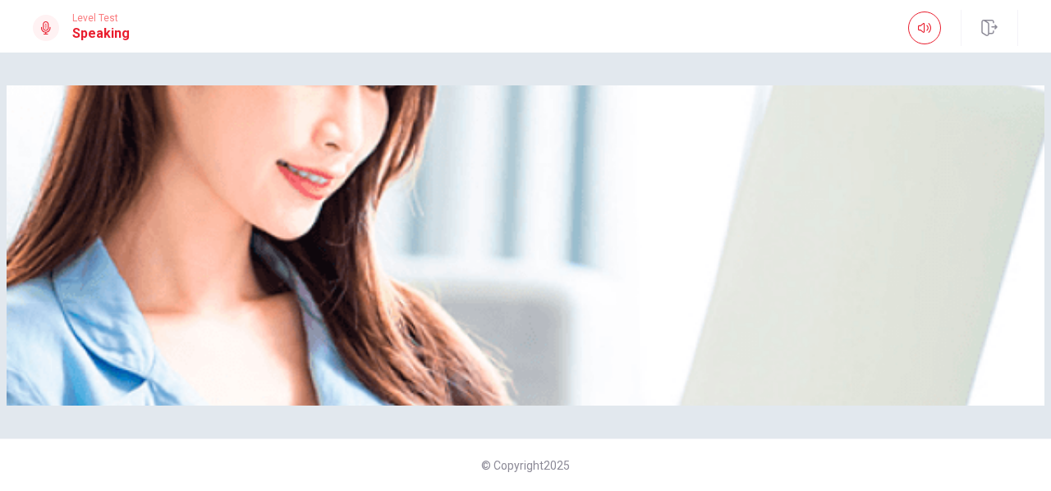
click at [762, 290] on img at bounding box center [526, 245] width 1038 height 320
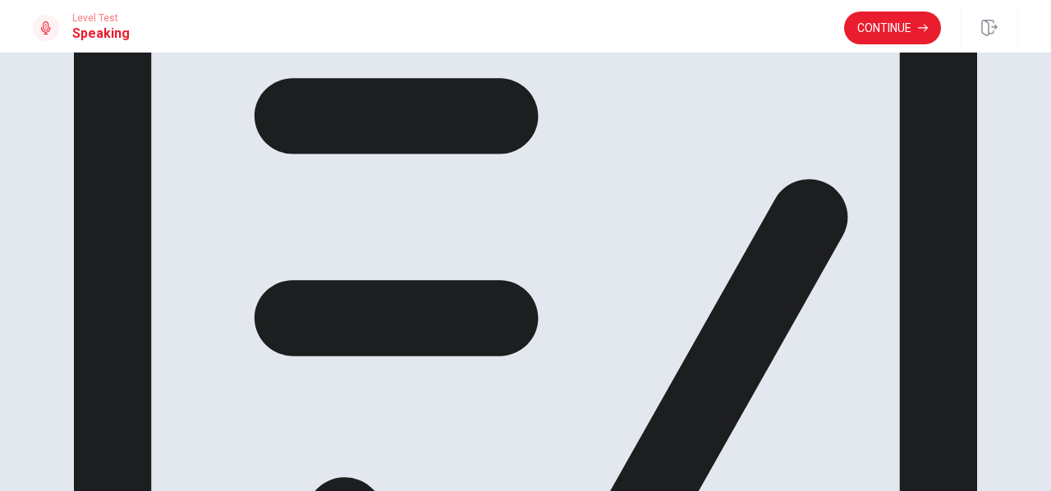
scroll to position [107, 0]
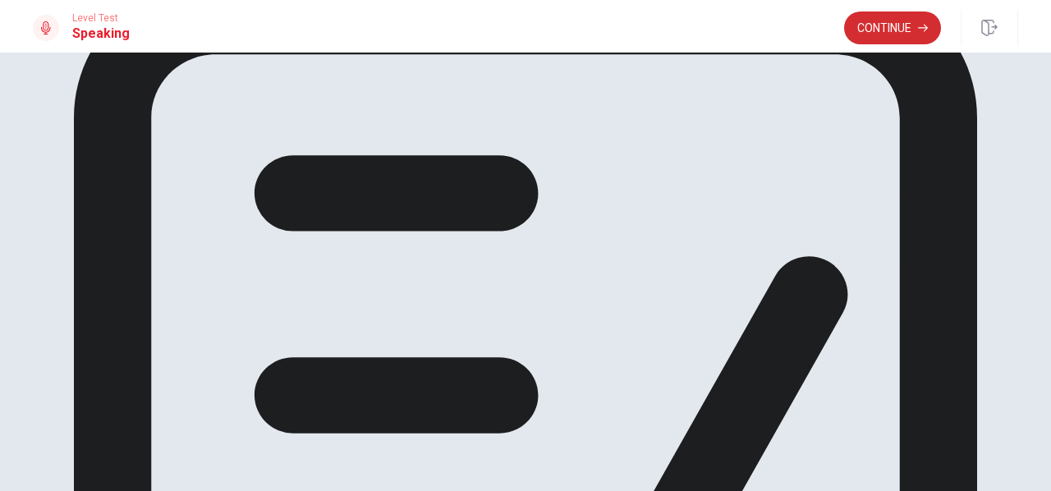
click at [898, 23] on button "Continue" at bounding box center [892, 27] width 97 height 33
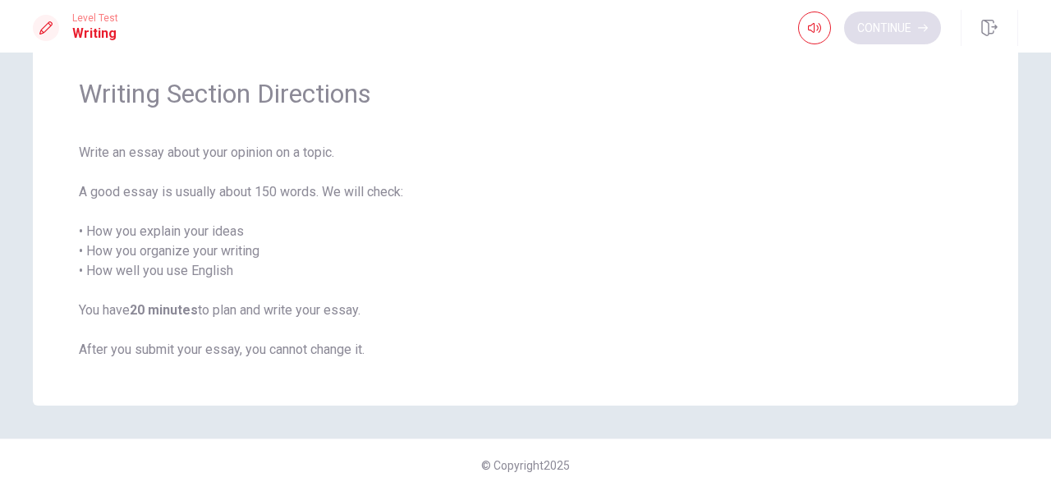
scroll to position [54, 0]
click at [895, 30] on button "Continue" at bounding box center [892, 27] width 97 height 33
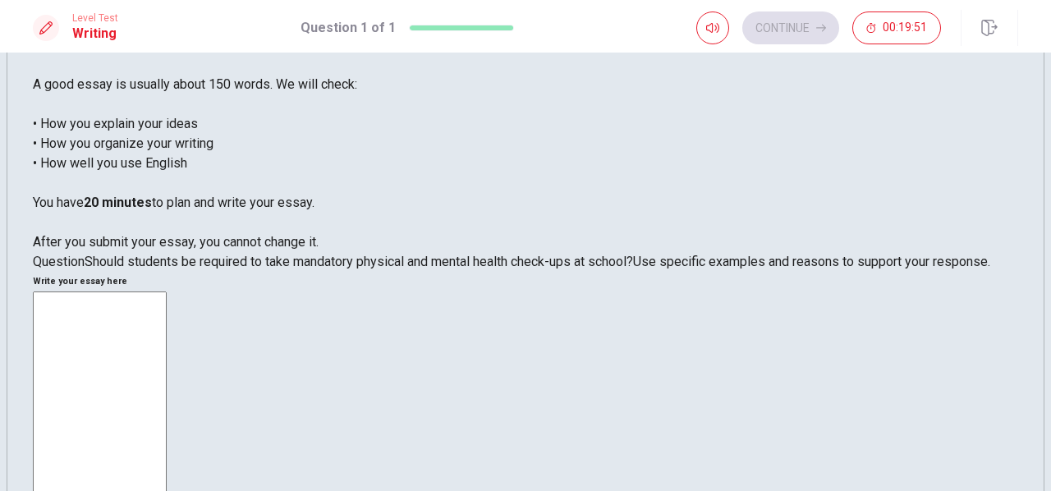
scroll to position [71, 0]
type textarea "ㅑ"
type textarea "i"
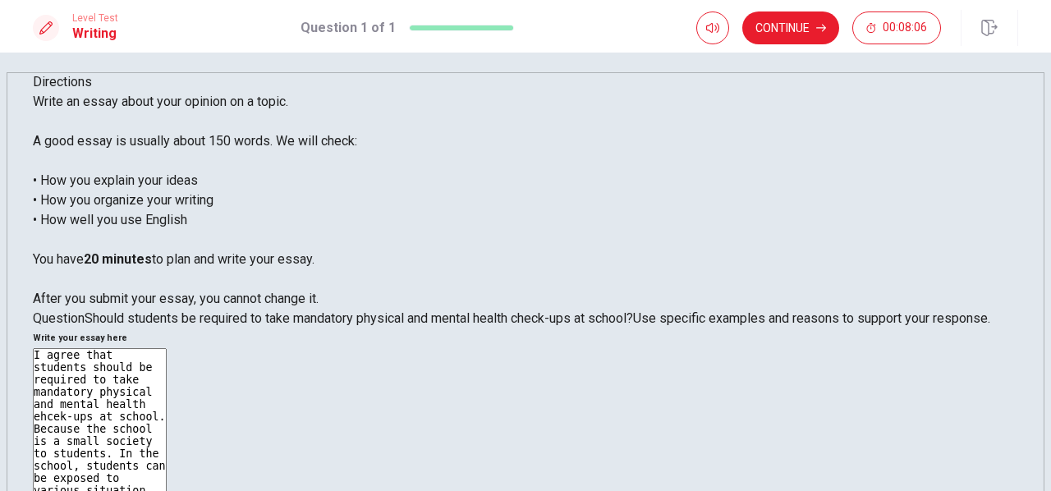
scroll to position [11, 0]
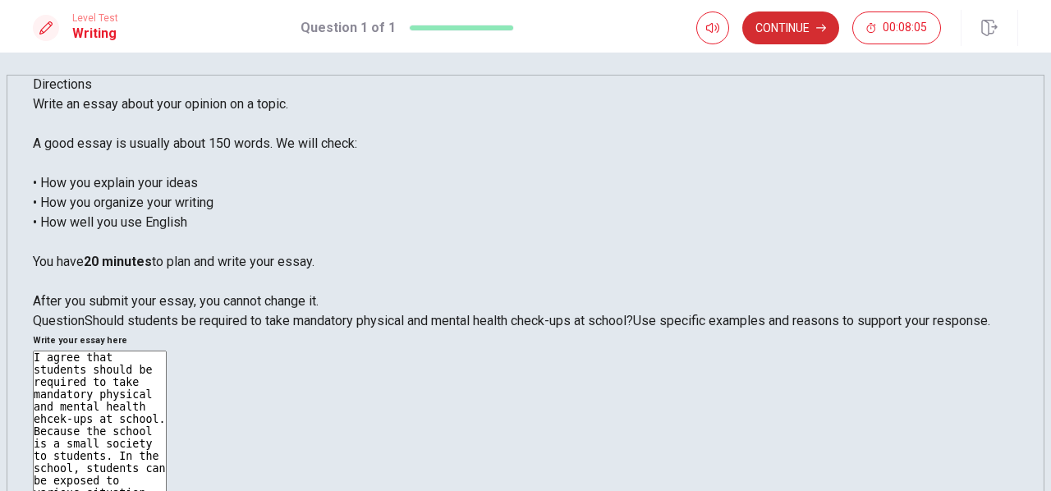
type textarea "I agree that students should be required to take mandatory physical and mental …"
click at [793, 34] on button "Continue" at bounding box center [790, 27] width 97 height 33
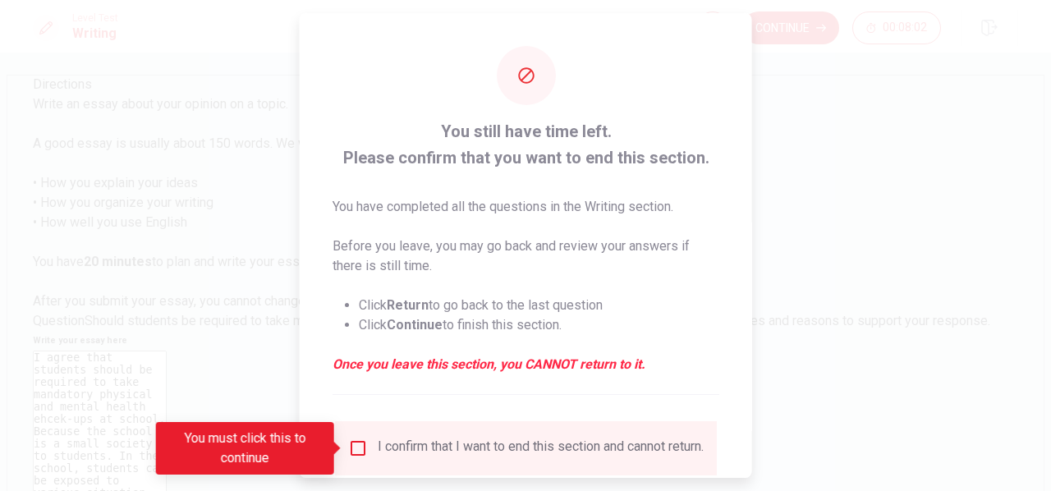
scroll to position [122, 0]
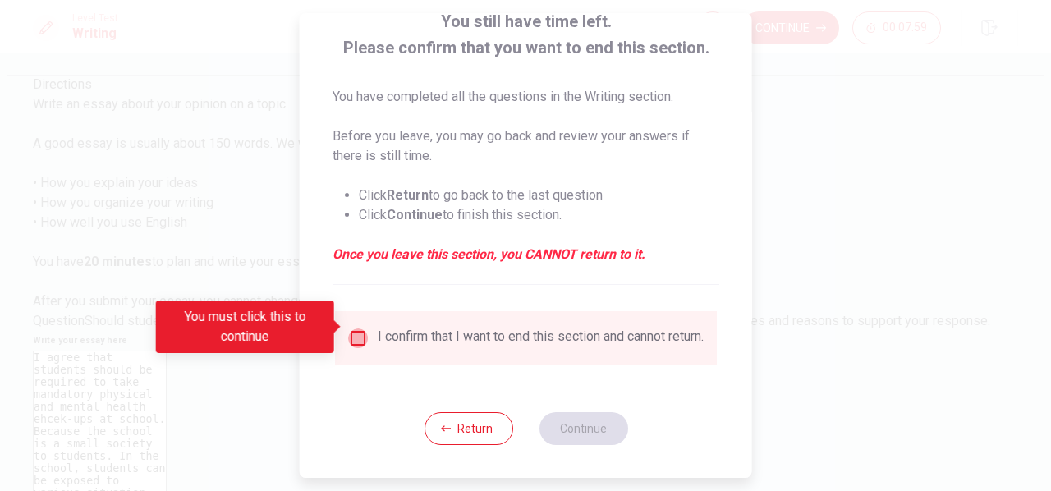
click at [350, 329] on input "You must click this to continue" at bounding box center [358, 339] width 20 height 20
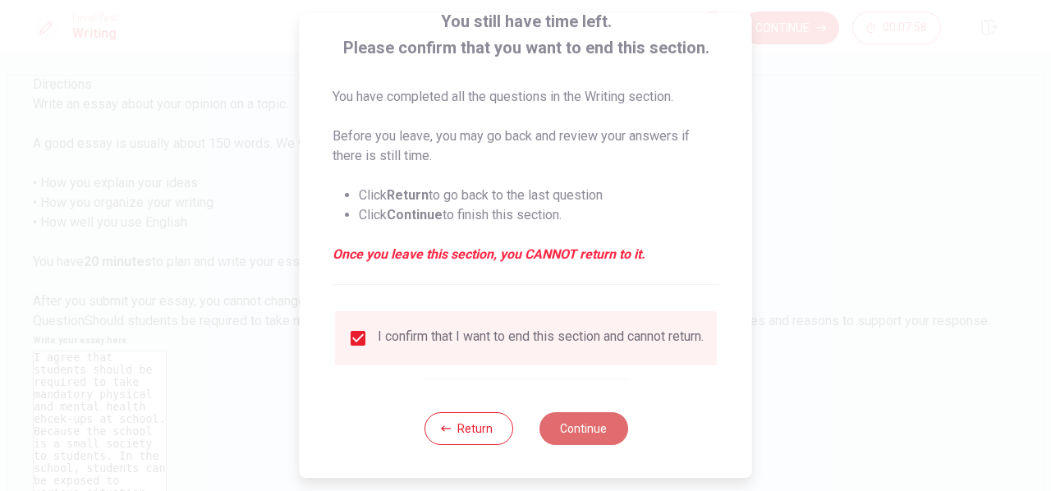
click at [577, 427] on button "Continue" at bounding box center [583, 428] width 89 height 33
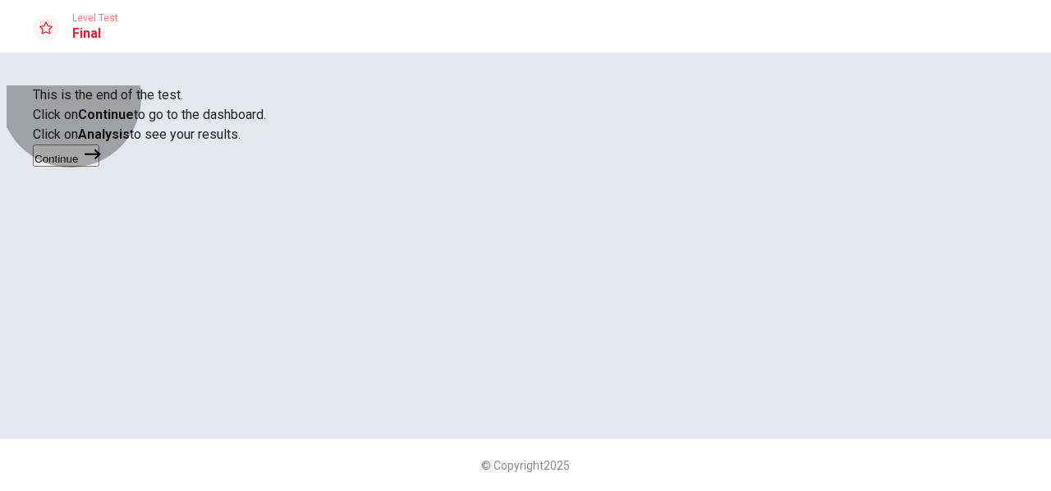
click at [99, 167] on button "Continue" at bounding box center [66, 156] width 67 height 22
